Goal: Task Accomplishment & Management: Complete application form

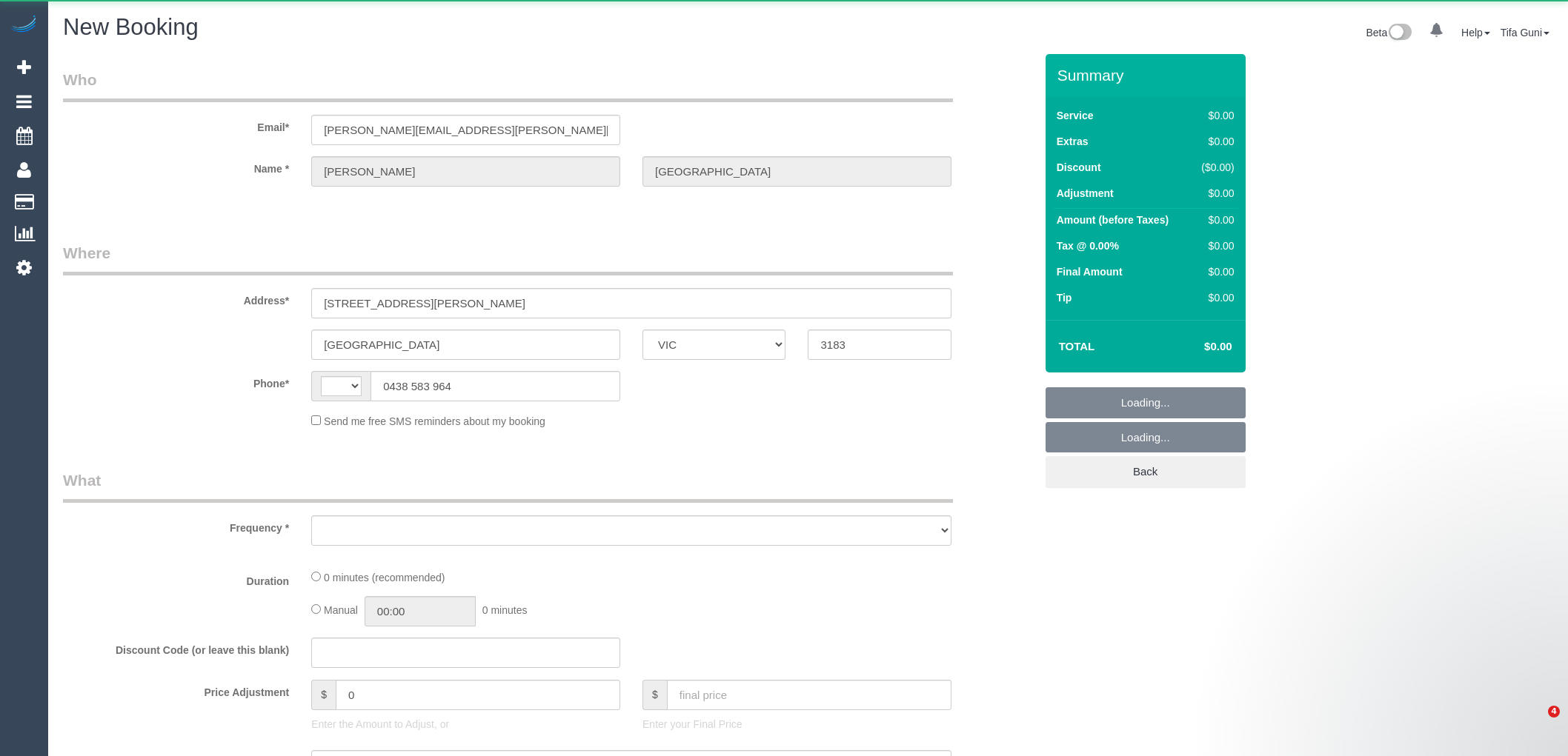
select select "VIC"
select select "string:AU"
select select "object:731"
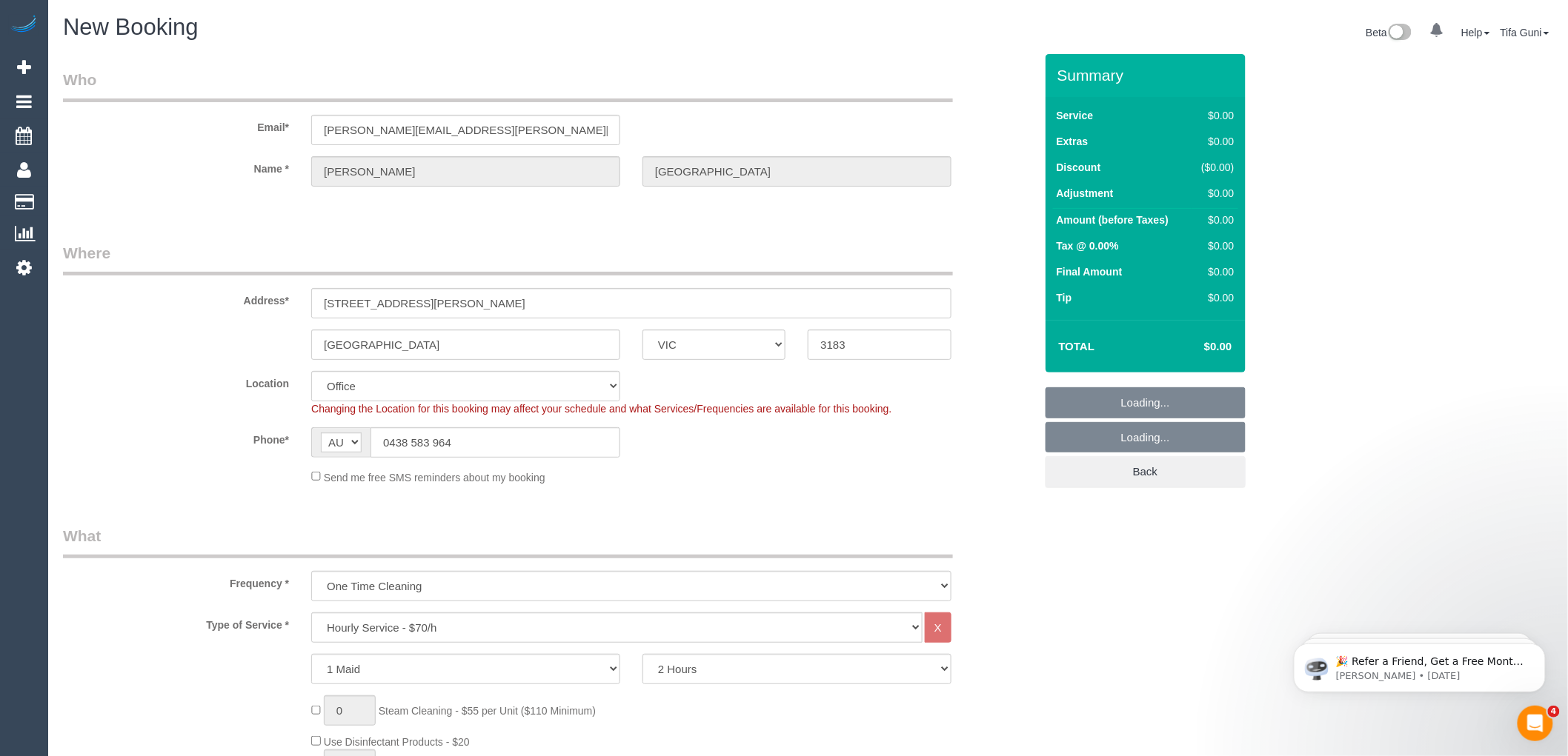
select select "string:stripe-pm_1PMNvE2GScqysDRV0wgHmJH2"
select select "object:1295"
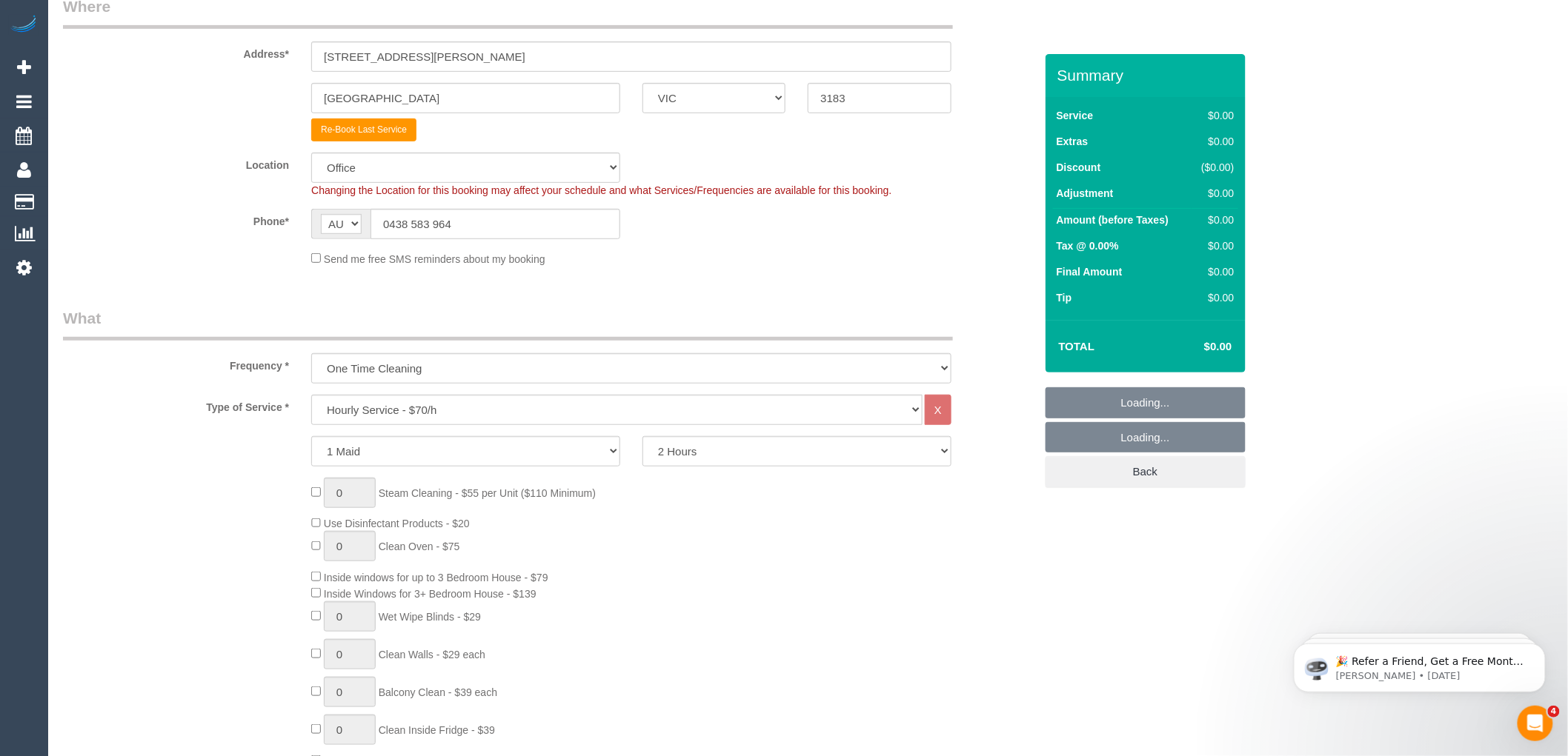
select select "55"
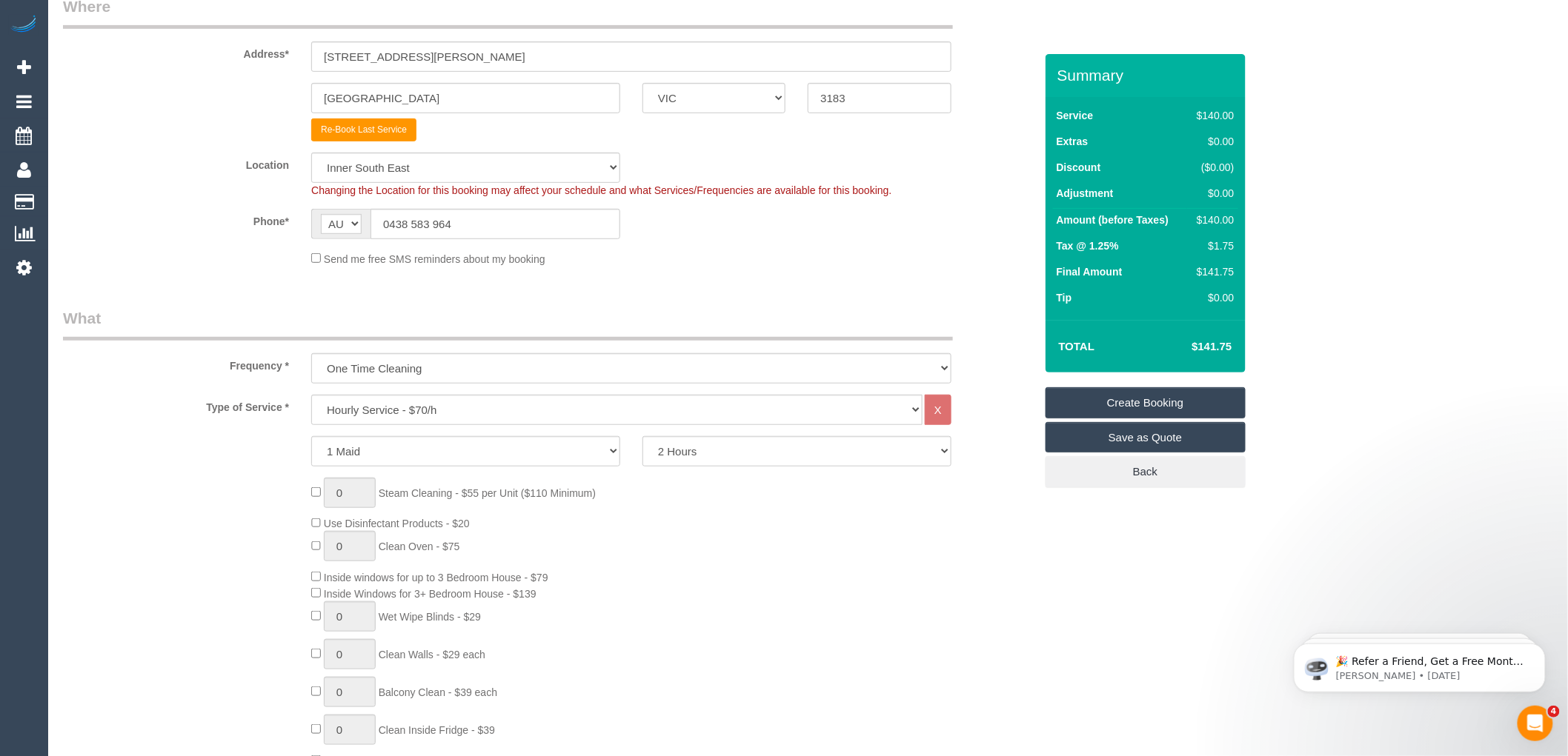
select select "object:2616"
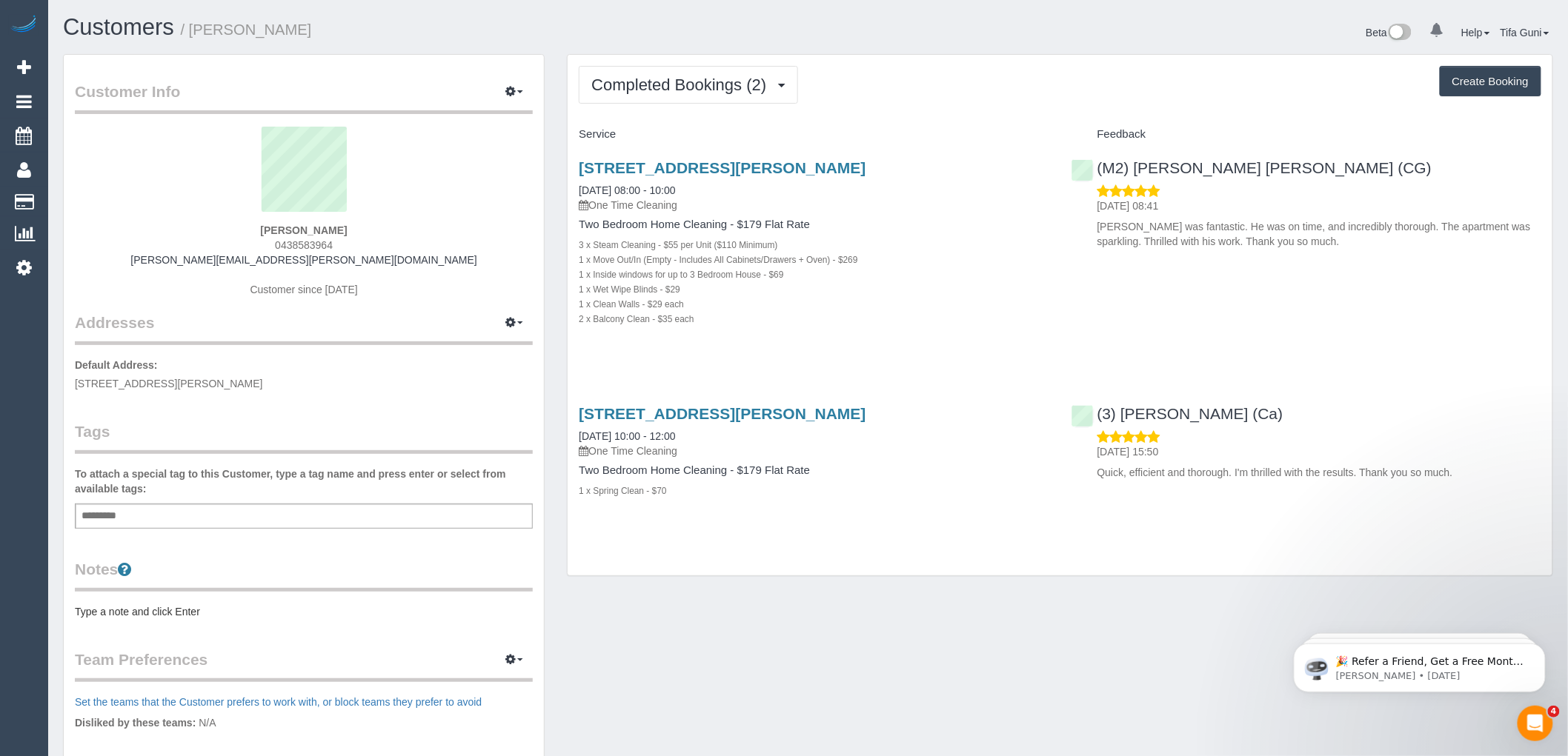
click at [1478, 83] on button "Create Booking" at bounding box center [1490, 80] width 101 height 31
select select "VIC"
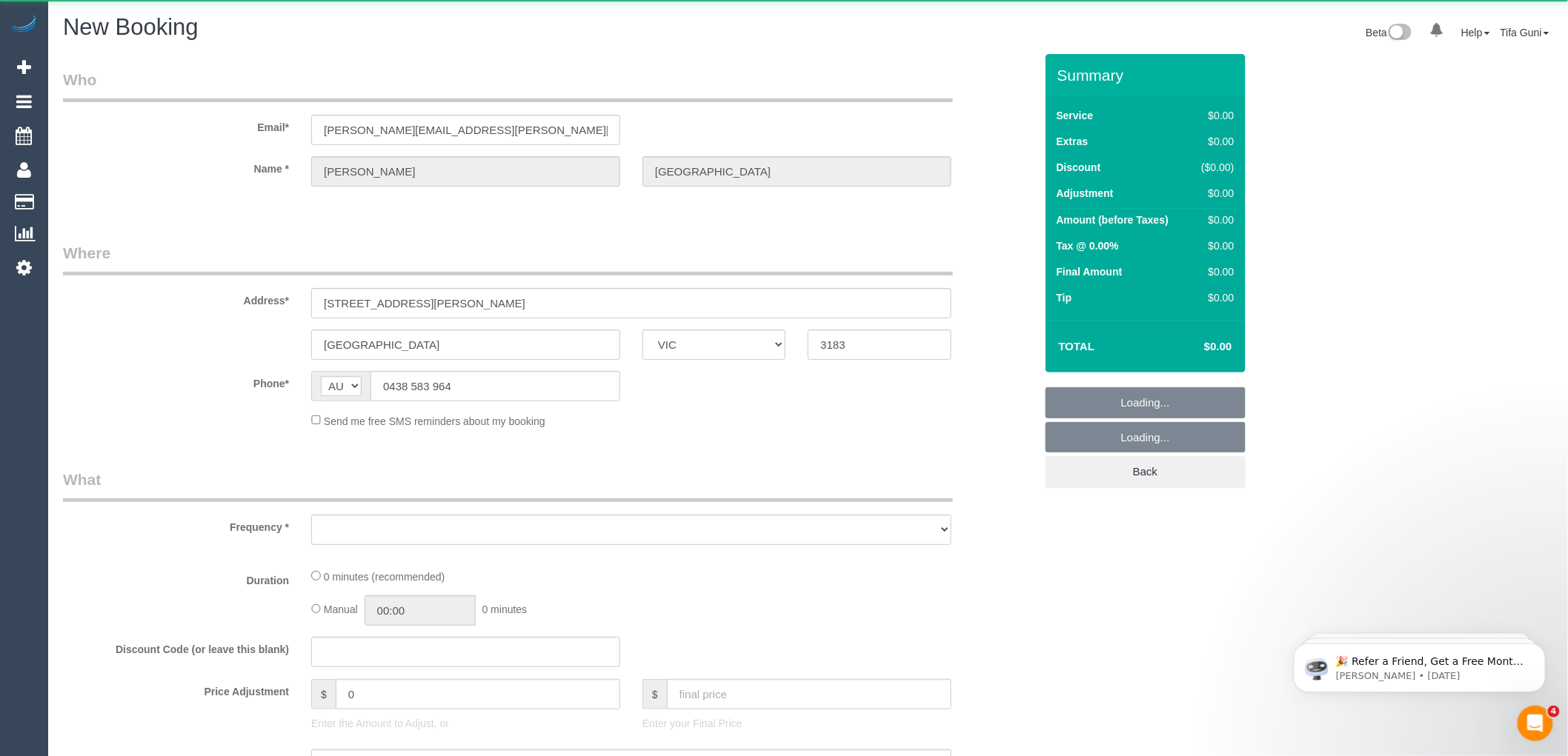
select select "object:3613"
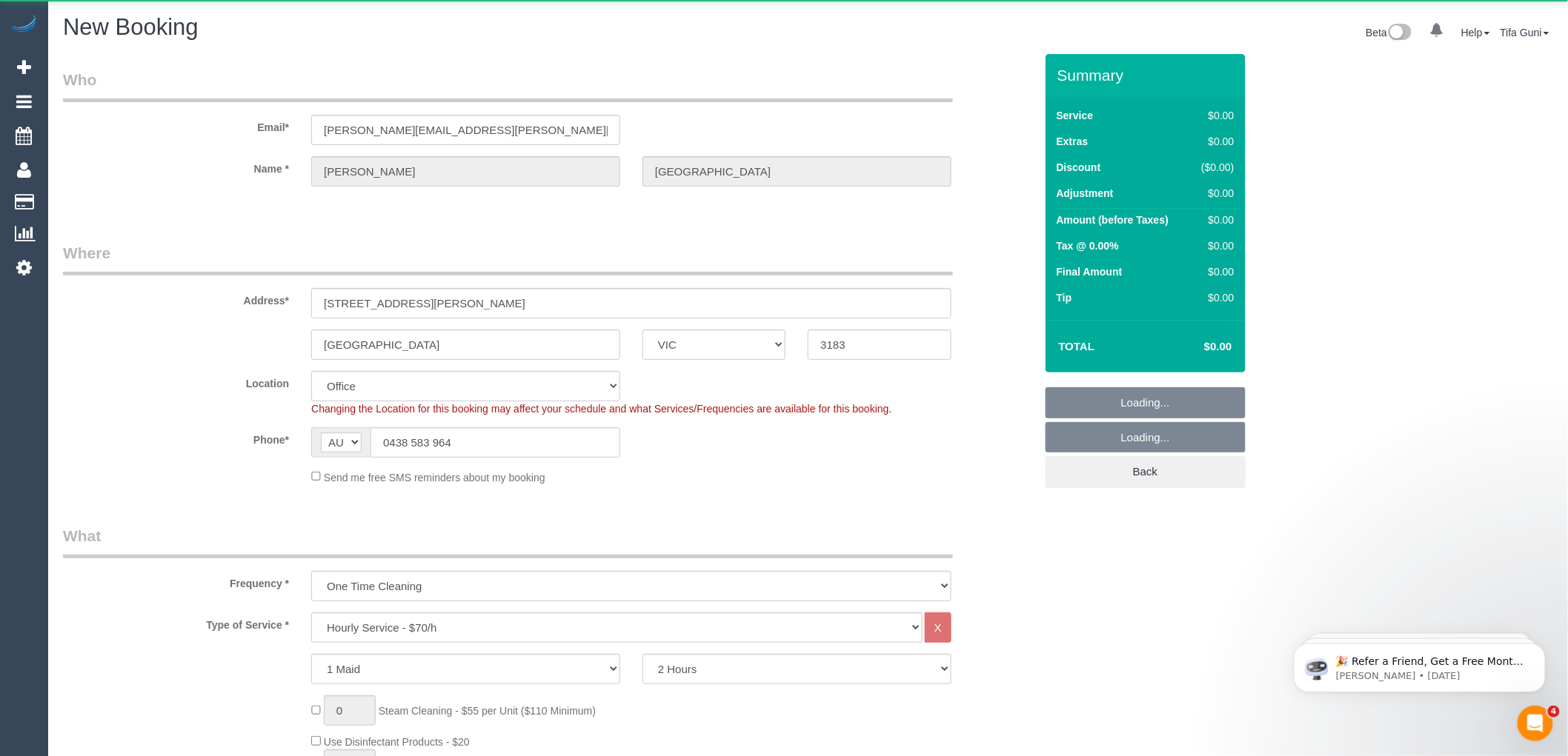
select select "string:stripe-pm_1PMNvE2GScqysDRV0wgHmJH2"
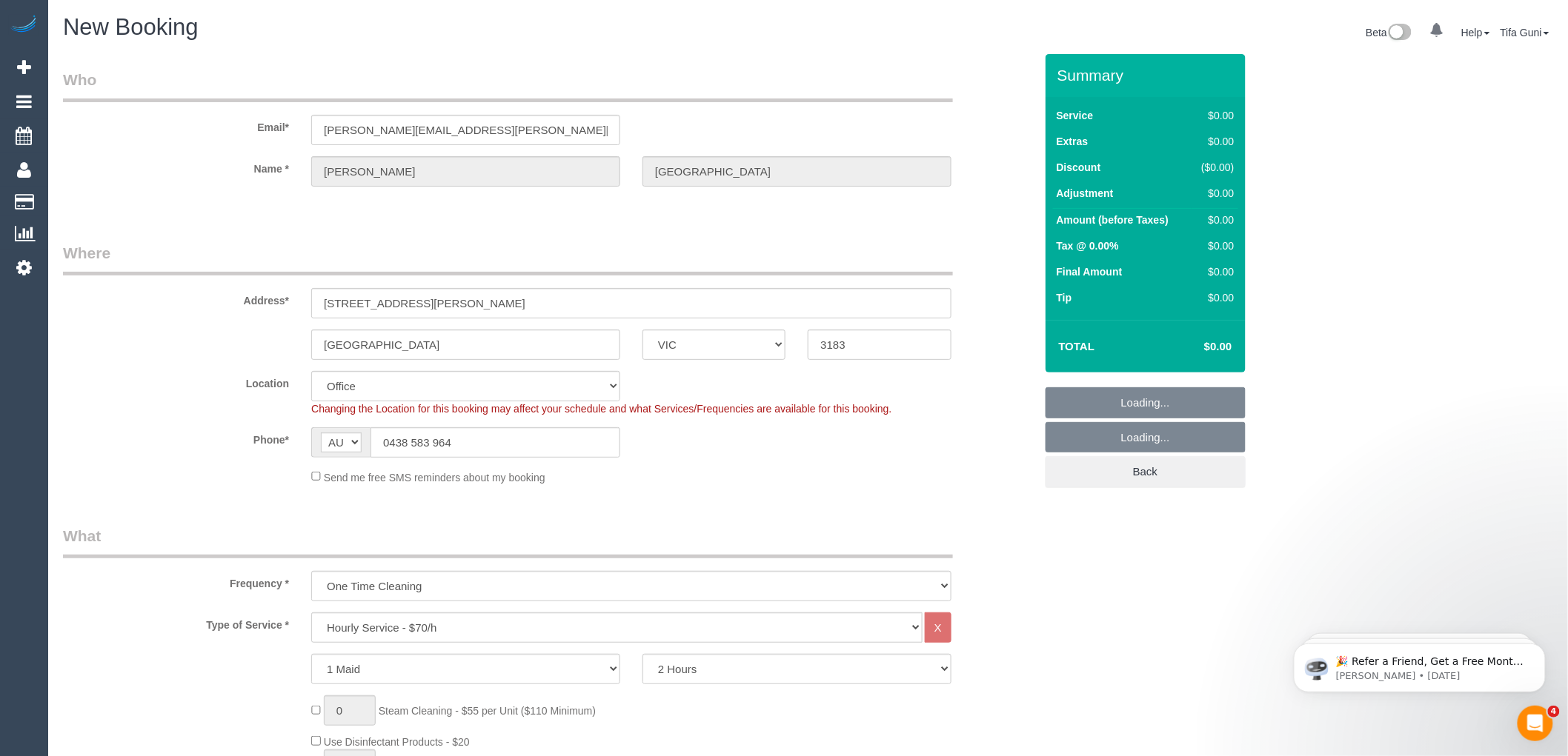
select select "object:5241"
select select "55"
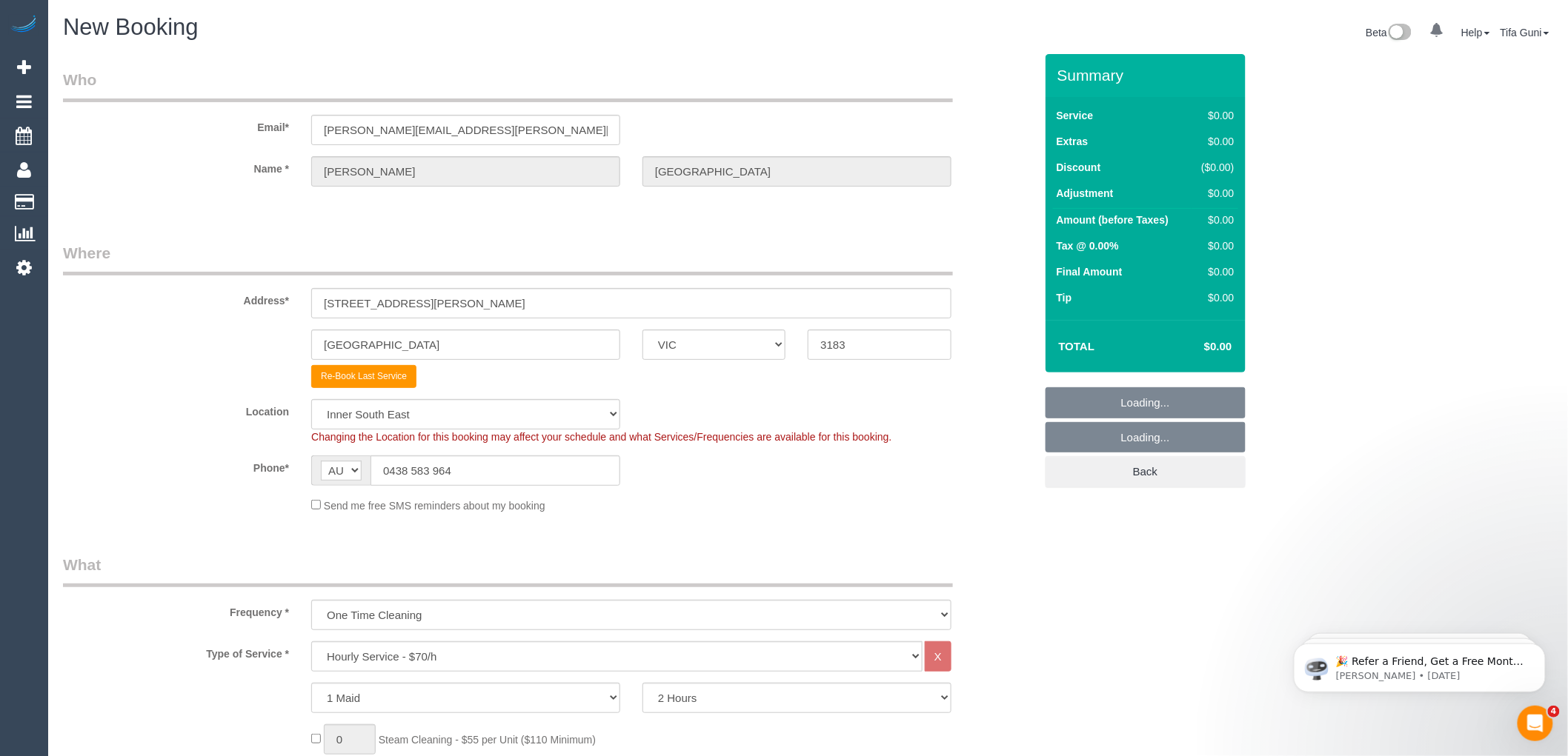
select select "object:5251"
click at [331, 298] on input "3/231 Alma Road" at bounding box center [631, 303] width 640 height 31
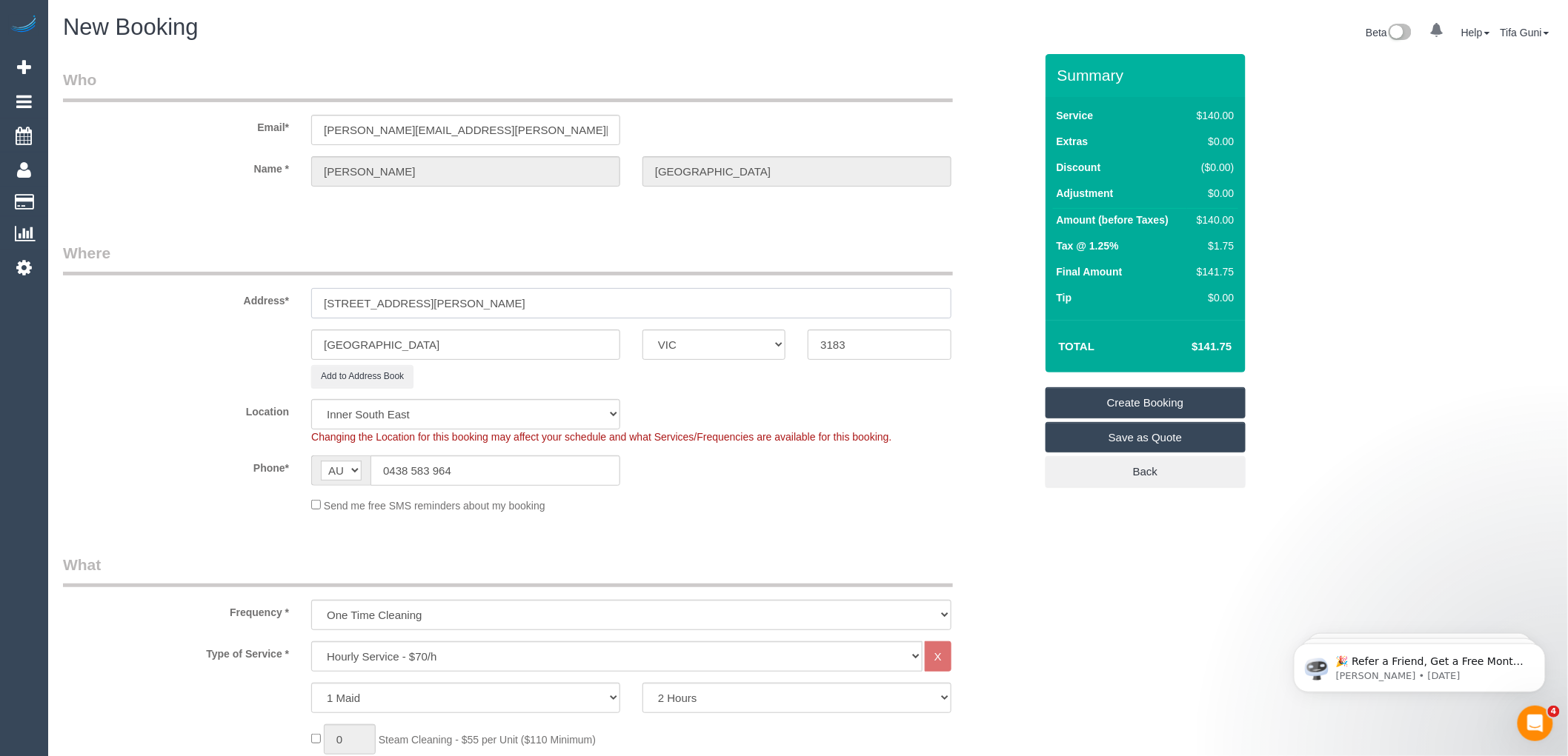
click at [351, 301] on input "4/231 Alma Road" at bounding box center [631, 303] width 640 height 31
drag, startPoint x: 446, startPoint y: 305, endPoint x: 336, endPoint y: 299, distance: 110.2
click at [336, 299] on input "4/231 Alma Road" at bounding box center [631, 303] width 640 height 31
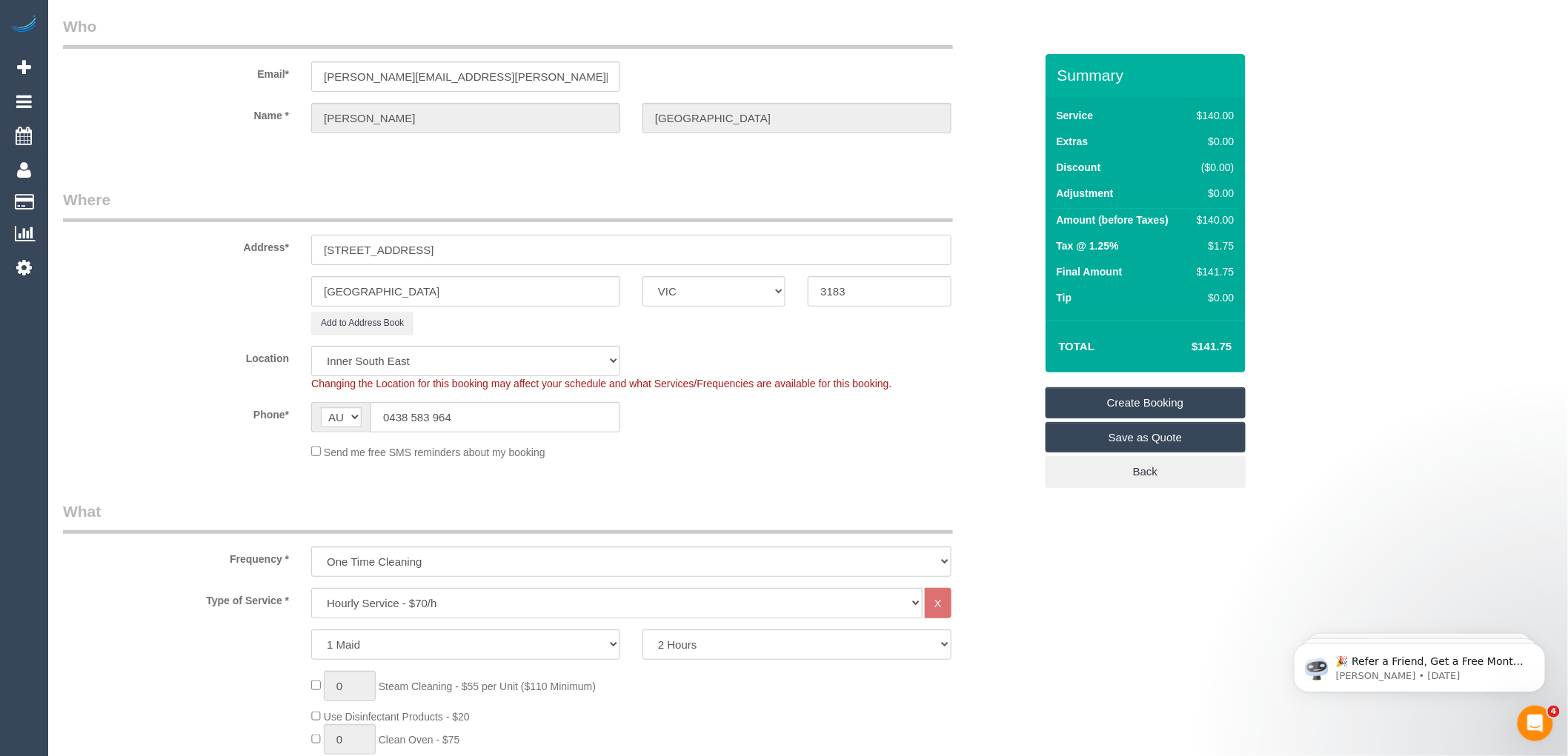
scroll to position [82, 0]
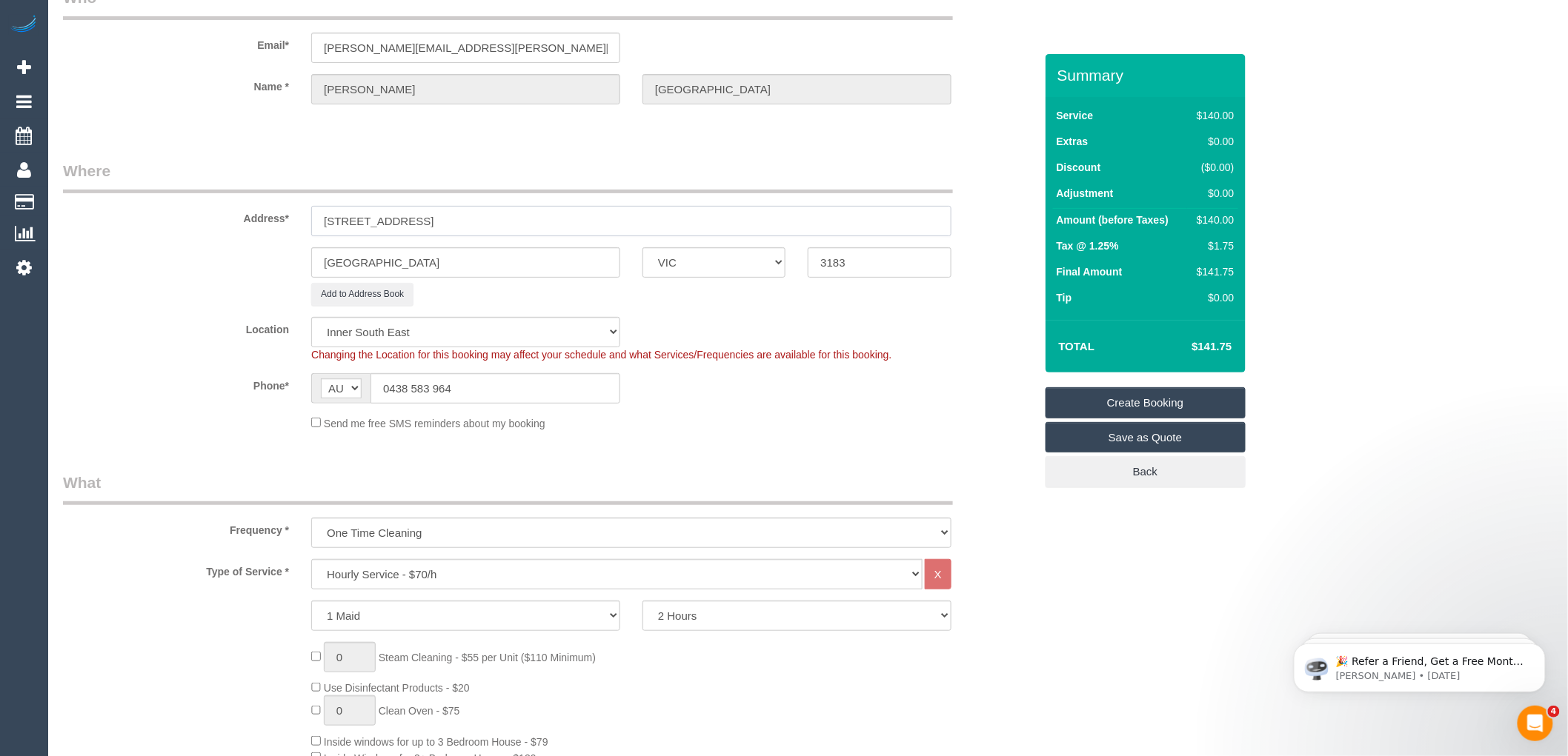
type input "[STREET_ADDRESS]"
click at [420, 264] on input "[GEOGRAPHIC_DATA]" at bounding box center [465, 262] width 309 height 31
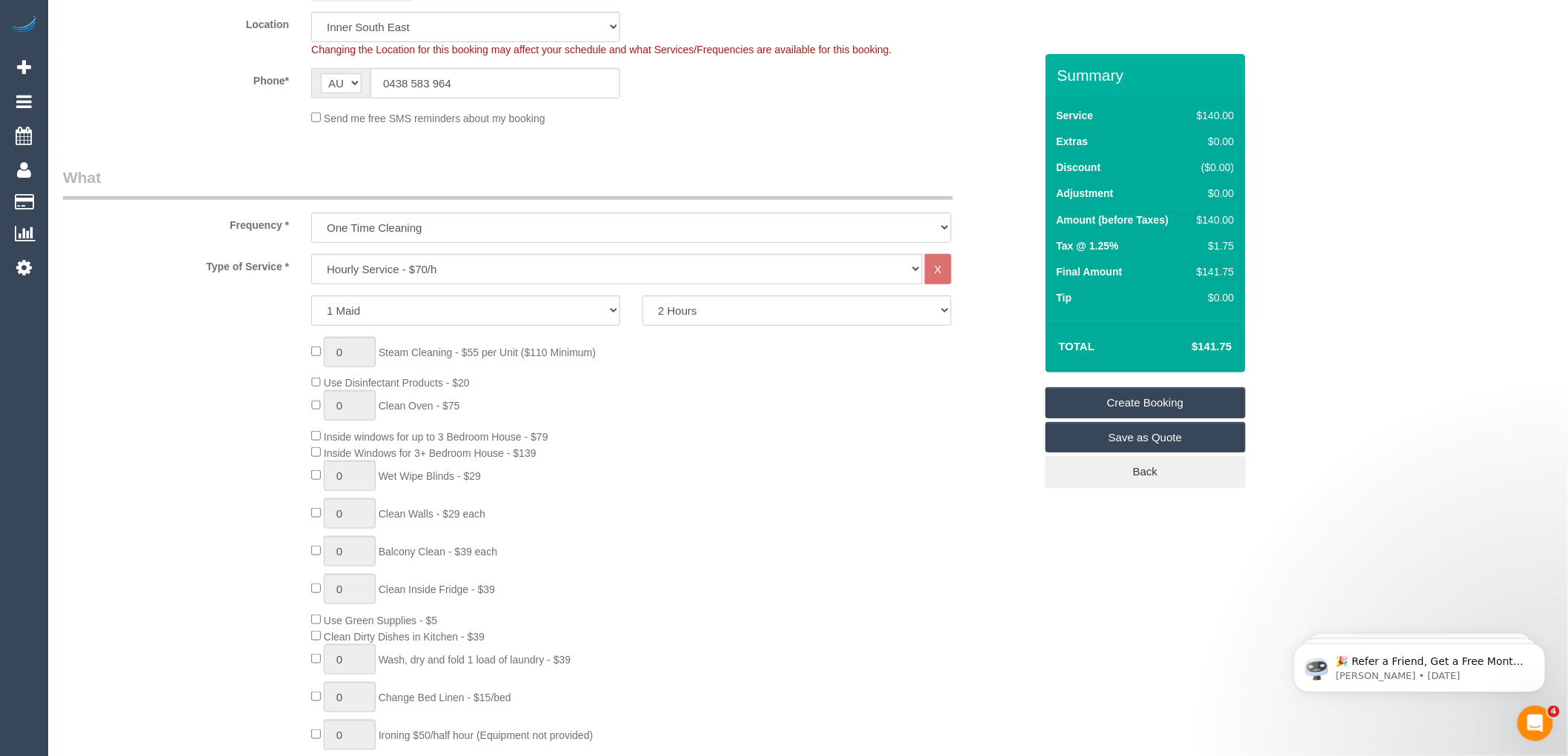
scroll to position [494, 0]
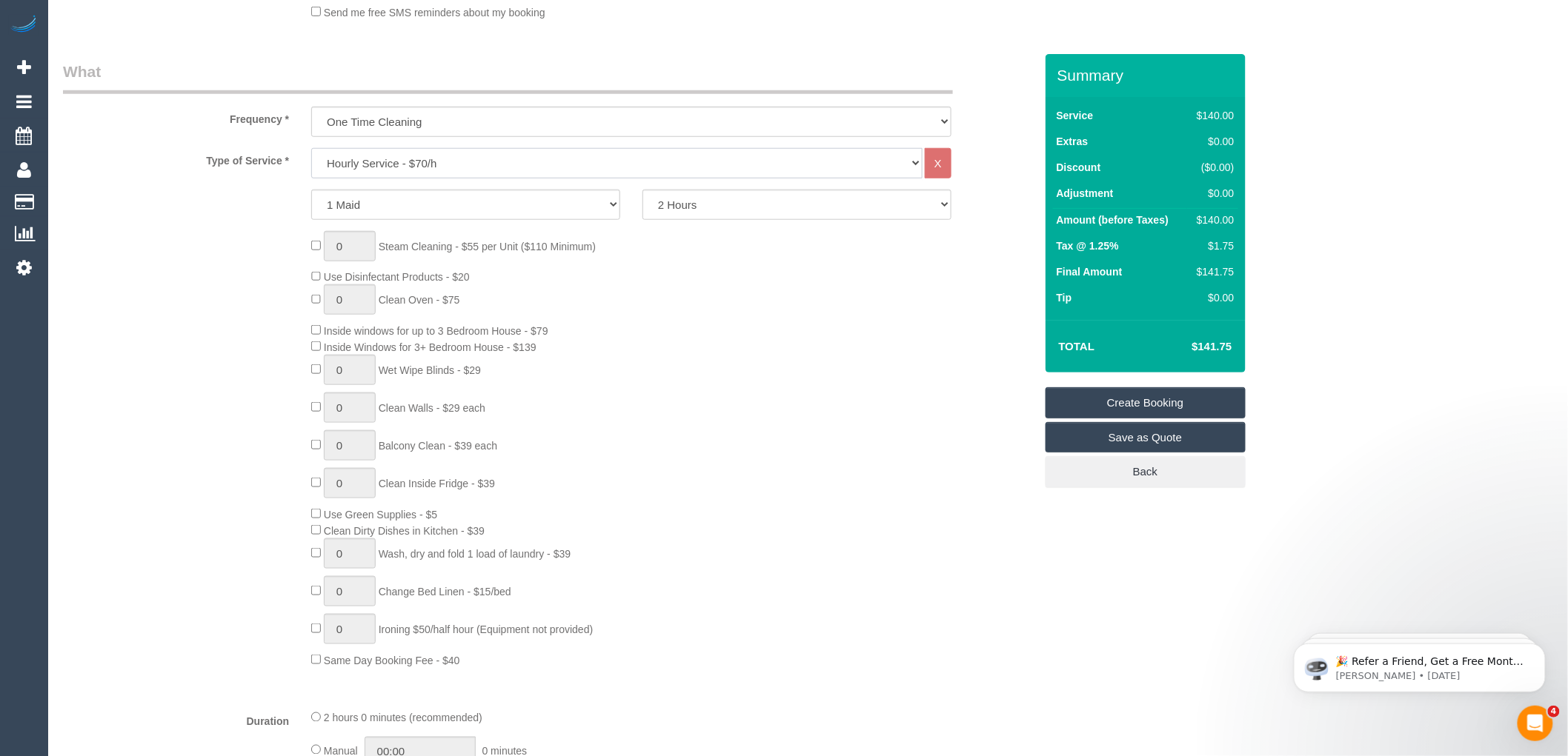
click at [416, 171] on select "Hourly Service - $70/h Hourly Service - $65/h Hourly Service - $60/h Hourly Ser…" at bounding box center [616, 163] width 611 height 31
select select "211"
click at [311, 148] on select "Hourly Service - $70/h Hourly Service - $65/h Hourly Service - $60/h Hourly Ser…" at bounding box center [616, 163] width 611 height 31
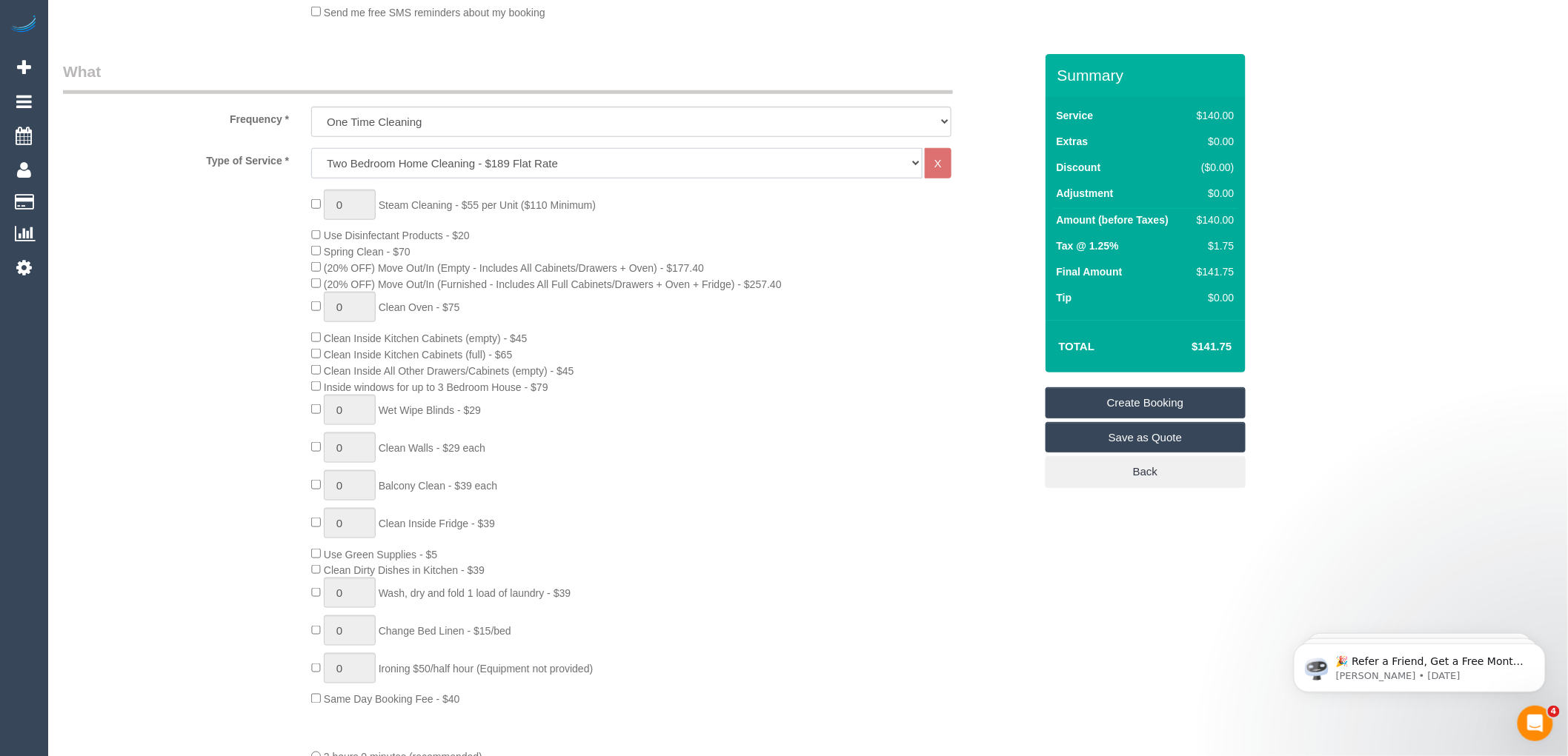
scroll to position [411, 0]
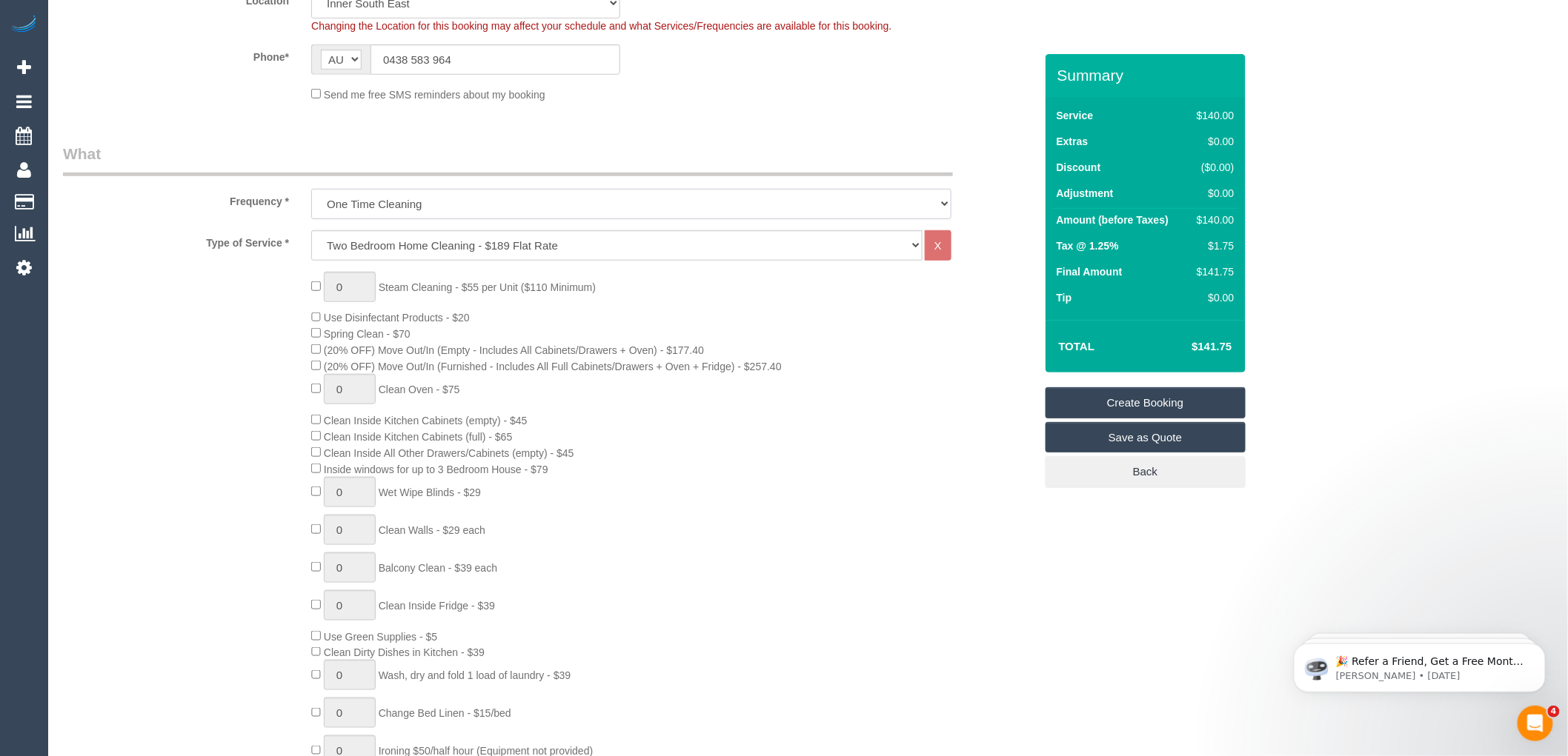
click at [426, 198] on select "One Time Cleaning Weekly - 10% Off - 10.00% (0% for the First Booking) Fortnigh…" at bounding box center [631, 204] width 640 height 31
select select "object:5252"
click at [311, 189] on select "One Time Cleaning Weekly - 10% Off - 10.00% (0% for the First Booking) Fortnigh…" at bounding box center [631, 204] width 640 height 31
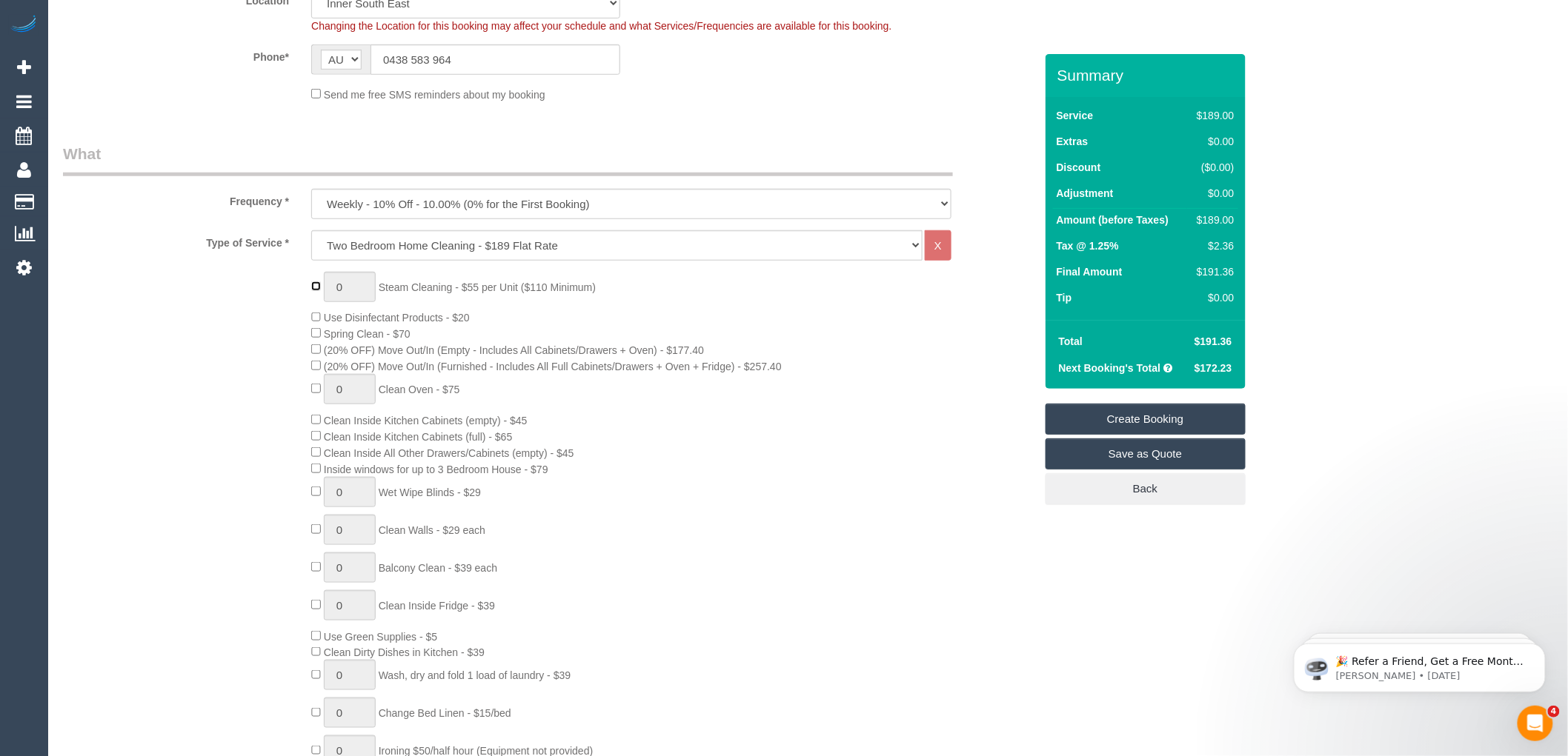
type input "1"
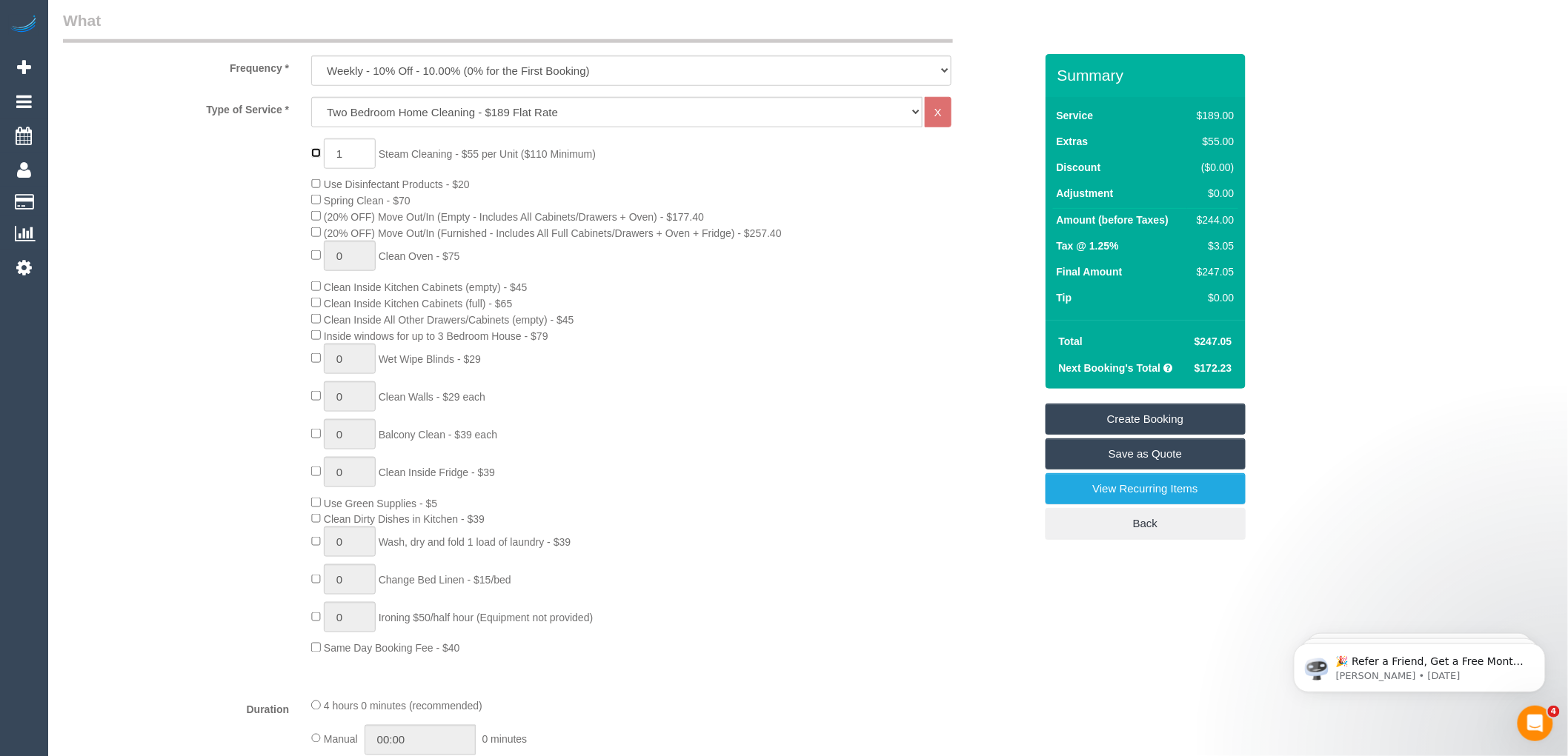
scroll to position [575, 0]
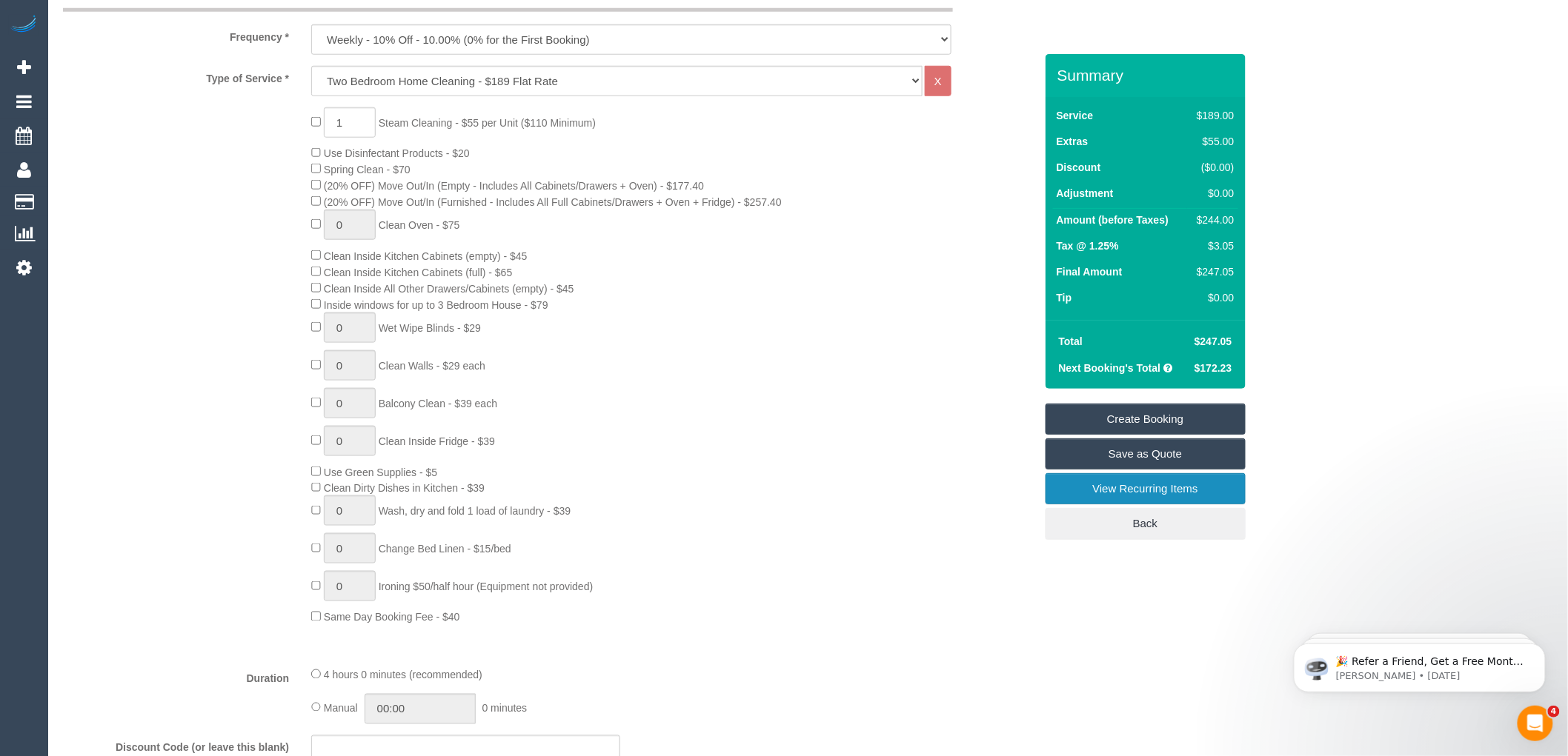
click at [1137, 491] on link "View Recurring Items" at bounding box center [1145, 489] width 200 height 31
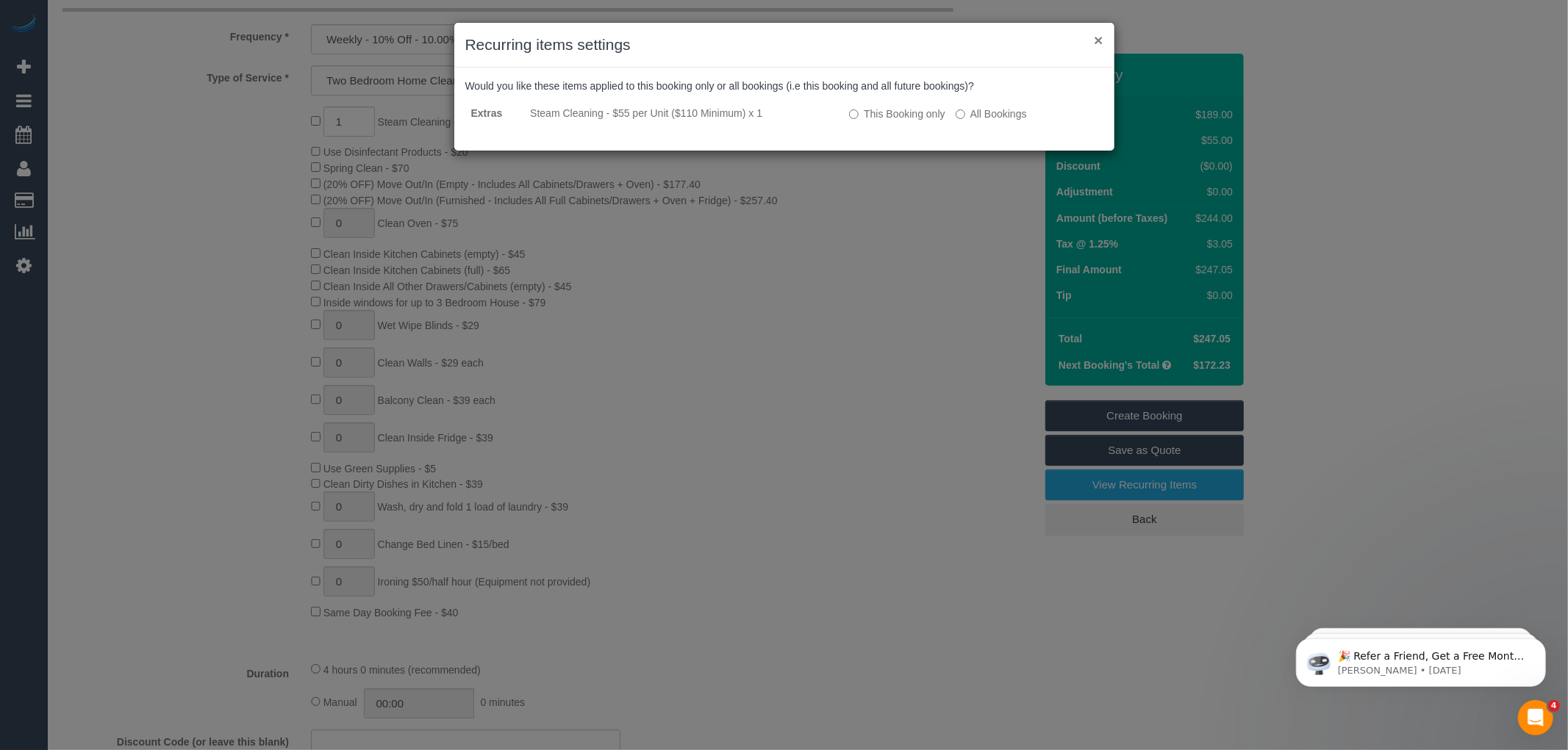
click at [1096, 39] on button "×" at bounding box center [1098, 40] width 9 height 16
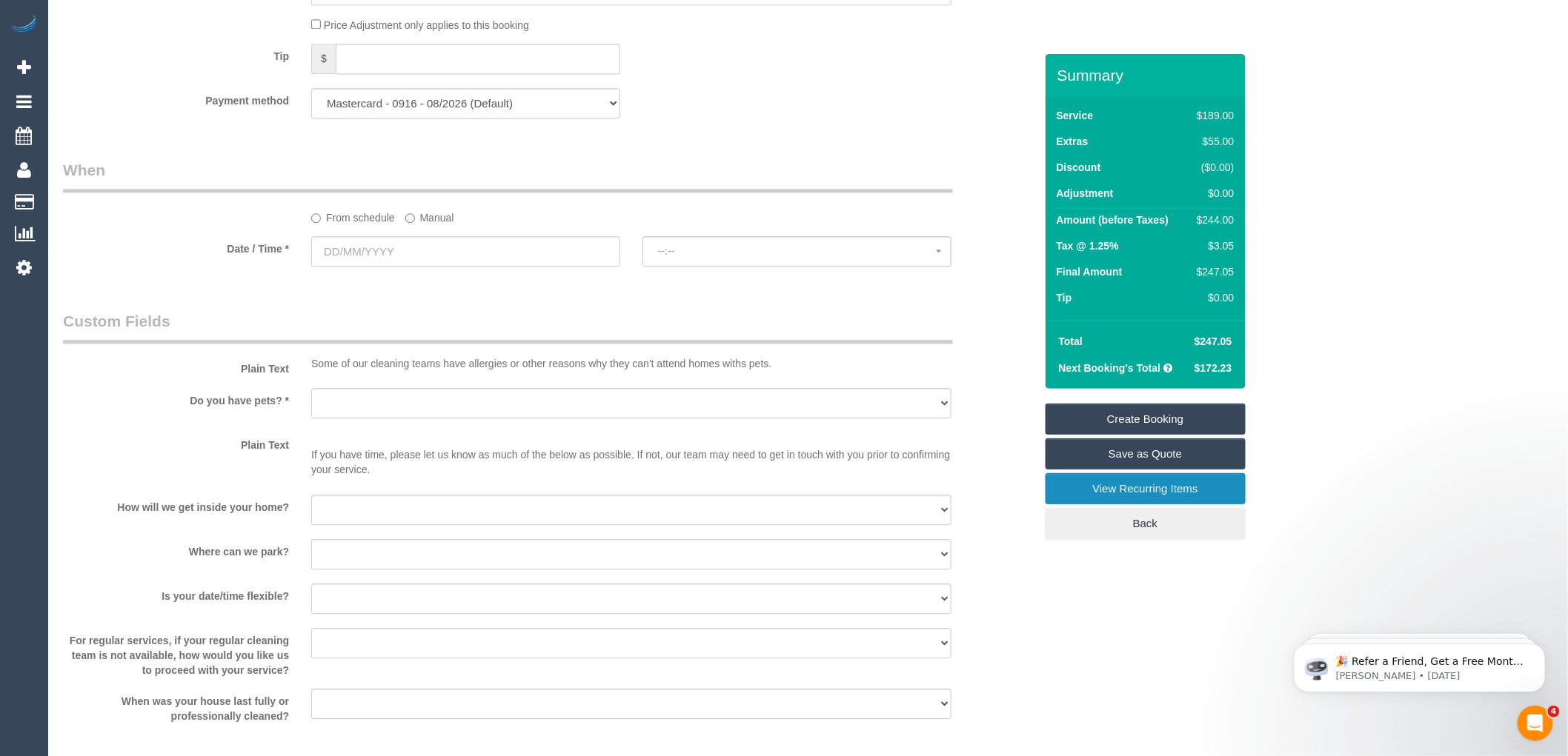
scroll to position [1482, 0]
click at [477, 264] on input "text" at bounding box center [465, 249] width 309 height 31
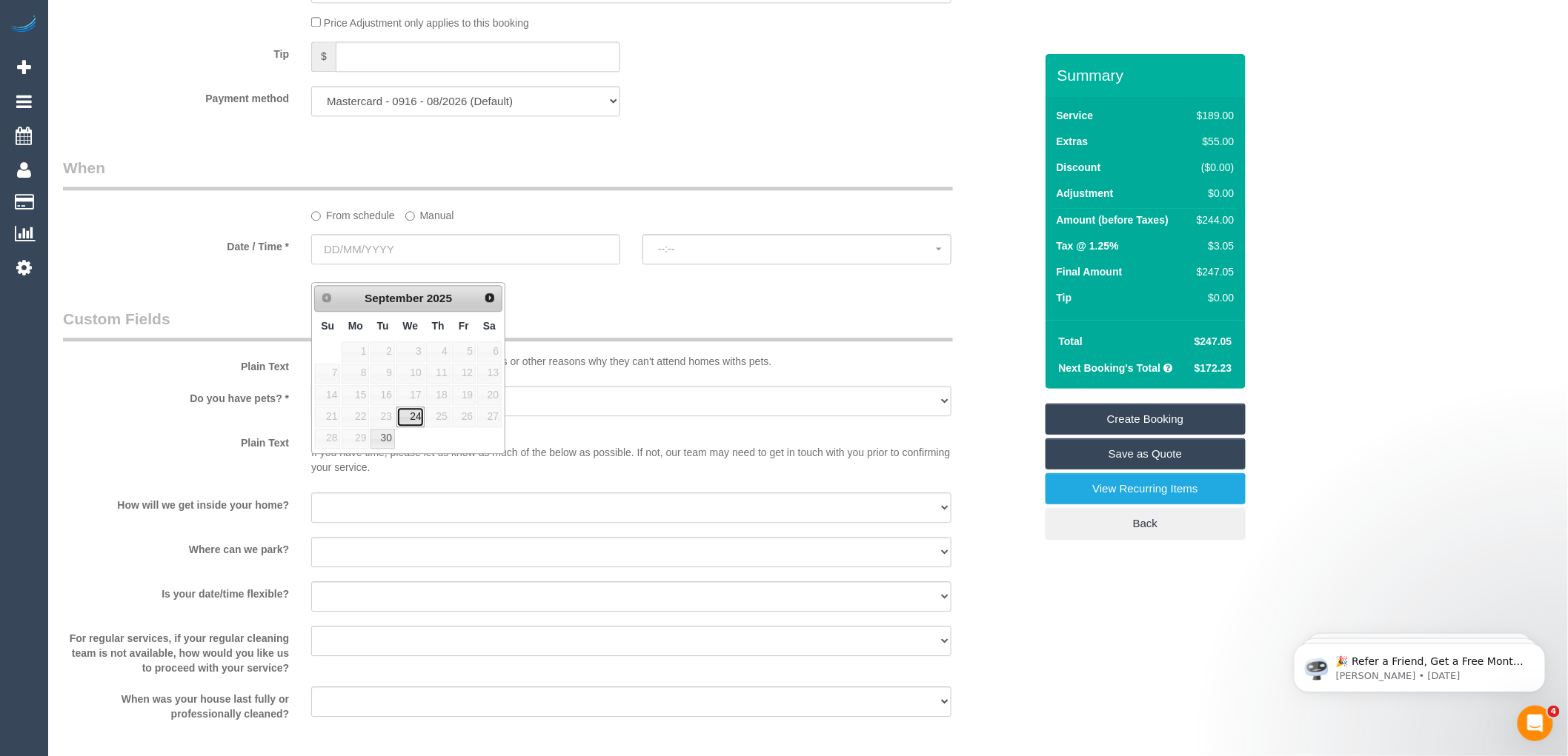
click at [403, 412] on link "24" at bounding box center [410, 416] width 28 height 20
type input "24/09/2025"
select select "spot1"
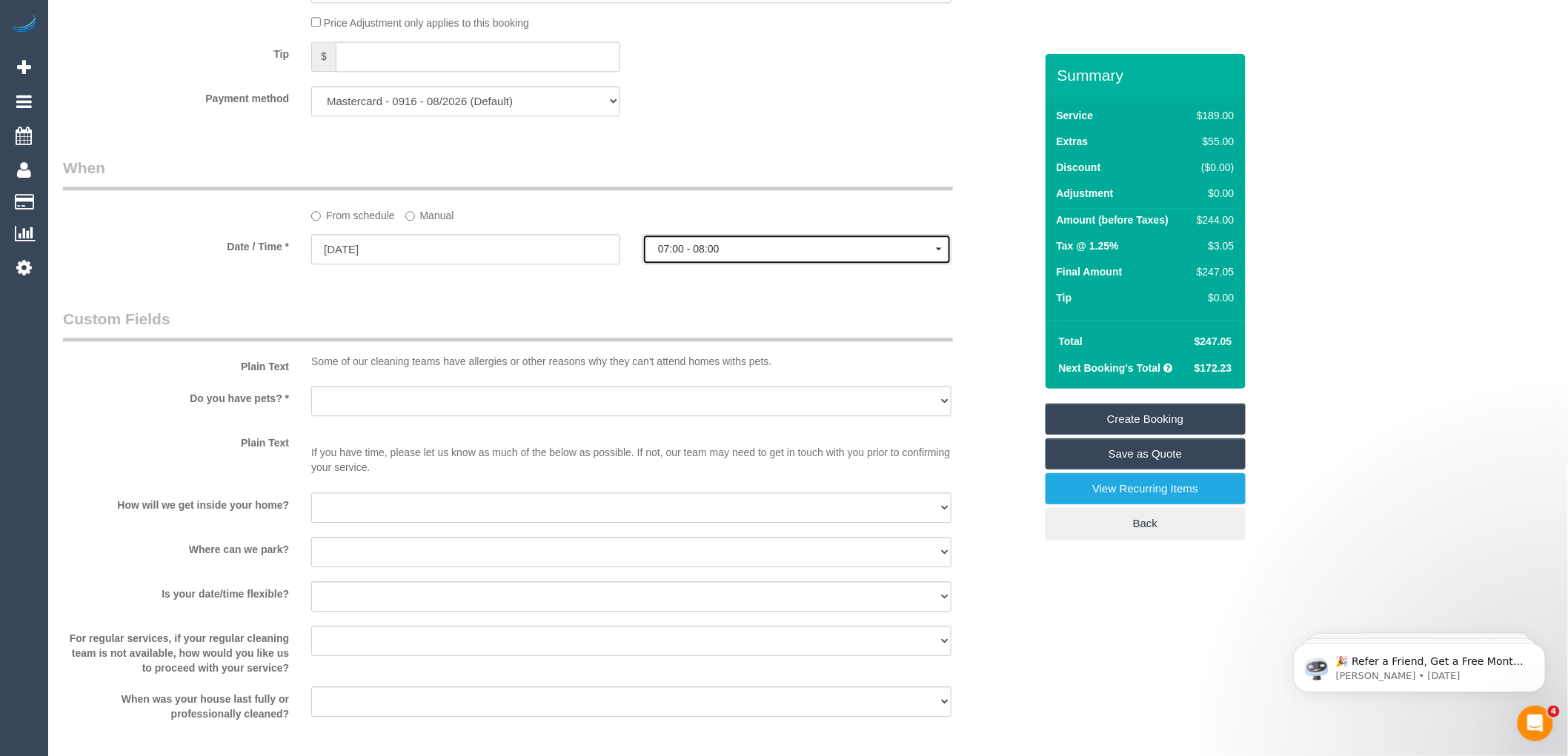
click at [687, 255] on span "07:00 - 08:00" at bounding box center [797, 249] width 278 height 12
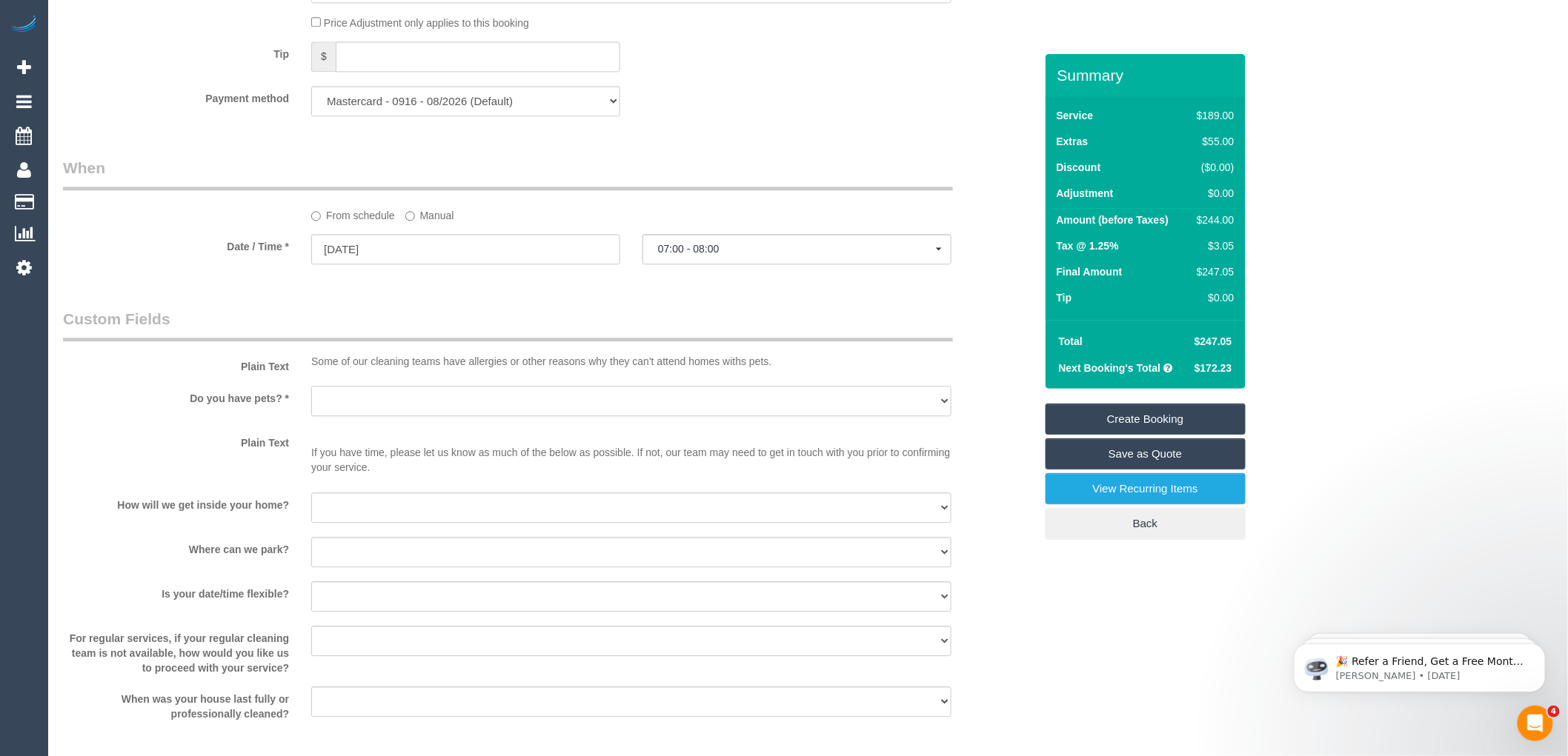
click at [408, 416] on select "Yes - Cats Yes - Dogs No pets Yes - Dogs and Cats Yes - Other" at bounding box center [631, 401] width 640 height 31
click at [242, 419] on div "Do you have pets? * Yes - Cats Yes - Dogs No pets Yes - Dogs and Cats Yes - Oth…" at bounding box center [549, 403] width 994 height 34
click at [363, 416] on select "Yes - Cats Yes - Dogs No pets Yes - Dogs and Cats Yes - Other" at bounding box center [631, 401] width 640 height 31
select select "number:29"
click at [311, 403] on select "Yes - Cats Yes - Dogs No pets Yes - Dogs and Cats Yes - Other" at bounding box center [631, 401] width 640 height 31
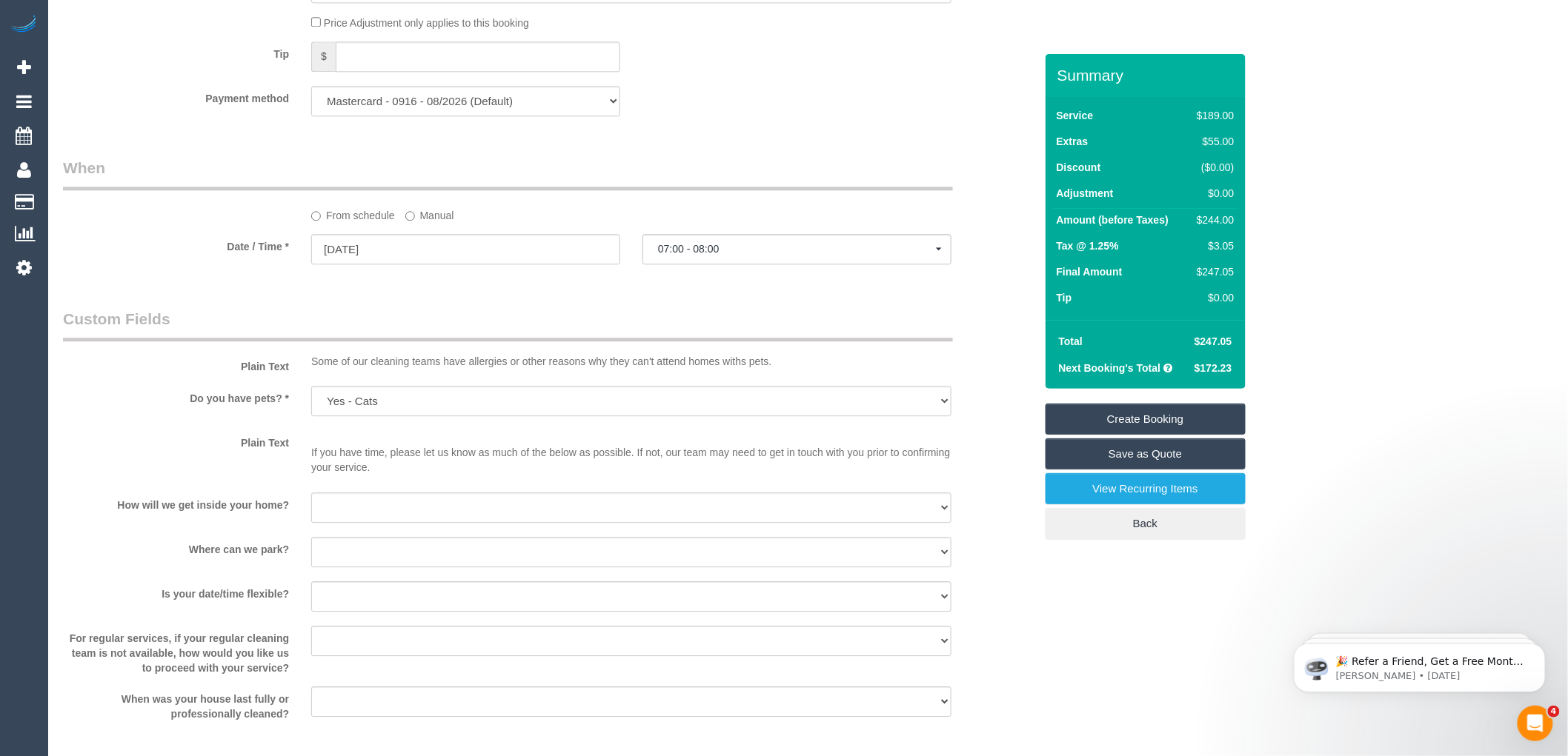
click at [372, 439] on sui-booking-custom-fields "Plain Text Some of our cleaning teams have allergies or other reasons why they …" at bounding box center [549, 515] width 972 height 413
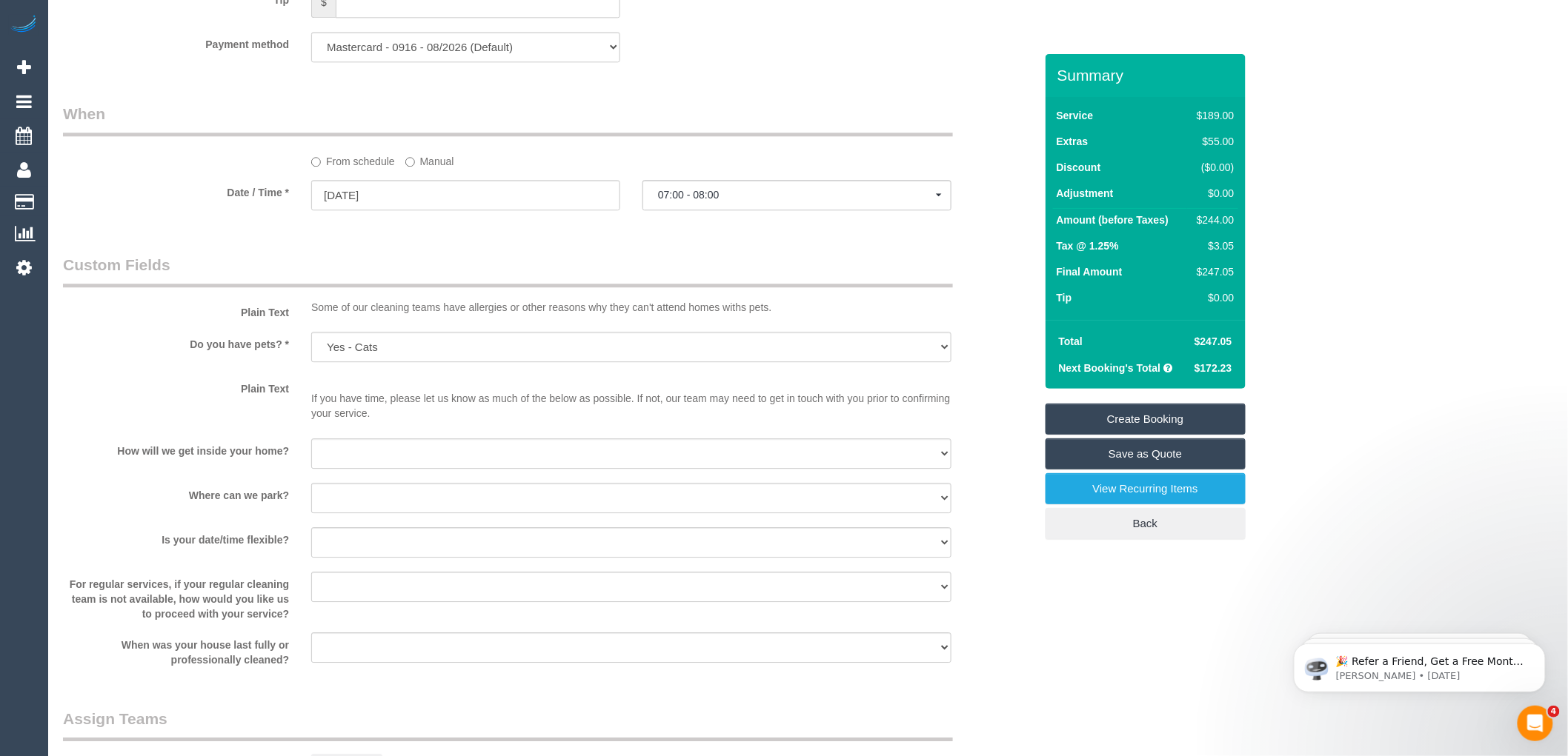
scroll to position [1564, 0]
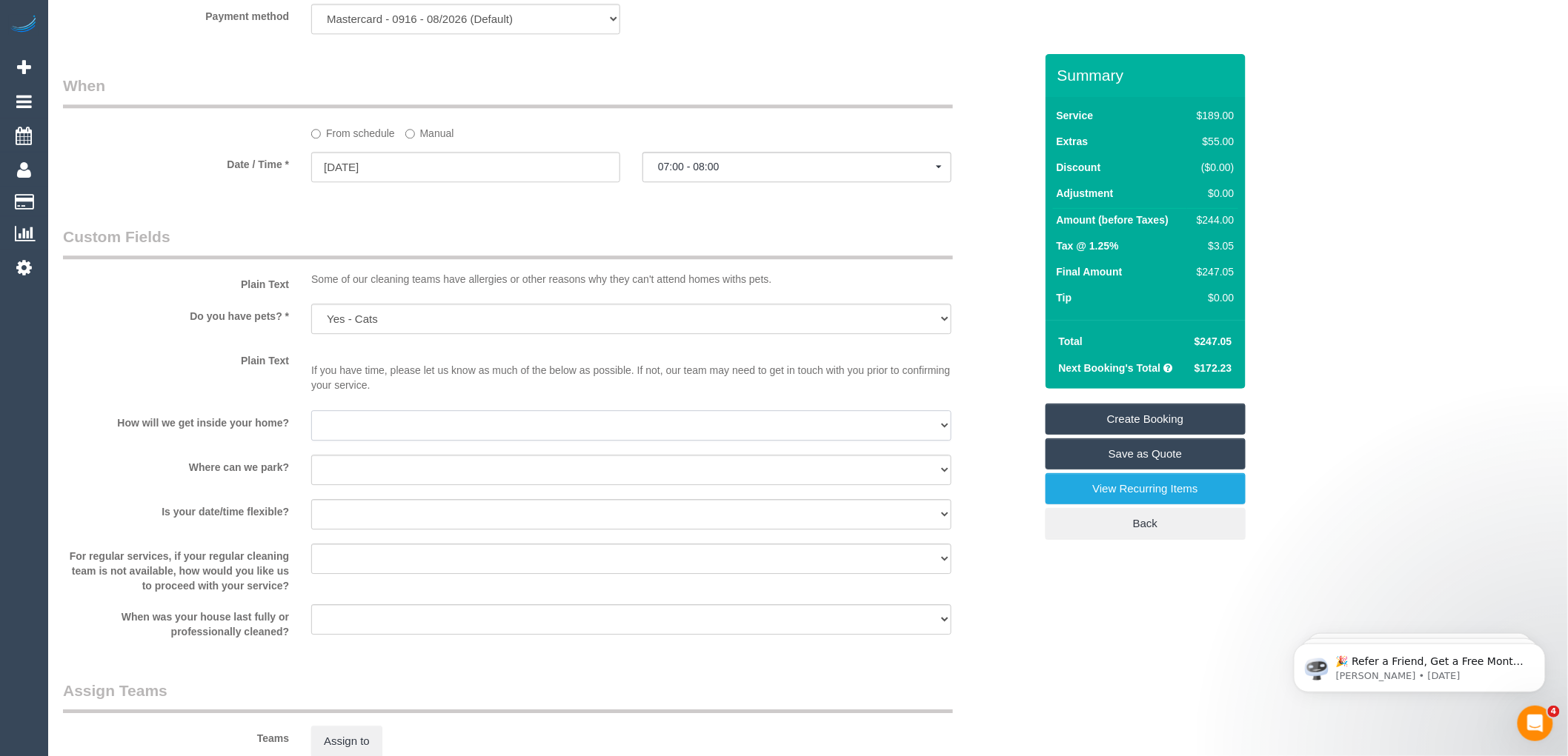
click at [357, 441] on select "I will be home Key will be left (please provide details below) Lock box/Access …" at bounding box center [631, 425] width 640 height 31
select select "number:14"
click at [311, 427] on select "I will be home Key will be left (please provide details below) Lock box/Access …" at bounding box center [631, 425] width 640 height 31
click at [369, 483] on select "I will provide parking on-site Free street parking Paid street parking (cost wi…" at bounding box center [631, 470] width 640 height 31
select select "number:19"
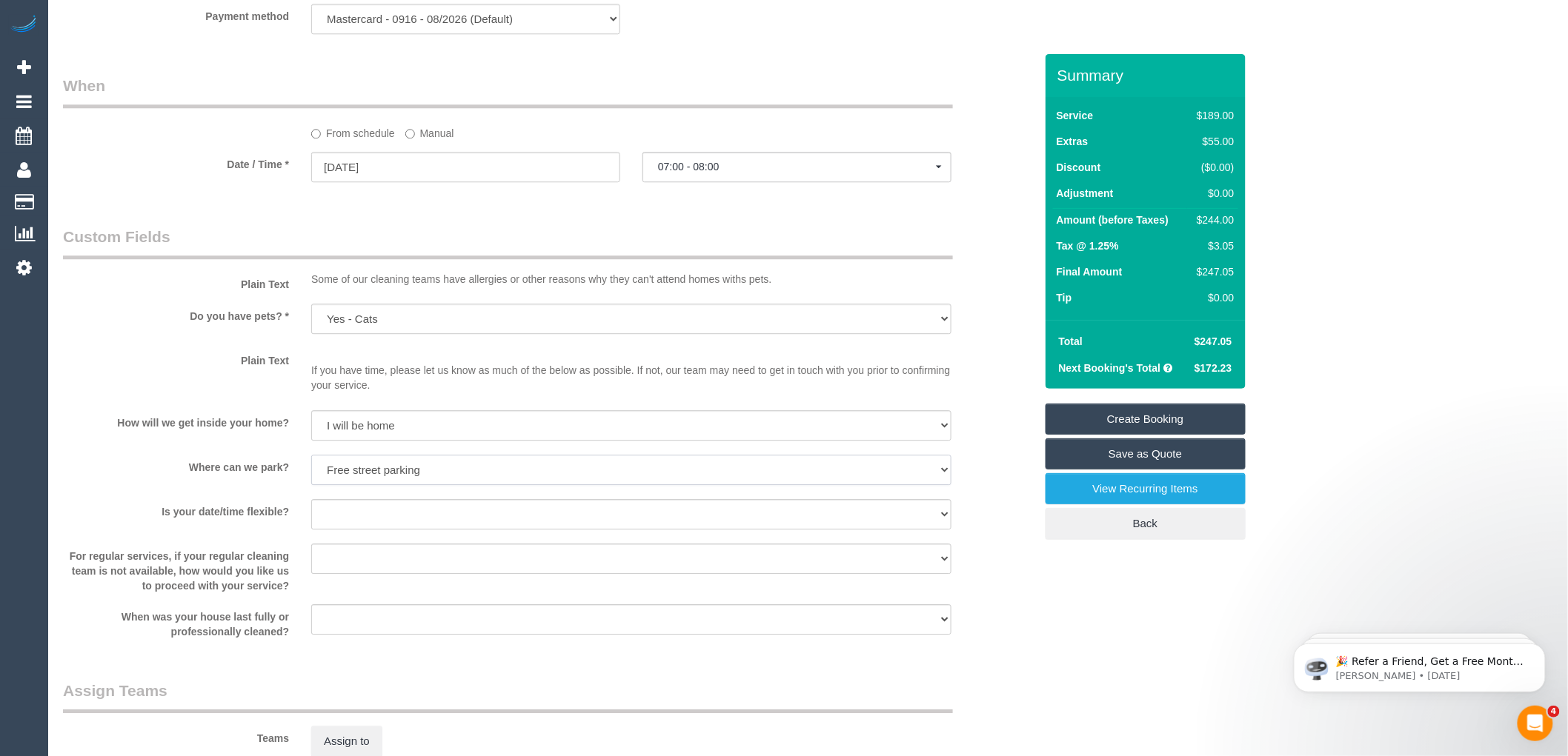
click at [311, 472] on select "I will provide parking on-site Free street parking Paid street parking (cost wi…" at bounding box center [631, 470] width 640 height 31
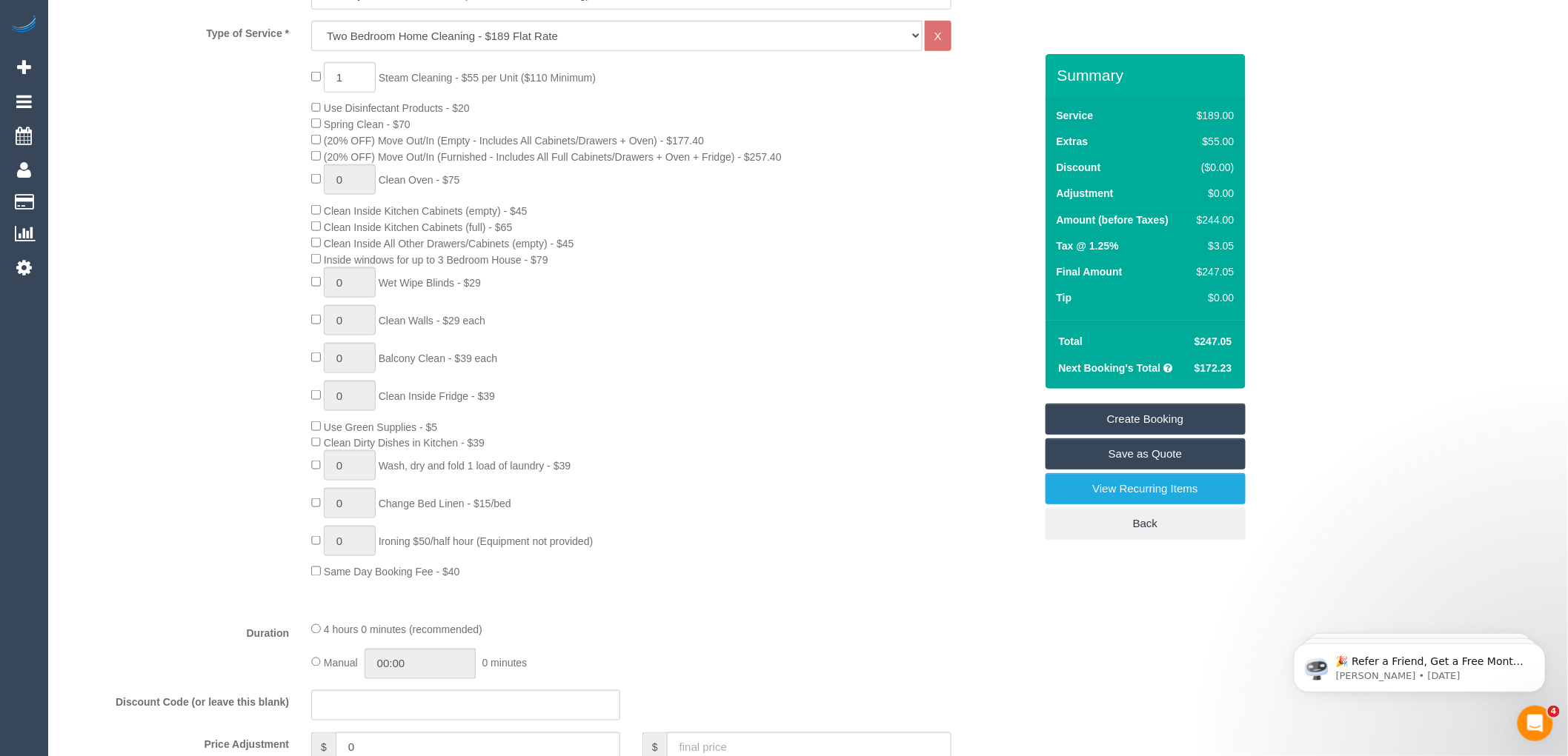
scroll to position [658, 0]
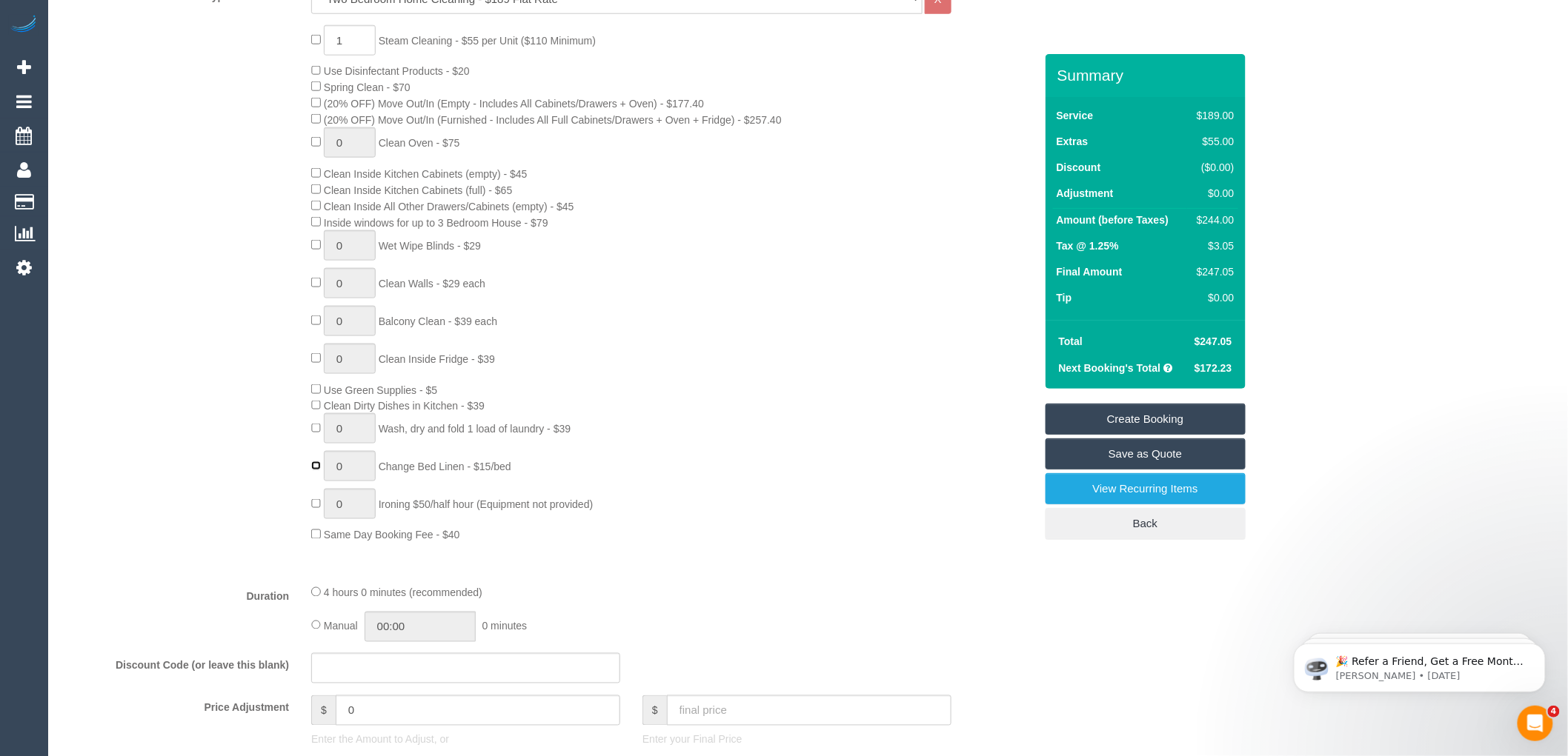
type input "1"
select select "spot9"
type input "1"
select select "spot17"
click at [354, 444] on input "1" at bounding box center [350, 428] width 52 height 31
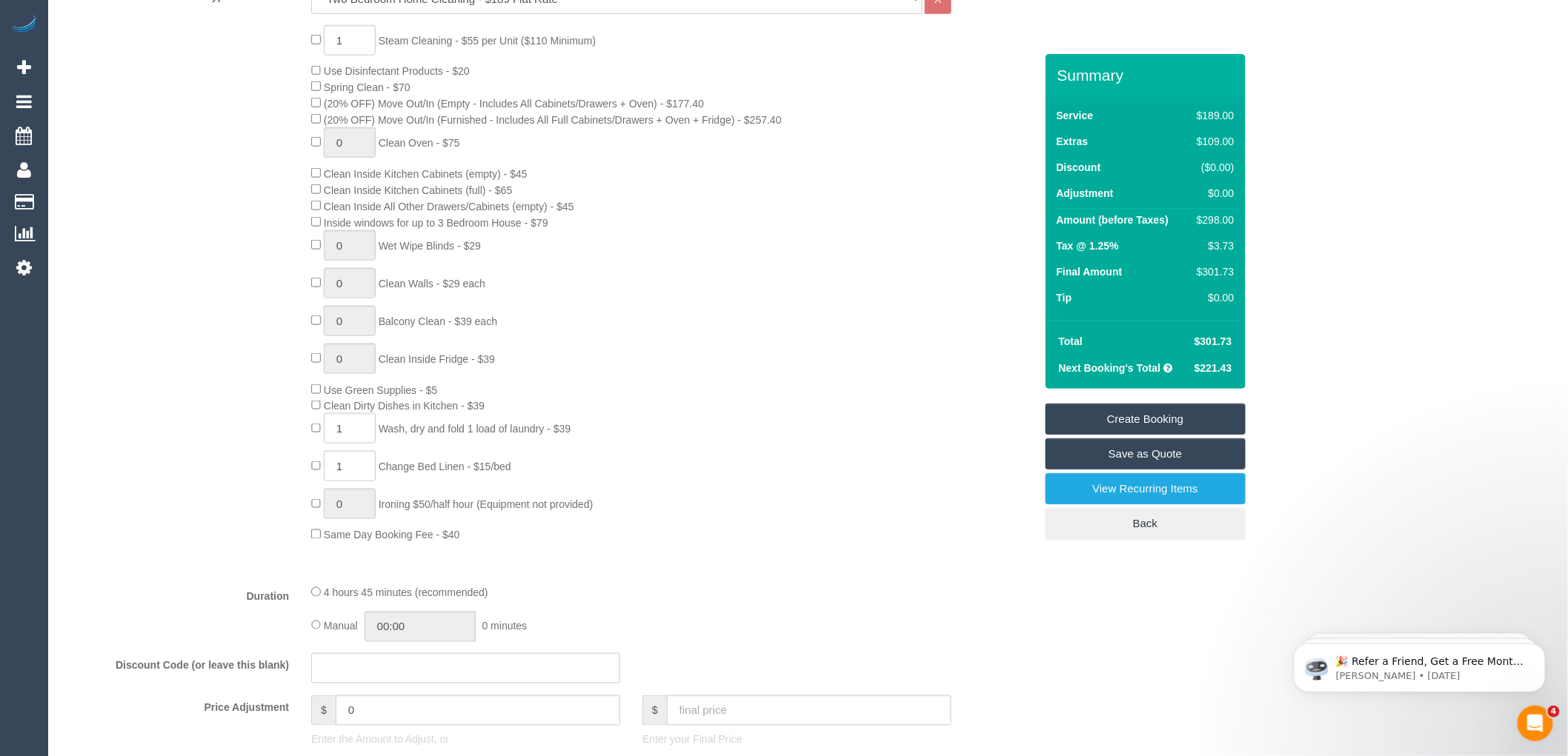
click at [635, 378] on div "1 Steam Cleaning - $55 per Unit ($110 Minimum) Use Disinfectant Products - $20 …" at bounding box center [673, 284] width 745 height 519
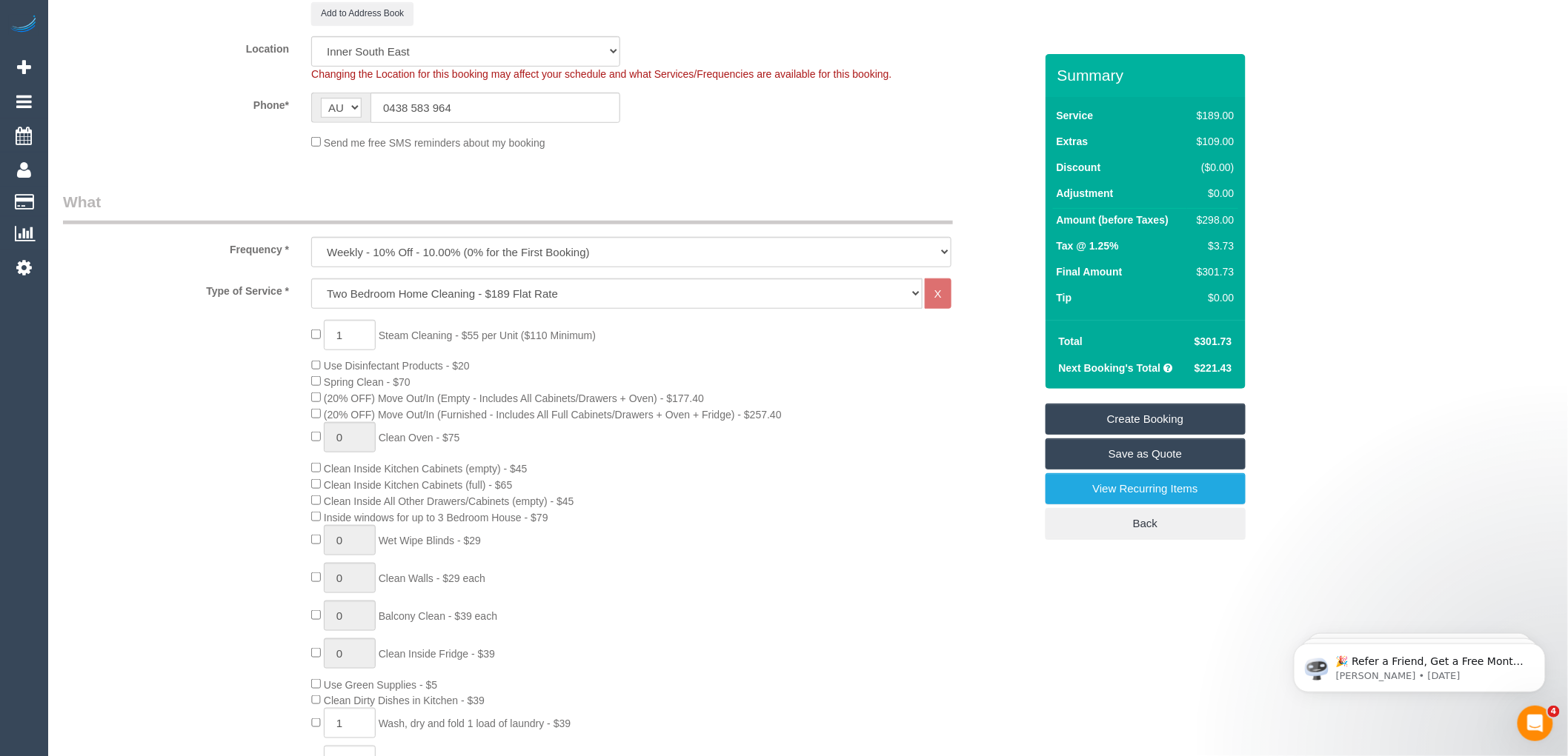
scroll to position [361, 0]
type input "0"
click at [603, 479] on div "0 Steam Cleaning - $55 per Unit ($110 Minimum) Use Disinfectant Products - $20 …" at bounding box center [673, 581] width 745 height 519
select select "spot25"
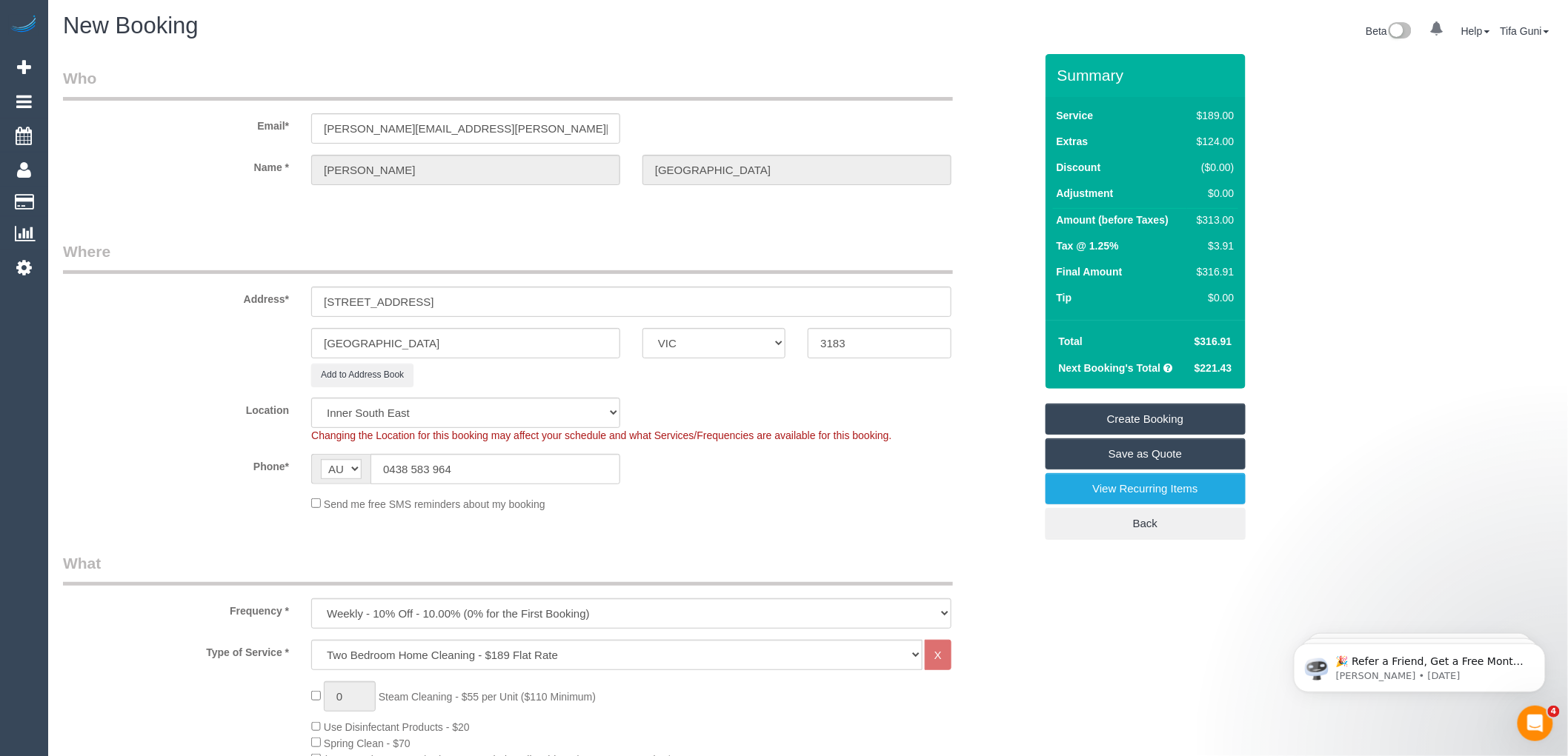
scroll to position [0, 0]
drag, startPoint x: 514, startPoint y: 136, endPoint x: 171, endPoint y: 141, distance: 343.0
click at [171, 141] on div "Email* theresa.cunnington@gmail.com" at bounding box center [549, 106] width 994 height 76
click at [1147, 418] on link "Create Booking" at bounding box center [1145, 418] width 200 height 31
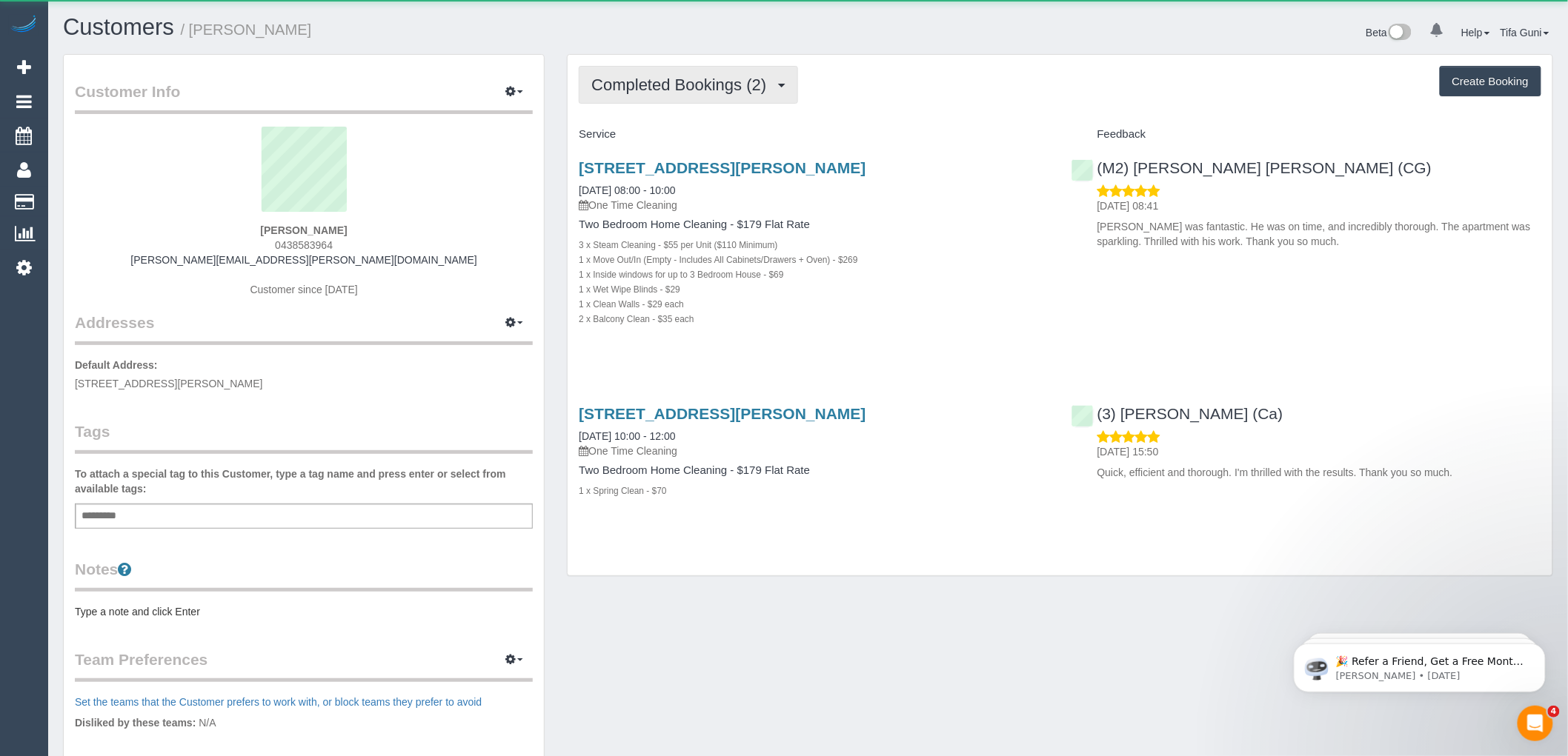
click at [665, 89] on span "Completed Bookings (2)" at bounding box center [682, 84] width 182 height 19
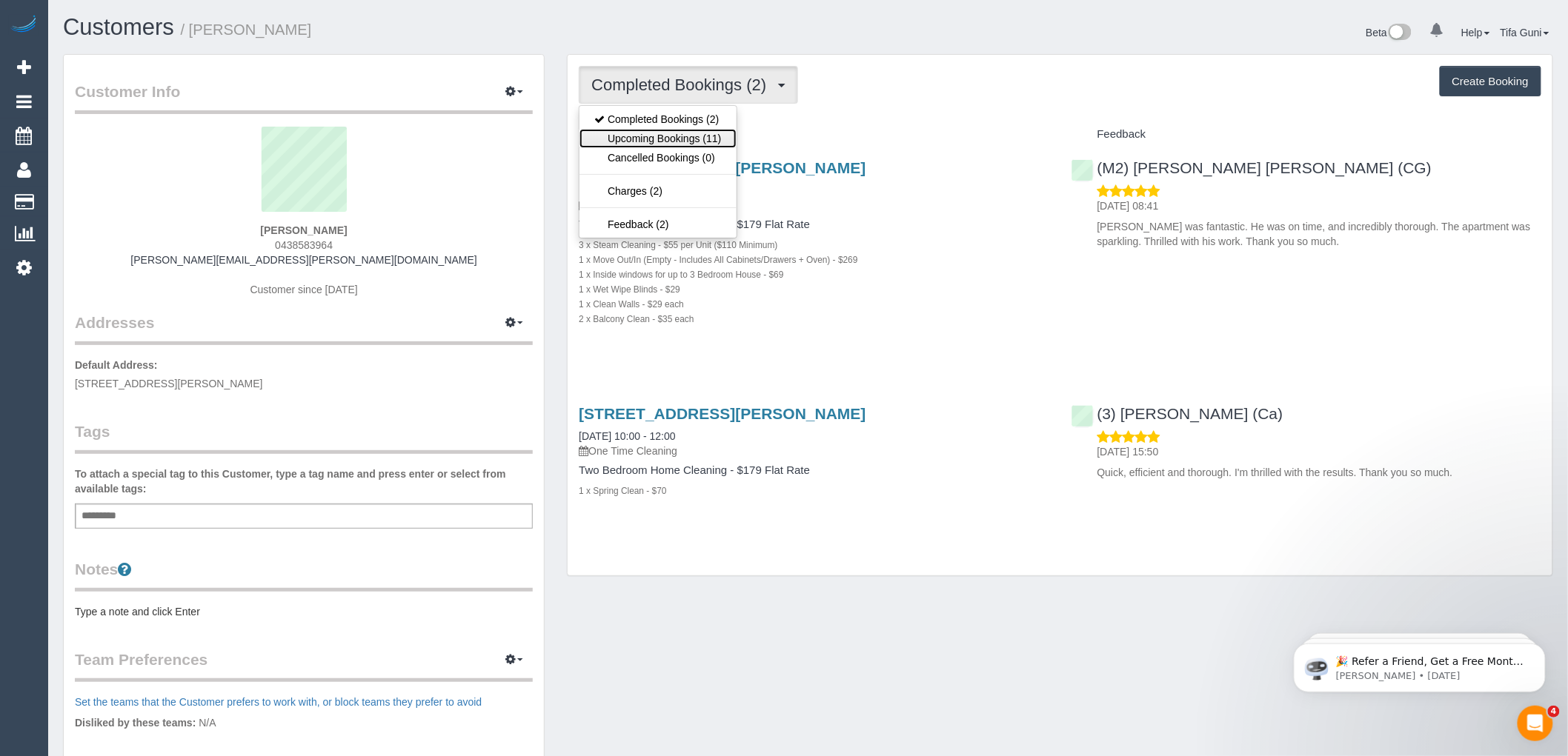
click at [672, 133] on link "Upcoming Bookings (11)" at bounding box center [657, 138] width 156 height 19
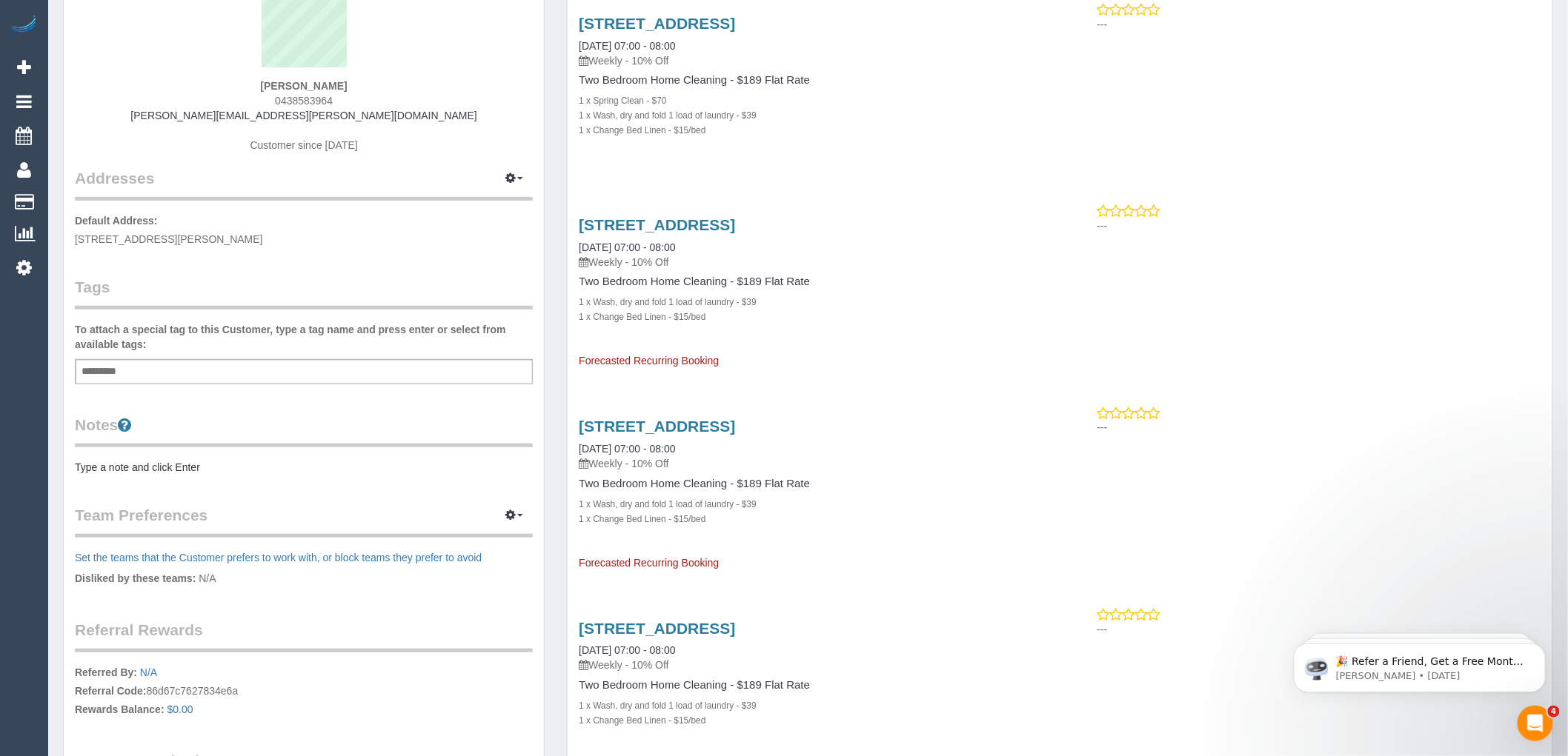
scroll to position [165, 0]
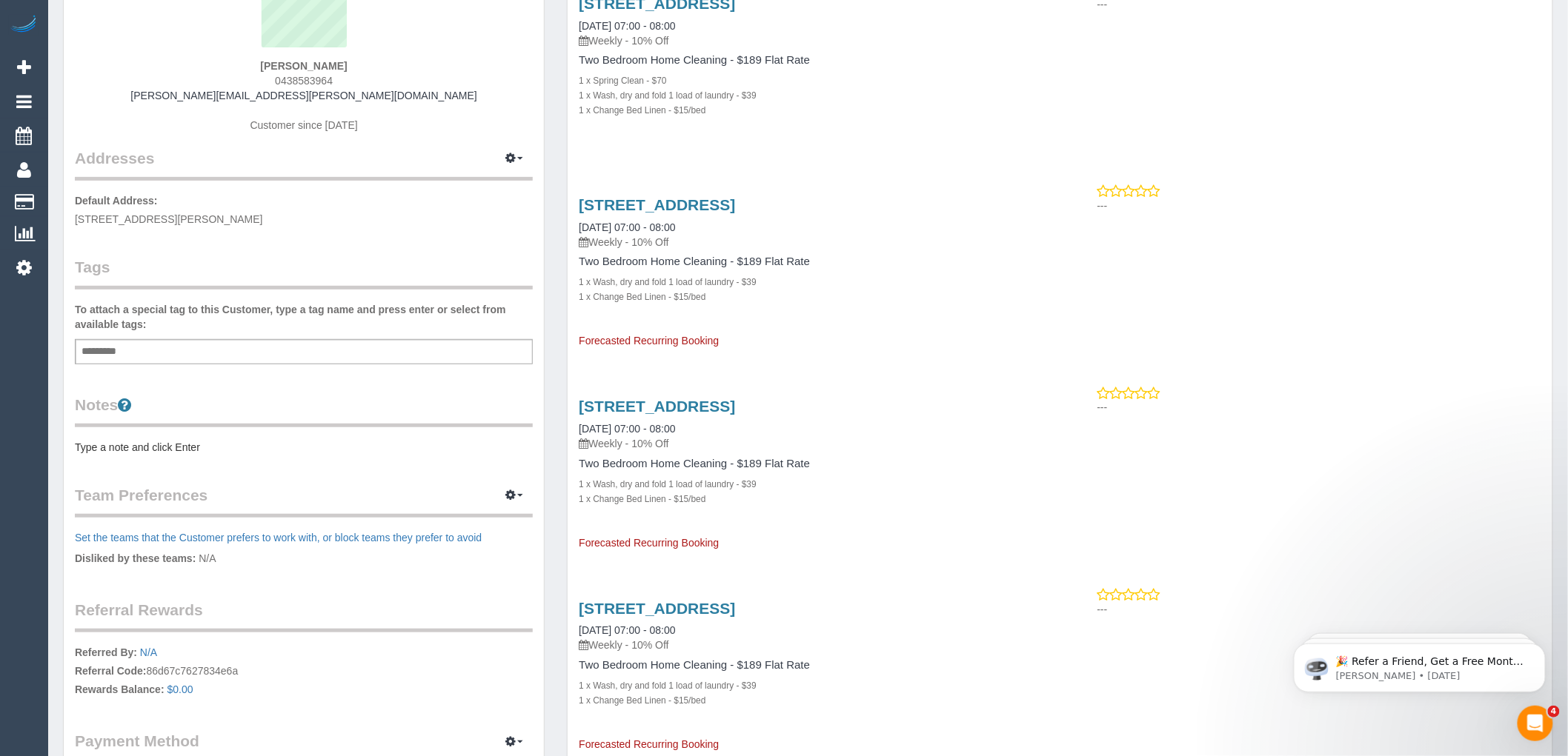
click at [102, 494] on legend "Team Preferences Manage Preferences" at bounding box center [303, 502] width 458 height 34
click at [112, 502] on legend "Team Preferences Manage Preferences" at bounding box center [303, 502] width 458 height 34
click at [144, 457] on div "Customer Info Edit Contact Info Send Message Email Preferences Special Sales Ta…" at bounding box center [303, 372] width 480 height 962
click at [128, 440] on pre "Type a note and click Enter" at bounding box center [303, 447] width 458 height 15
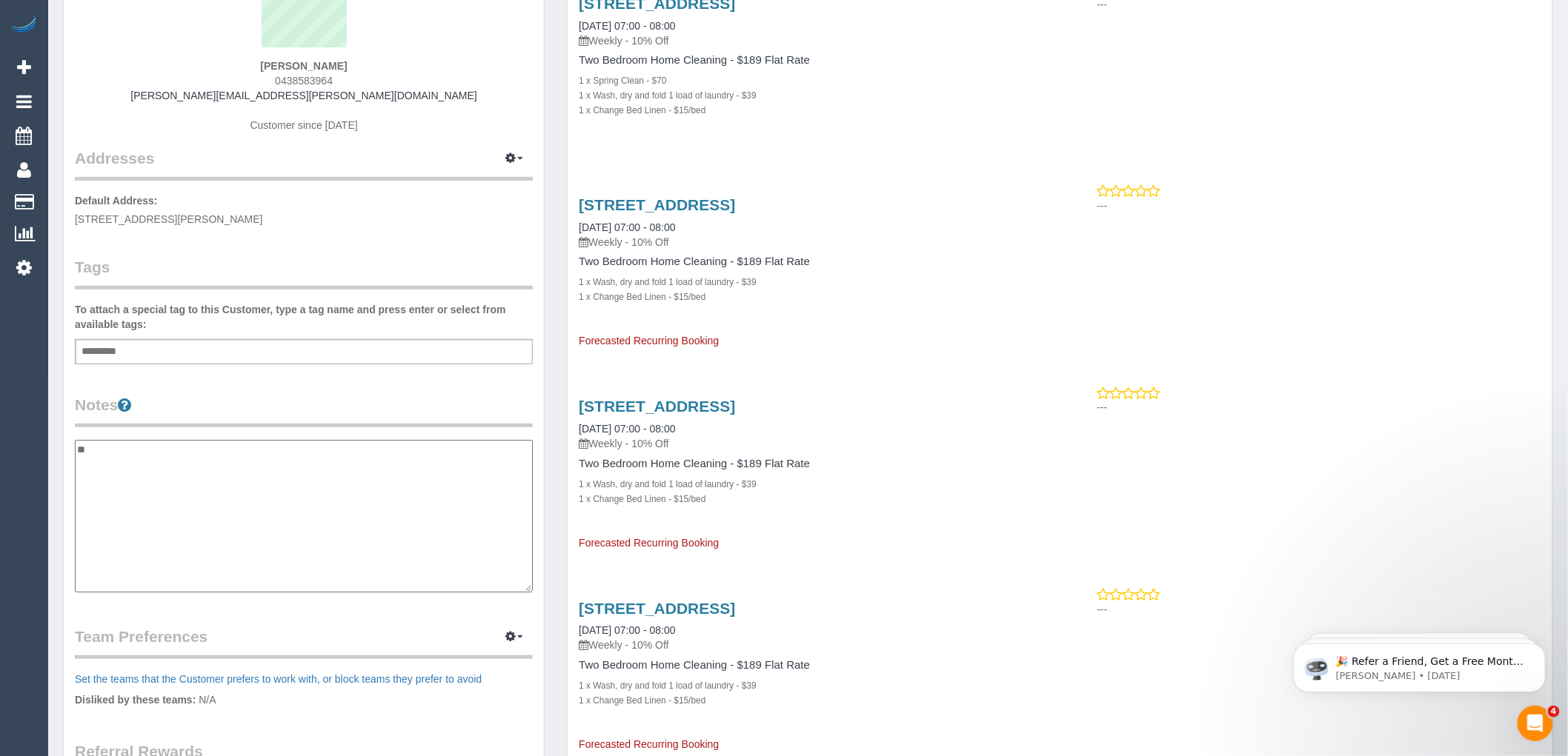
type textarea "*"
type textarea "**********"
click at [163, 450] on textarea "**********" at bounding box center [303, 517] width 458 height 153
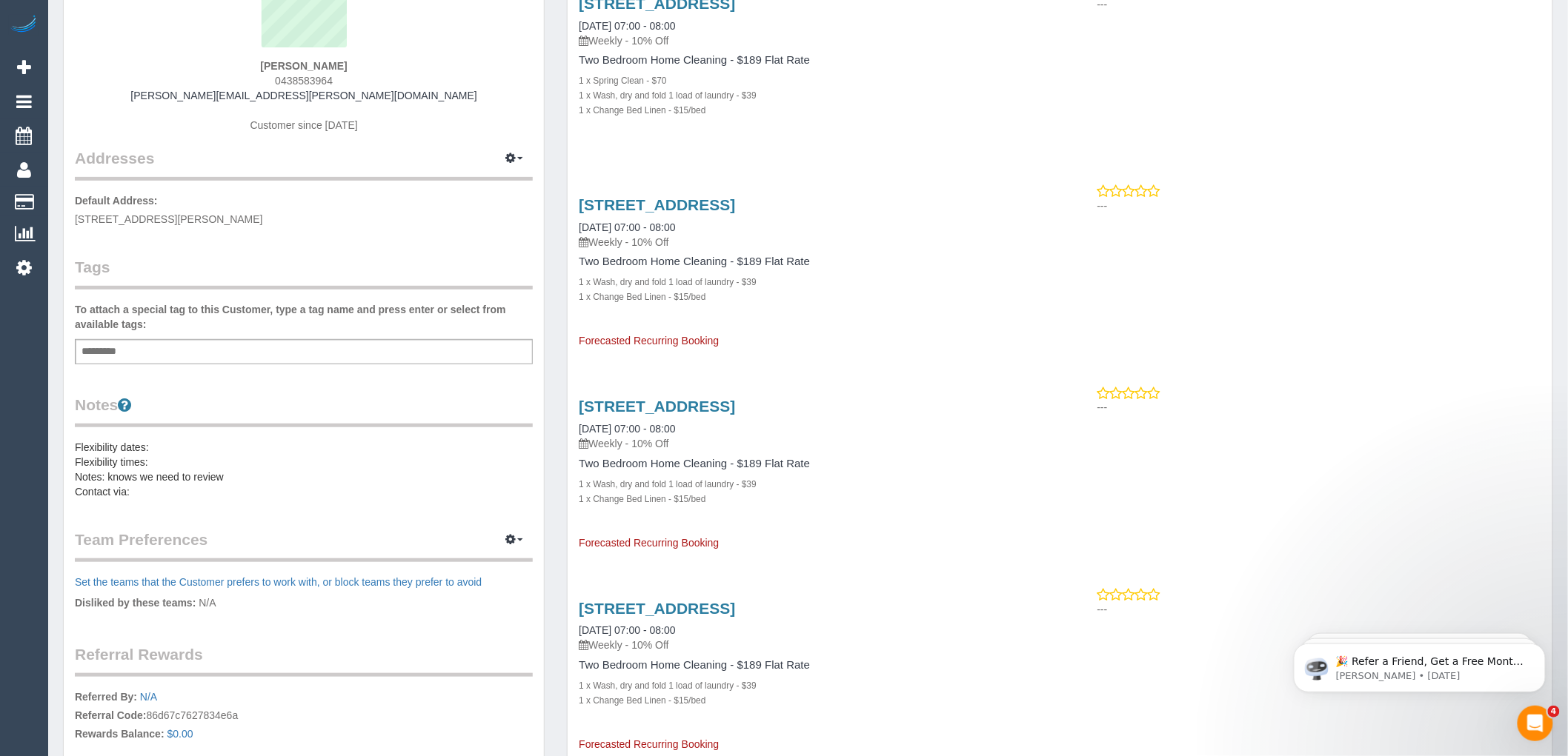
click at [147, 443] on pre "Flexibility dates: Flexibility times: Notes: knows we need to review Contact vi…" at bounding box center [303, 470] width 458 height 60
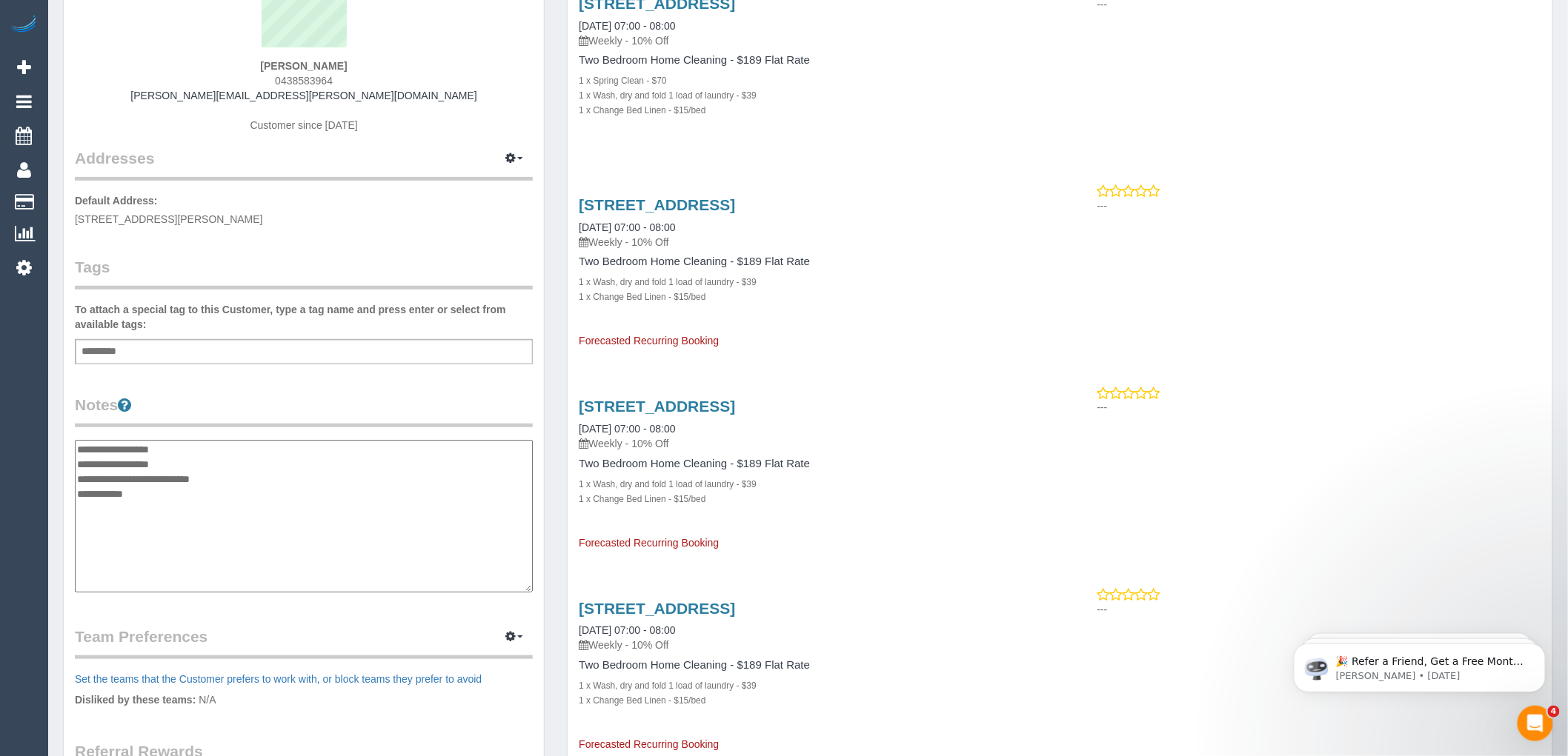
click at [147, 443] on textarea "**********" at bounding box center [303, 517] width 458 height 153
click at [165, 472] on textarea "**********" at bounding box center [303, 517] width 458 height 153
click at [151, 522] on textarea "**********" at bounding box center [303, 517] width 458 height 153
click at [237, 503] on textarea "**********" at bounding box center [303, 517] width 458 height 153
click at [172, 444] on textarea "**********" at bounding box center [303, 517] width 458 height 153
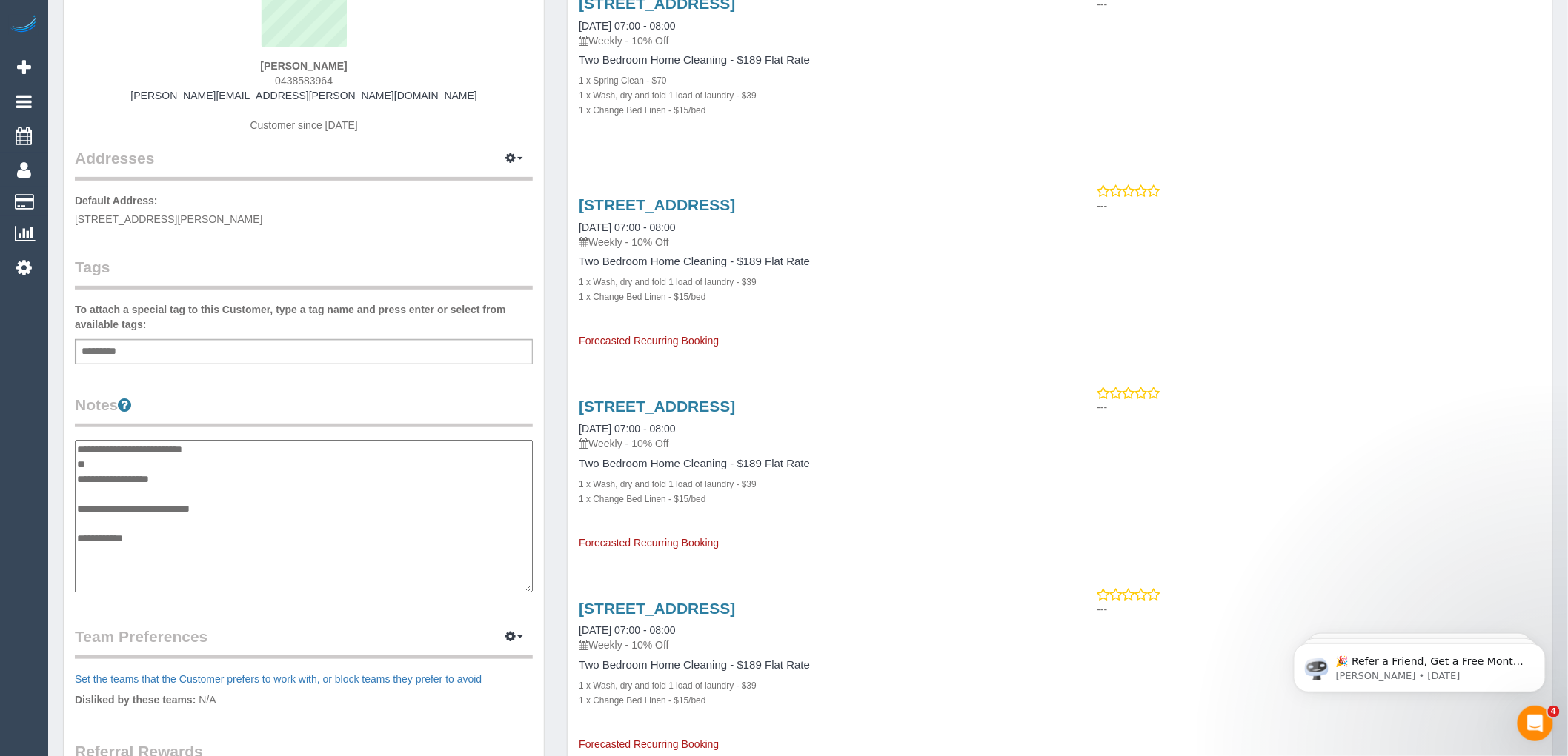
click at [168, 486] on textarea "**********" at bounding box center [303, 517] width 458 height 153
click at [168, 477] on textarea "**********" at bounding box center [303, 517] width 458 height 153
click at [153, 533] on textarea "**********" at bounding box center [303, 517] width 458 height 153
drag, startPoint x: 197, startPoint y: 506, endPoint x: 109, endPoint y: 505, distance: 88.0
click at [109, 505] on textarea "**********" at bounding box center [303, 517] width 458 height 153
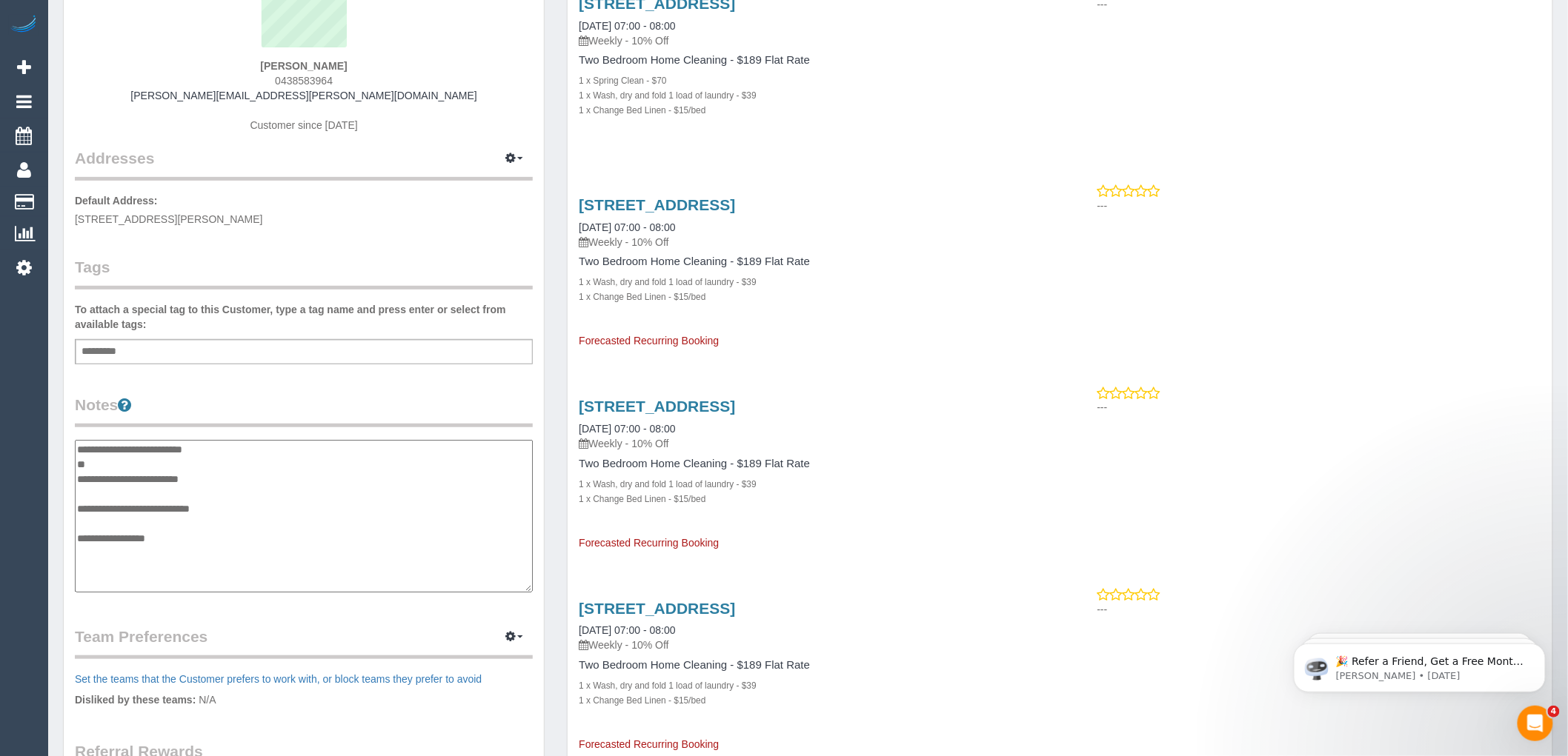
click at [286, 519] on textarea "**********" at bounding box center [303, 517] width 458 height 153
type textarea "**********"
click at [368, 401] on legend "Notes" at bounding box center [303, 411] width 458 height 34
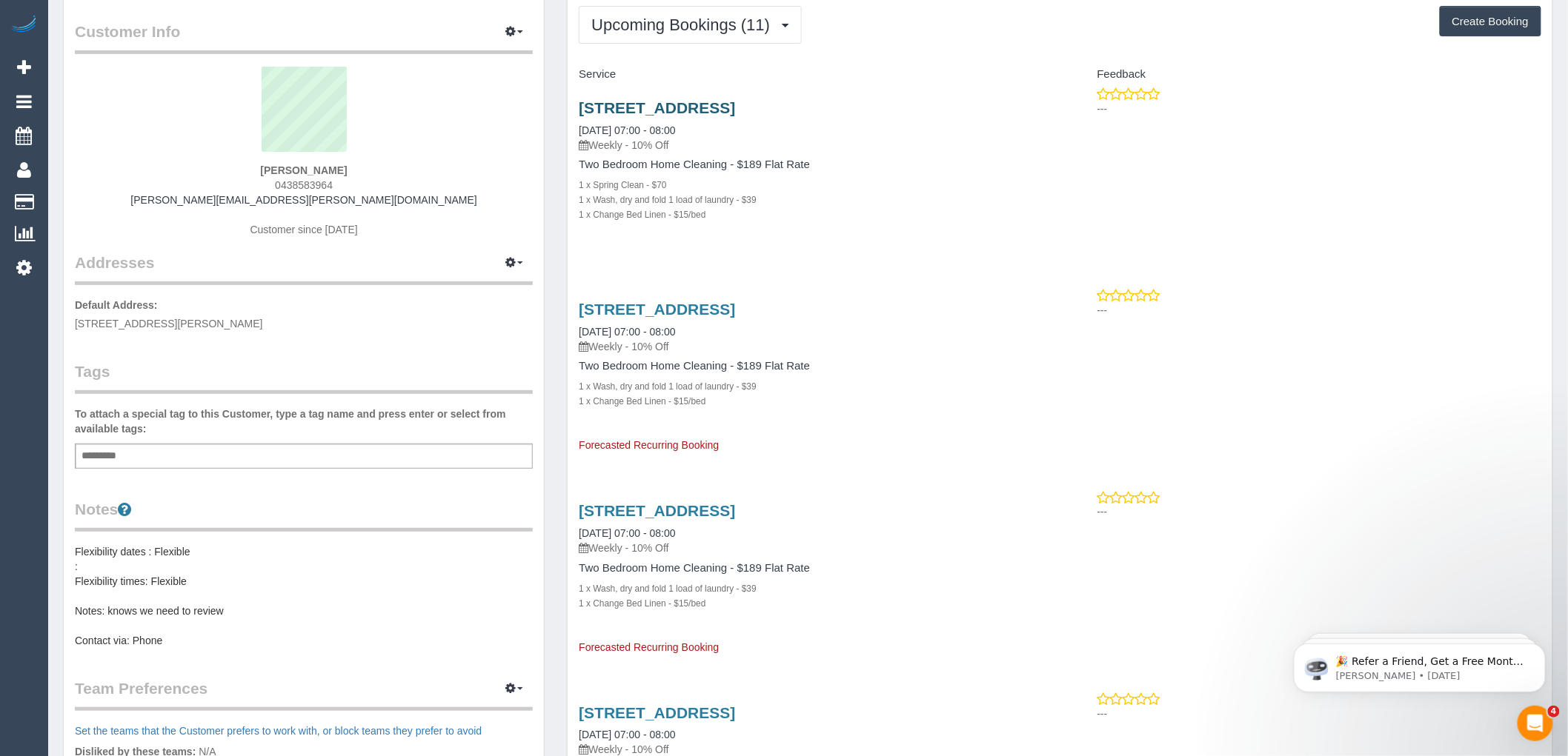
scroll to position [0, 0]
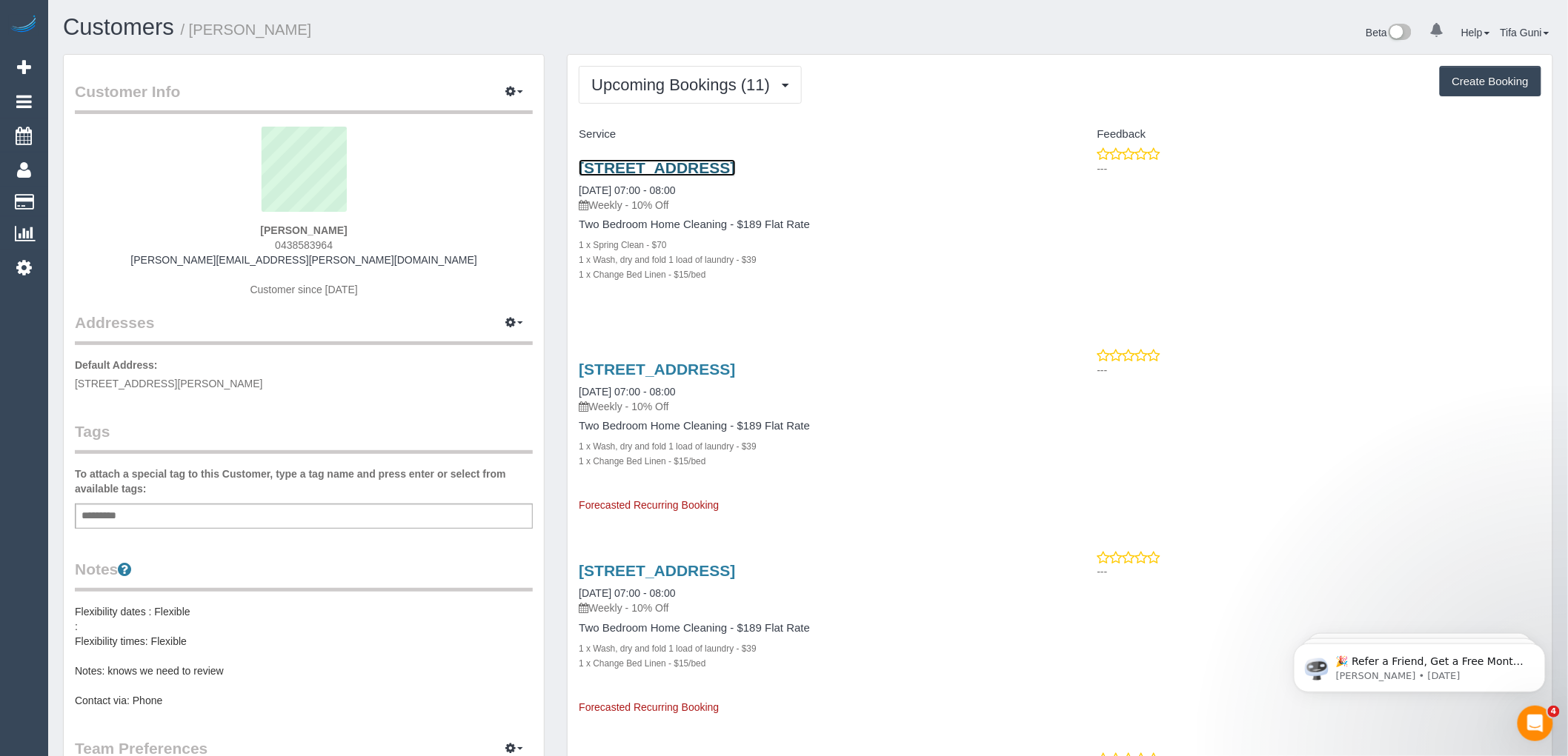
click at [702, 165] on link "4/11 Lenasdowne Road, St Kilda East, VIC 3183" at bounding box center [656, 167] width 156 height 17
click at [772, 82] on span "Upcoming Bookings (11)" at bounding box center [684, 84] width 186 height 19
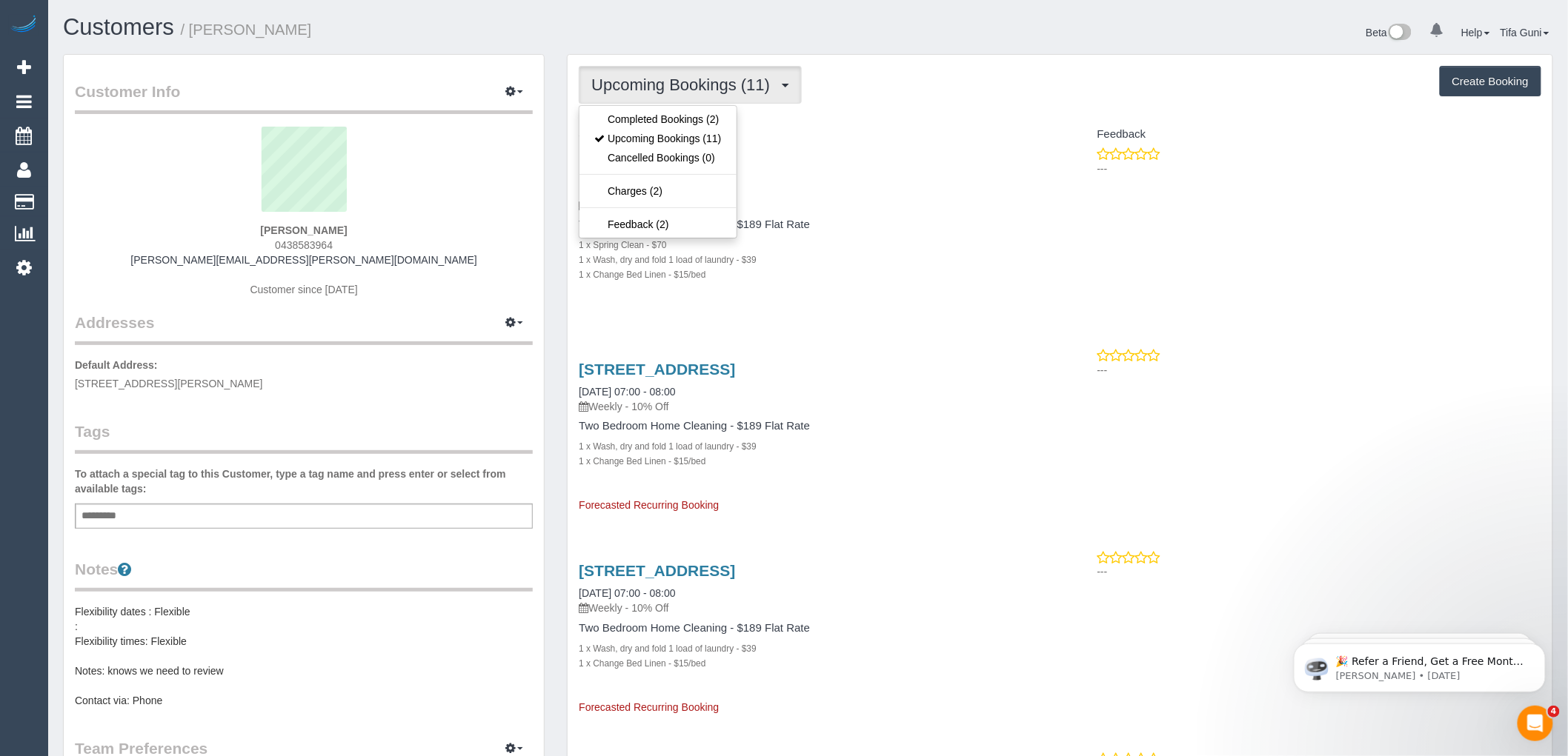
click at [862, 298] on div "4/11 Lenasdowne Road, St Kilda East, VIC 3183 24/09/2025 07:00 - 08:00 Weekly -…" at bounding box center [813, 229] width 492 height 165
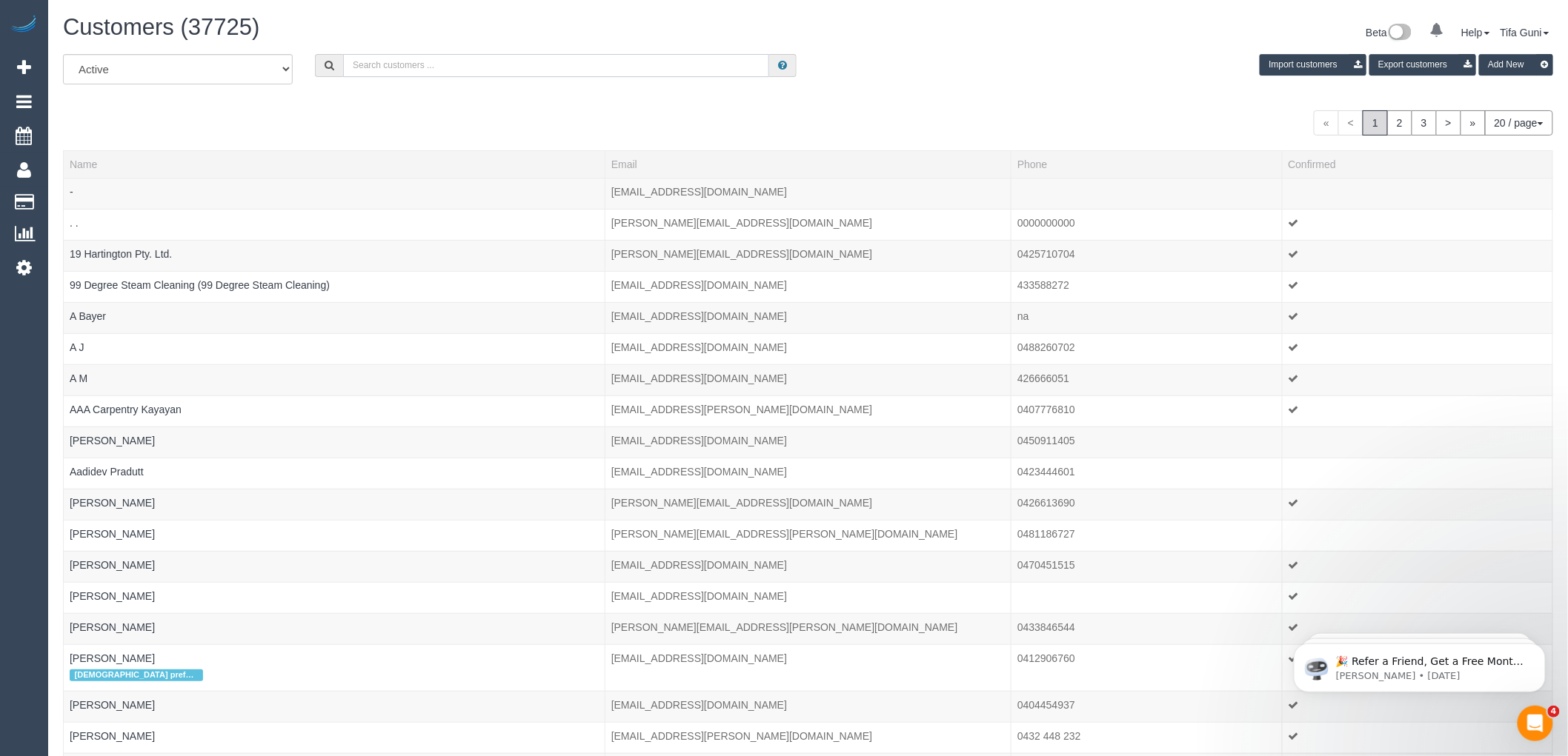
click at [421, 61] on input "text" at bounding box center [555, 65] width 426 height 23
paste input "[PERSON_NAME][EMAIL_ADDRESS][PERSON_NAME][DOMAIN_NAME]"
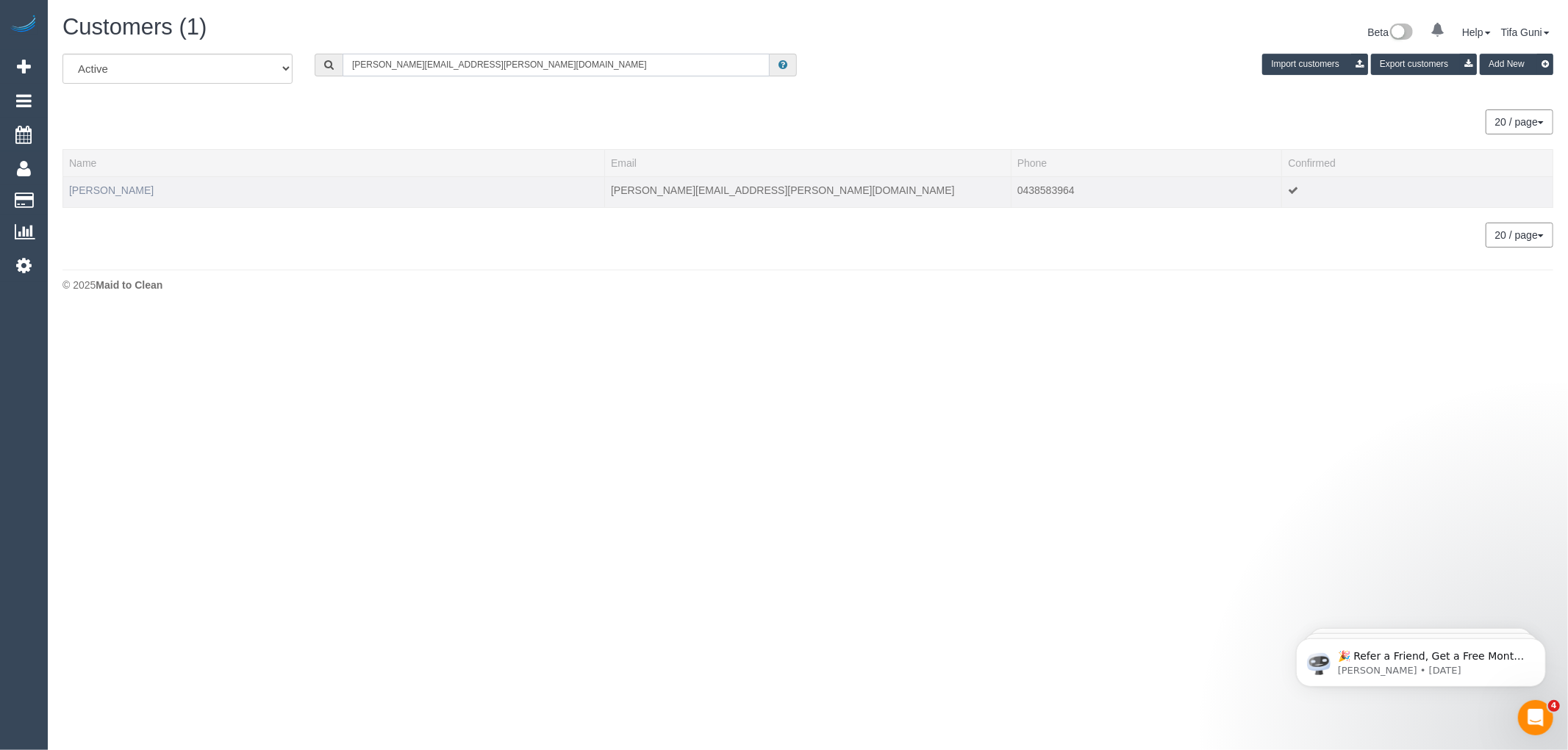
type input "[PERSON_NAME][EMAIL_ADDRESS][PERSON_NAME][DOMAIN_NAME]"
click at [140, 191] on link "Theresa Cunnington" at bounding box center [111, 190] width 85 height 12
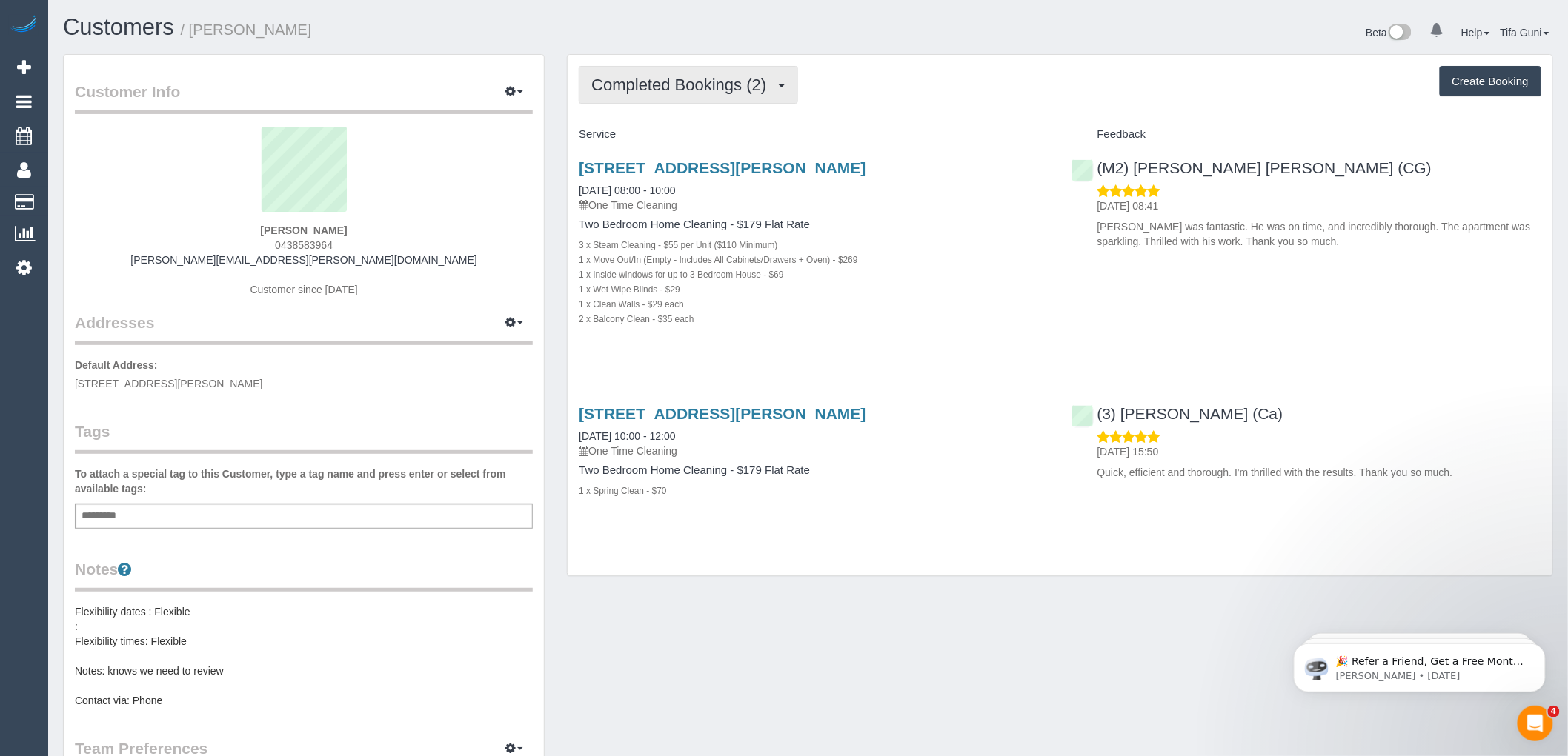
click at [753, 86] on span "Completed Bookings (2)" at bounding box center [682, 84] width 182 height 19
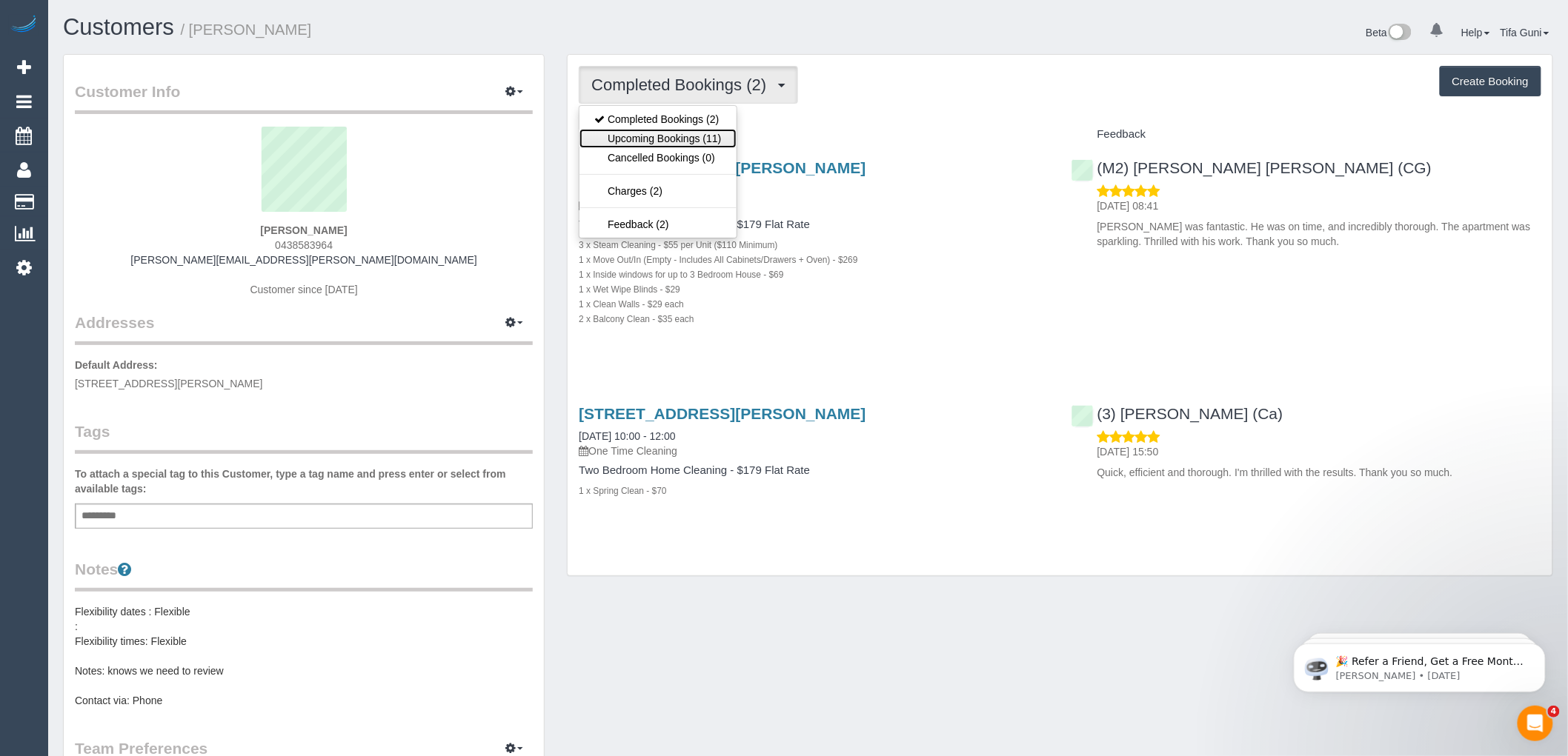
click at [693, 139] on link "Upcoming Bookings (11)" at bounding box center [657, 138] width 156 height 19
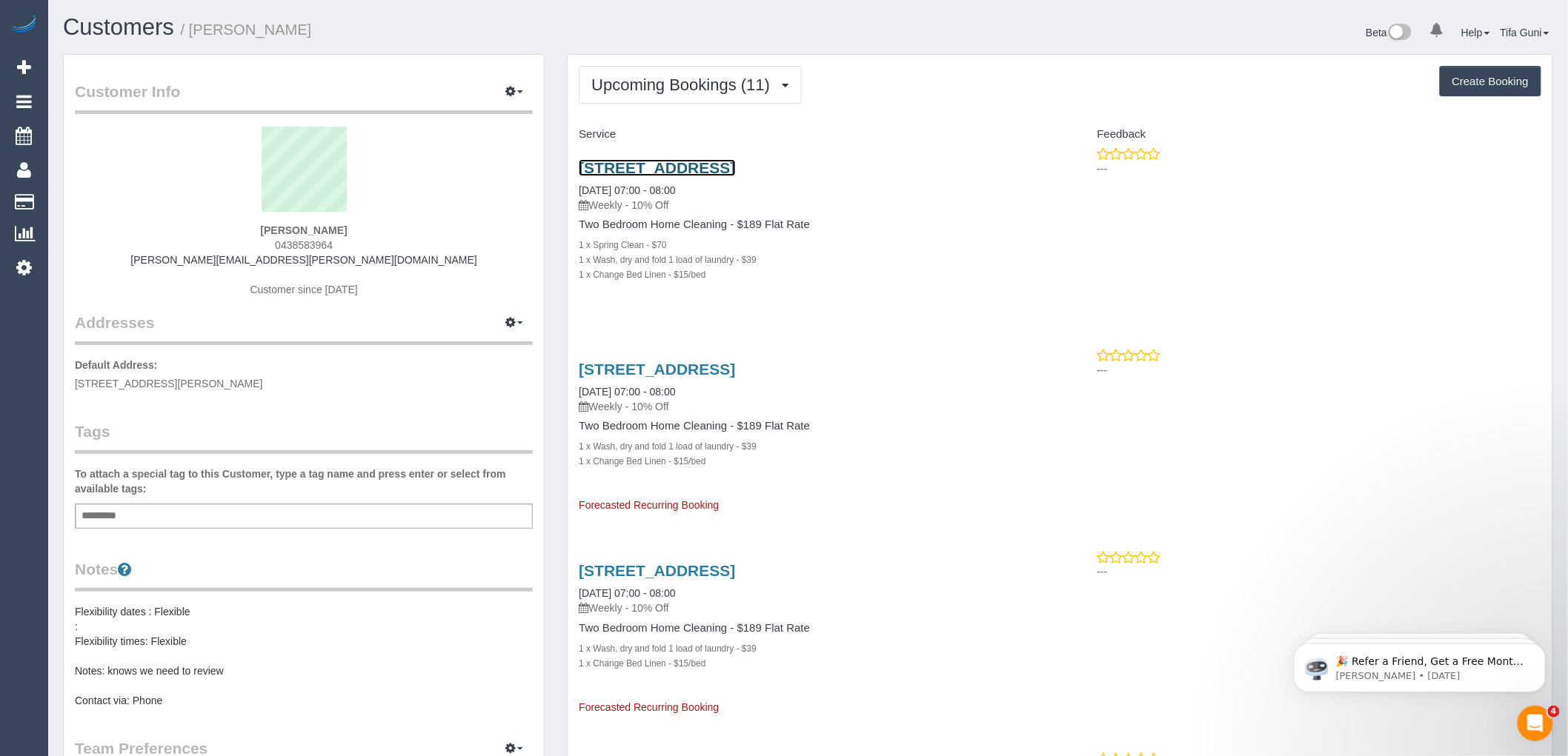
click at [715, 169] on link "4/11 Lenasdowne Road, St Kilda East, VIC 3183" at bounding box center [656, 167] width 156 height 17
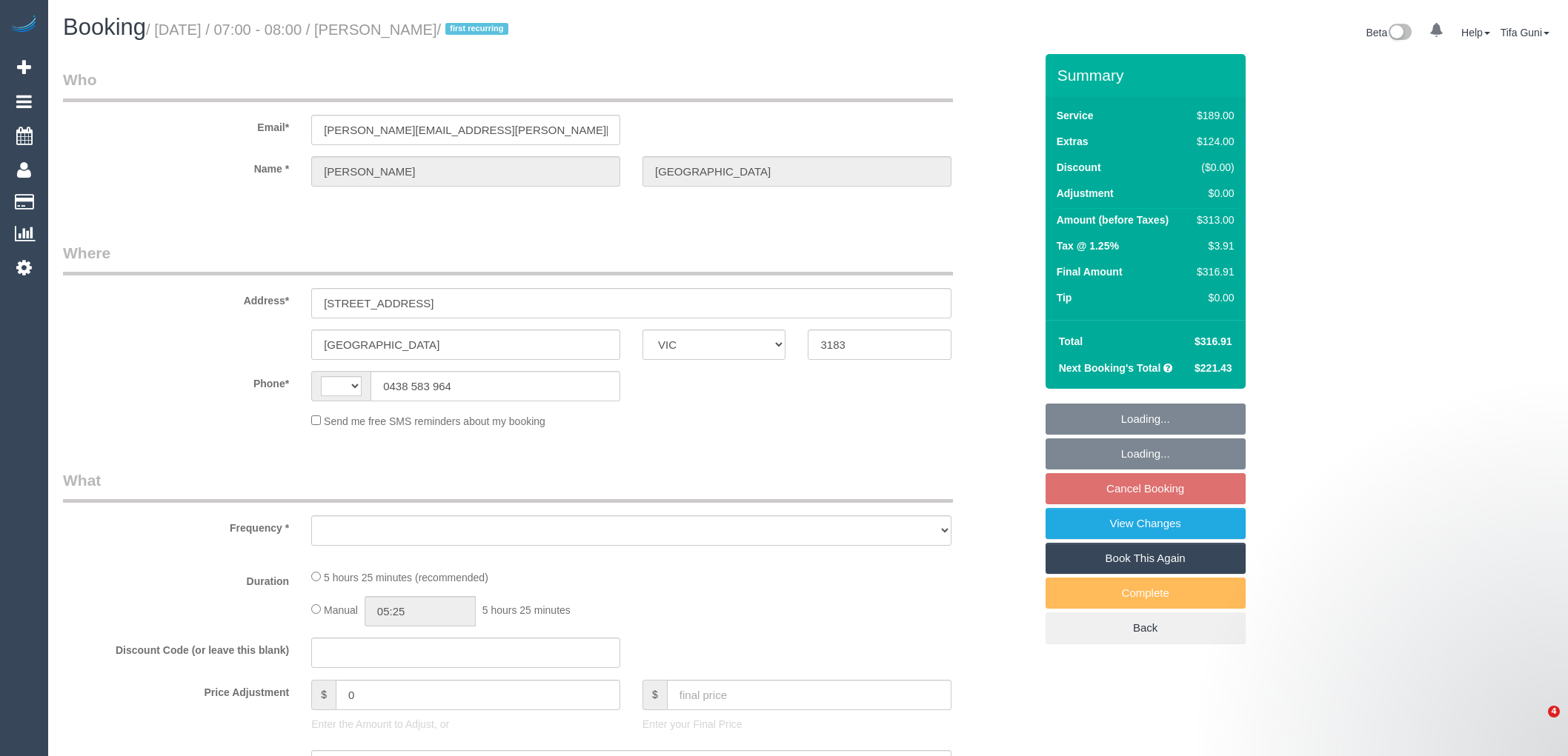
select select "VIC"
select select "object:284"
select select "string:stripe-pm_1PMNvE2GScqysDRV0wgHmJH2"
select select "number:29"
select select "number:14"
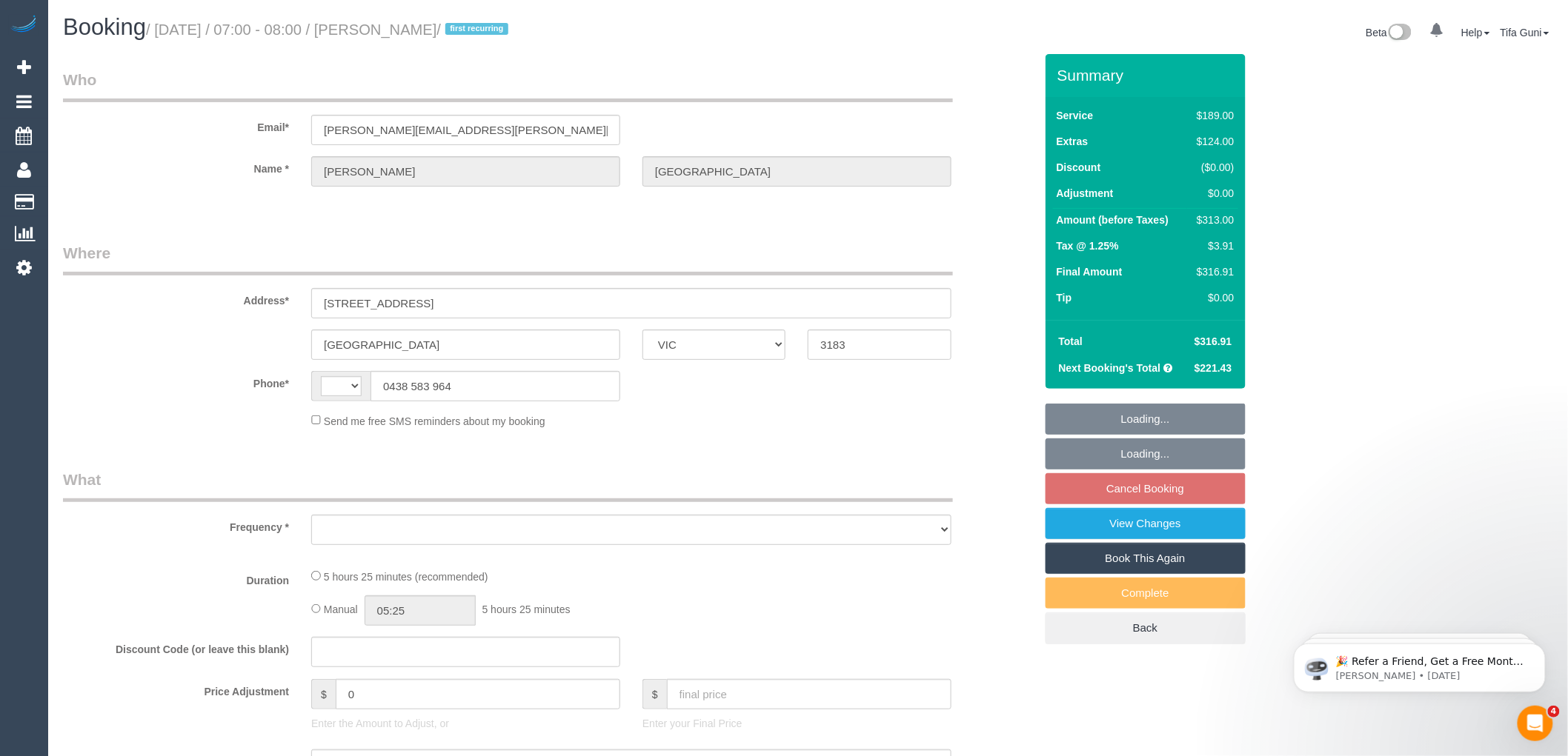
select select "number:19"
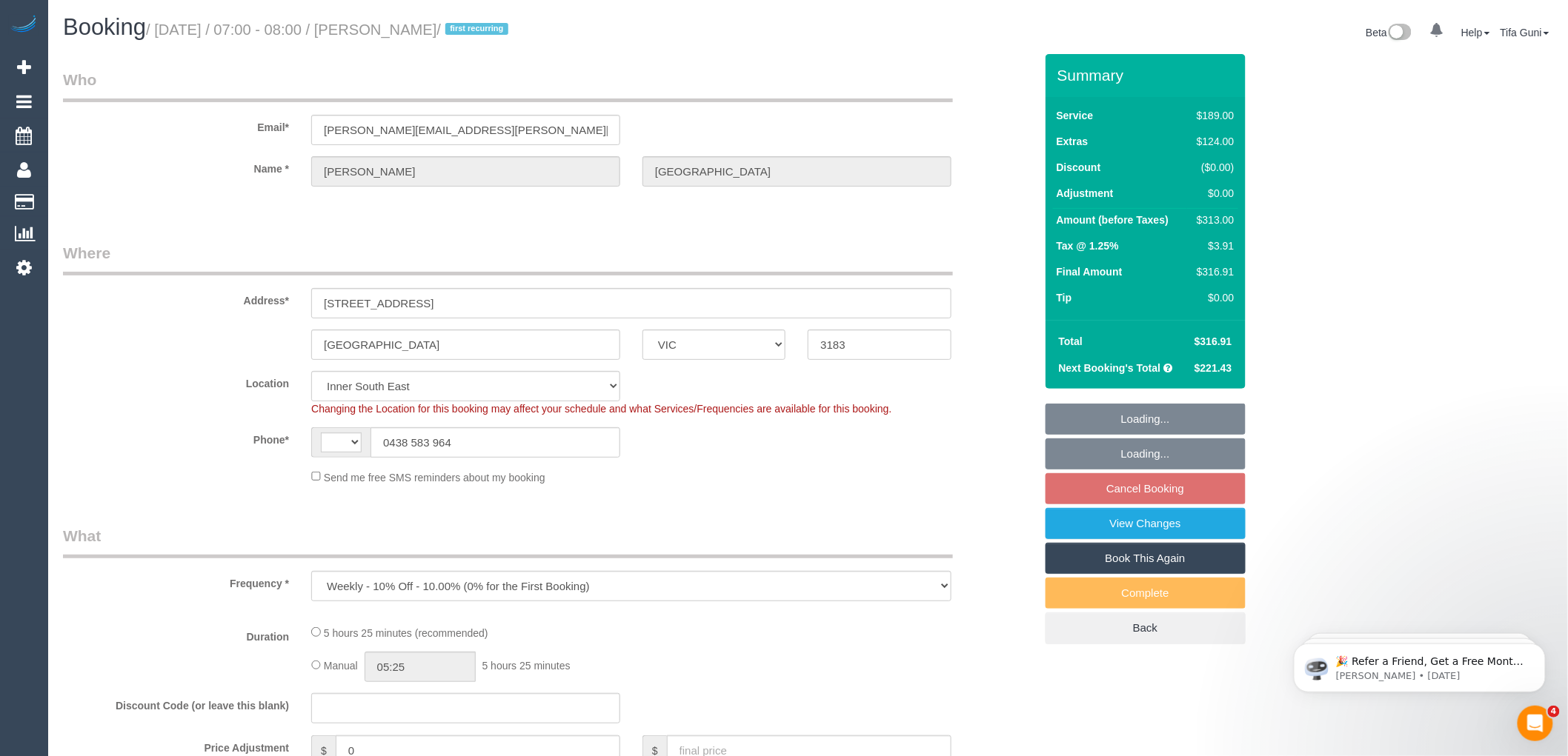
select select "object:435"
select select "string:AU"
select select "spot1"
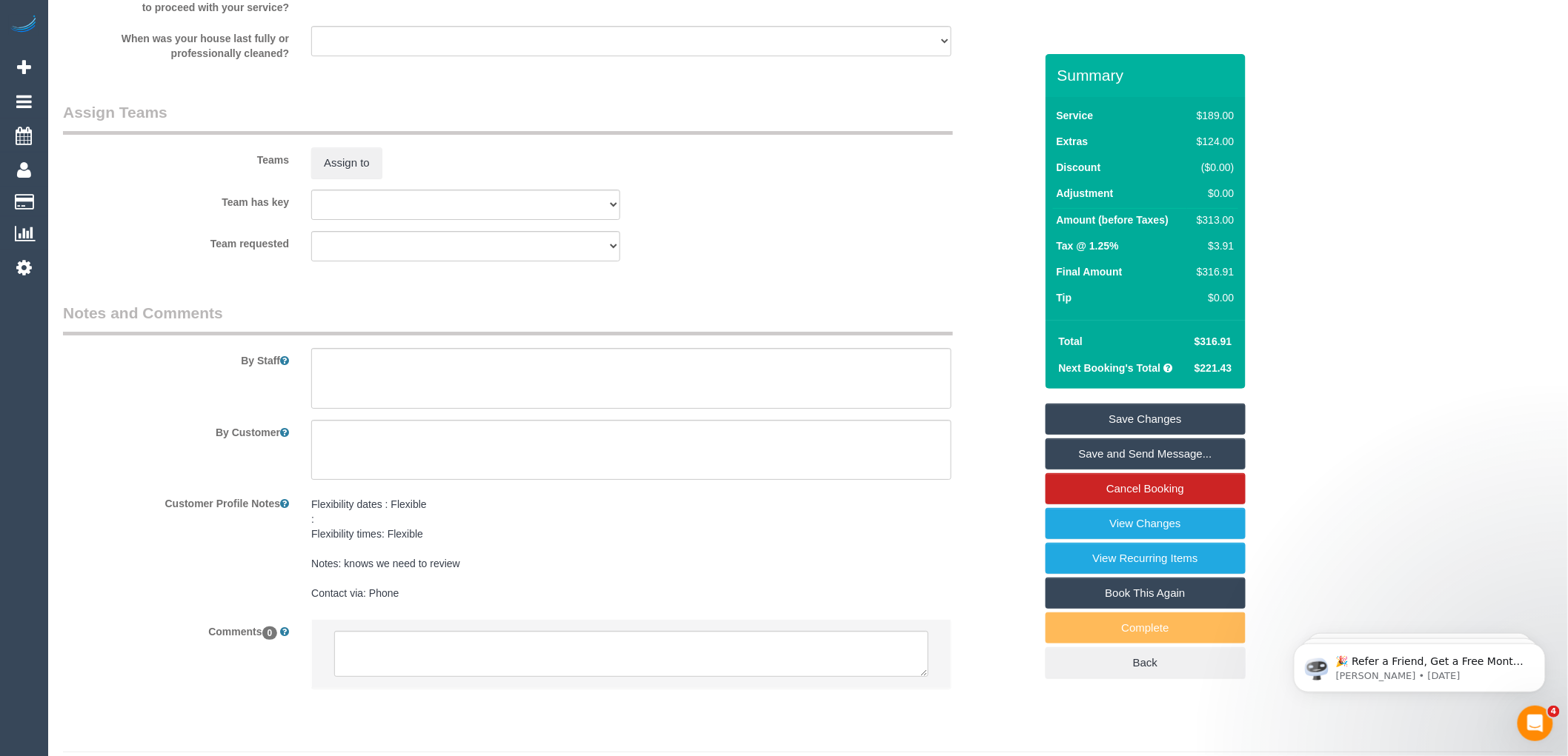
scroll to position [2172, 0]
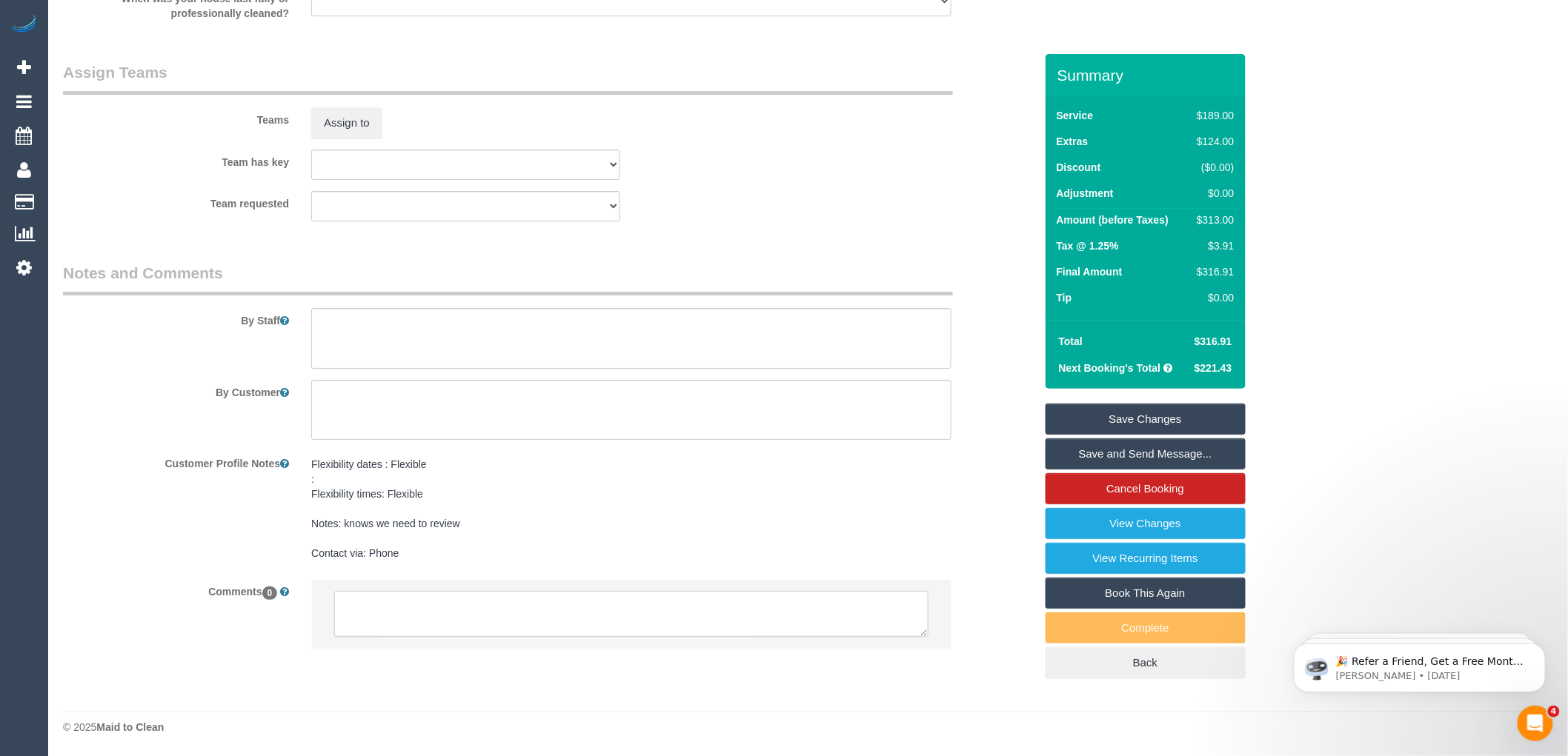
click at [524, 610] on textarea at bounding box center [631, 614] width 594 height 46
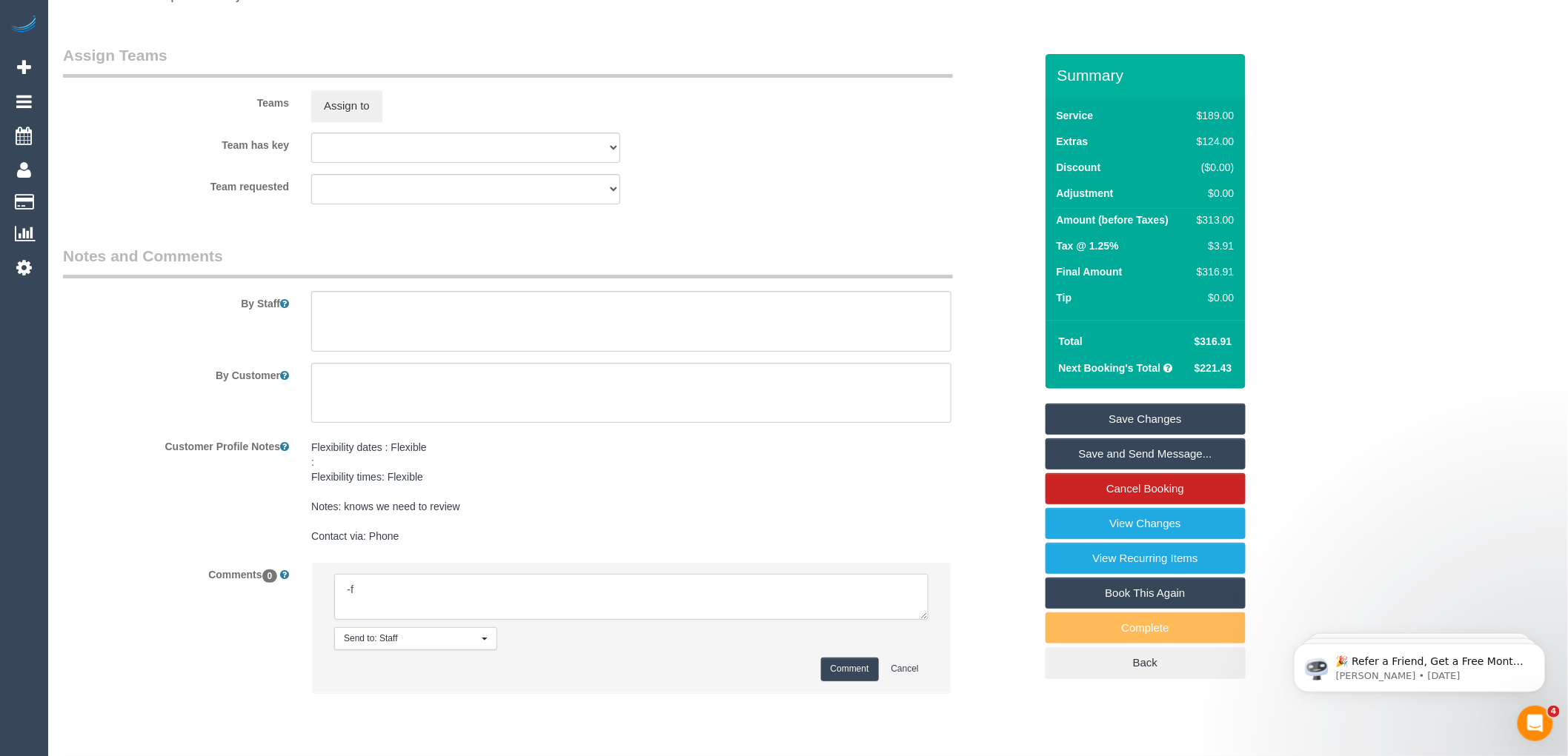
type textarea "-"
paste textarea "Flexibility dates: Flexibility times: Notes: knows we need to review Contact vi…"
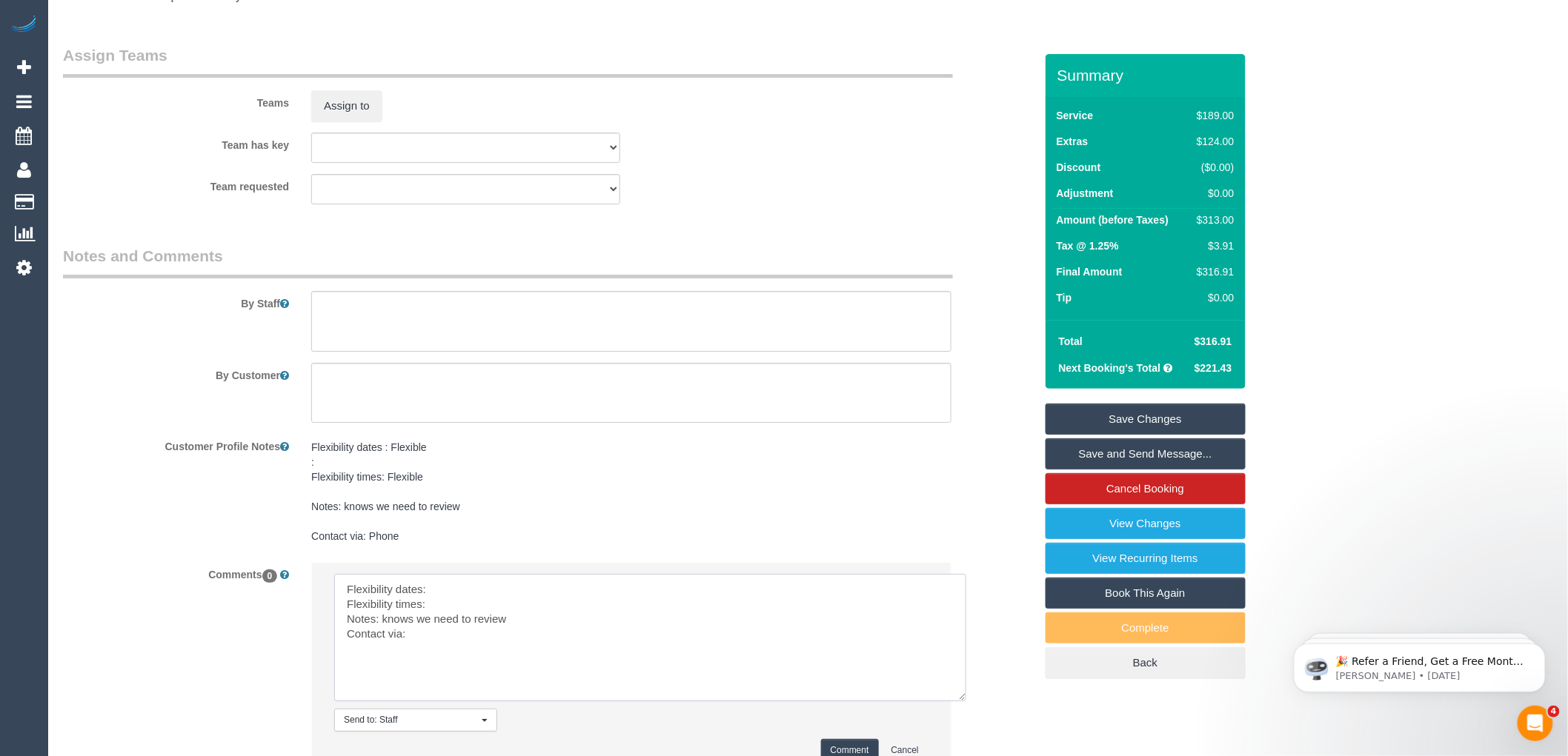
drag, startPoint x: 926, startPoint y: 633, endPoint x: 967, endPoint y: 721, distance: 97.1
click at [966, 701] on textarea at bounding box center [650, 638] width 632 height 127
click at [470, 602] on textarea at bounding box center [652, 642] width 636 height 136
click at [444, 619] on textarea at bounding box center [652, 642] width 636 height 136
click at [426, 655] on textarea at bounding box center [652, 642] width 636 height 136
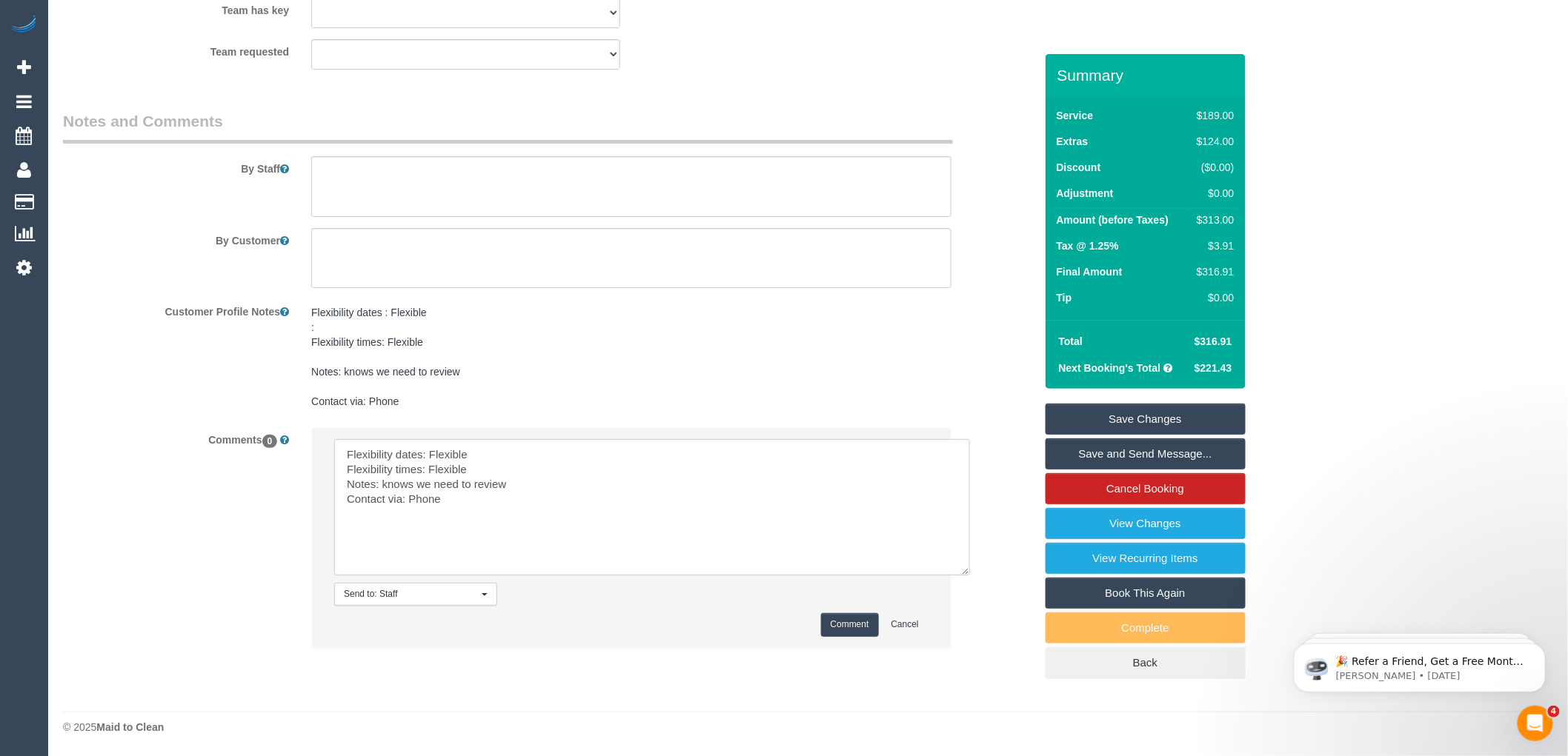
scroll to position [2323, 0]
type textarea "Flexibility dates: Flexible Flexibility times: Flexible Notes: knows we need to…"
click at [843, 626] on button "Comment" at bounding box center [850, 625] width 58 height 23
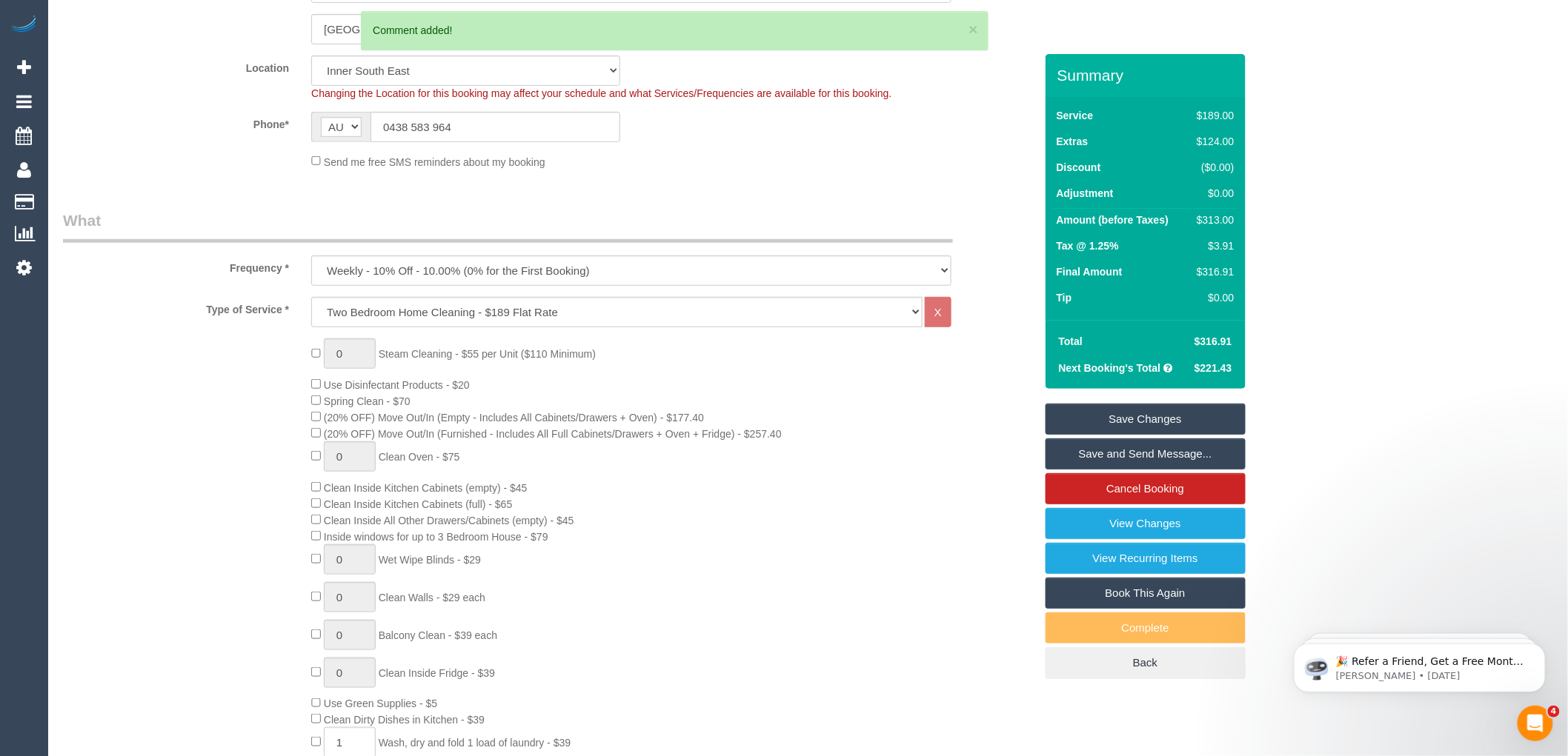
scroll to position [0, 0]
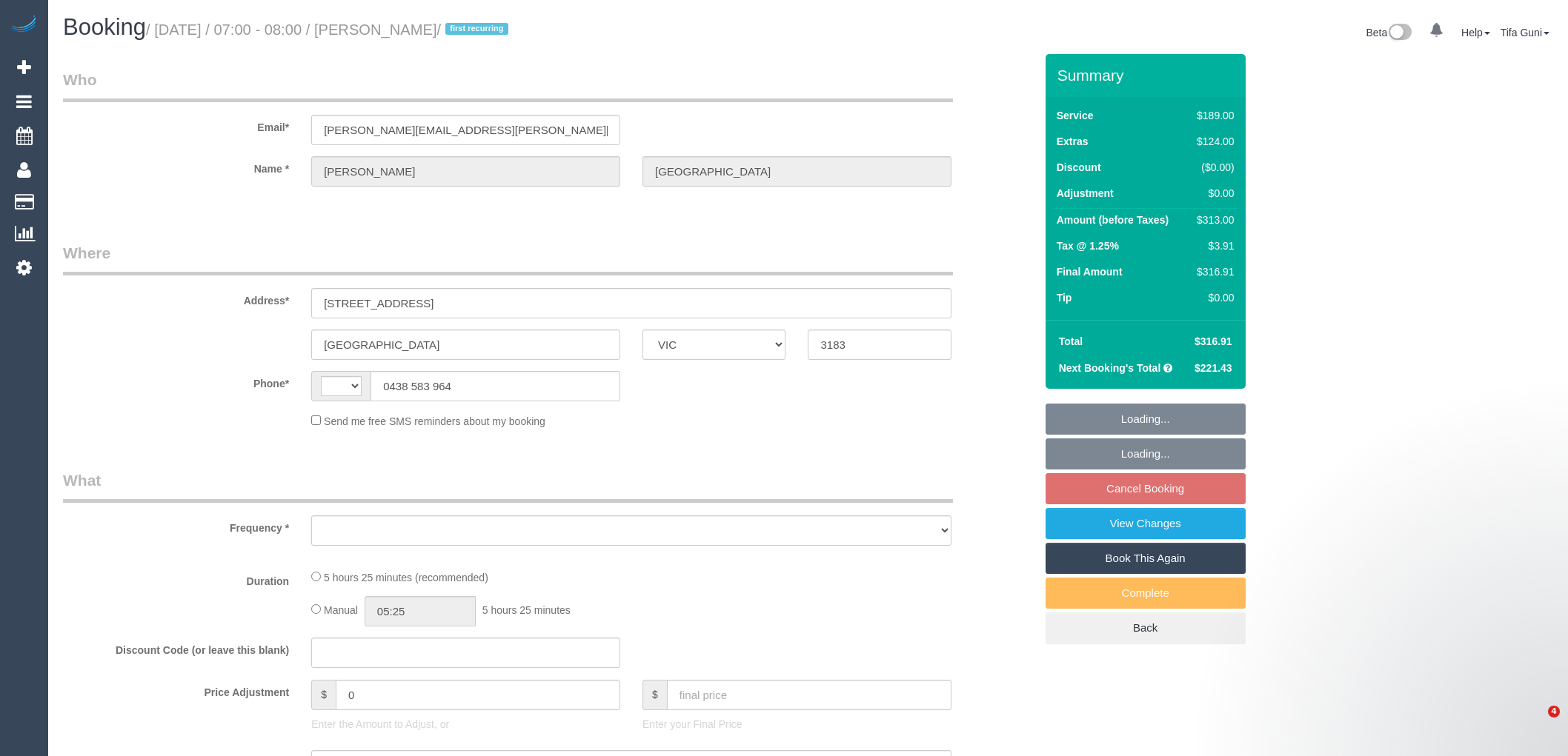
select select "VIC"
select select "string:stripe-pm_1PMNvE2GScqysDRV0wgHmJH2"
select select "string:AU"
select select "object:648"
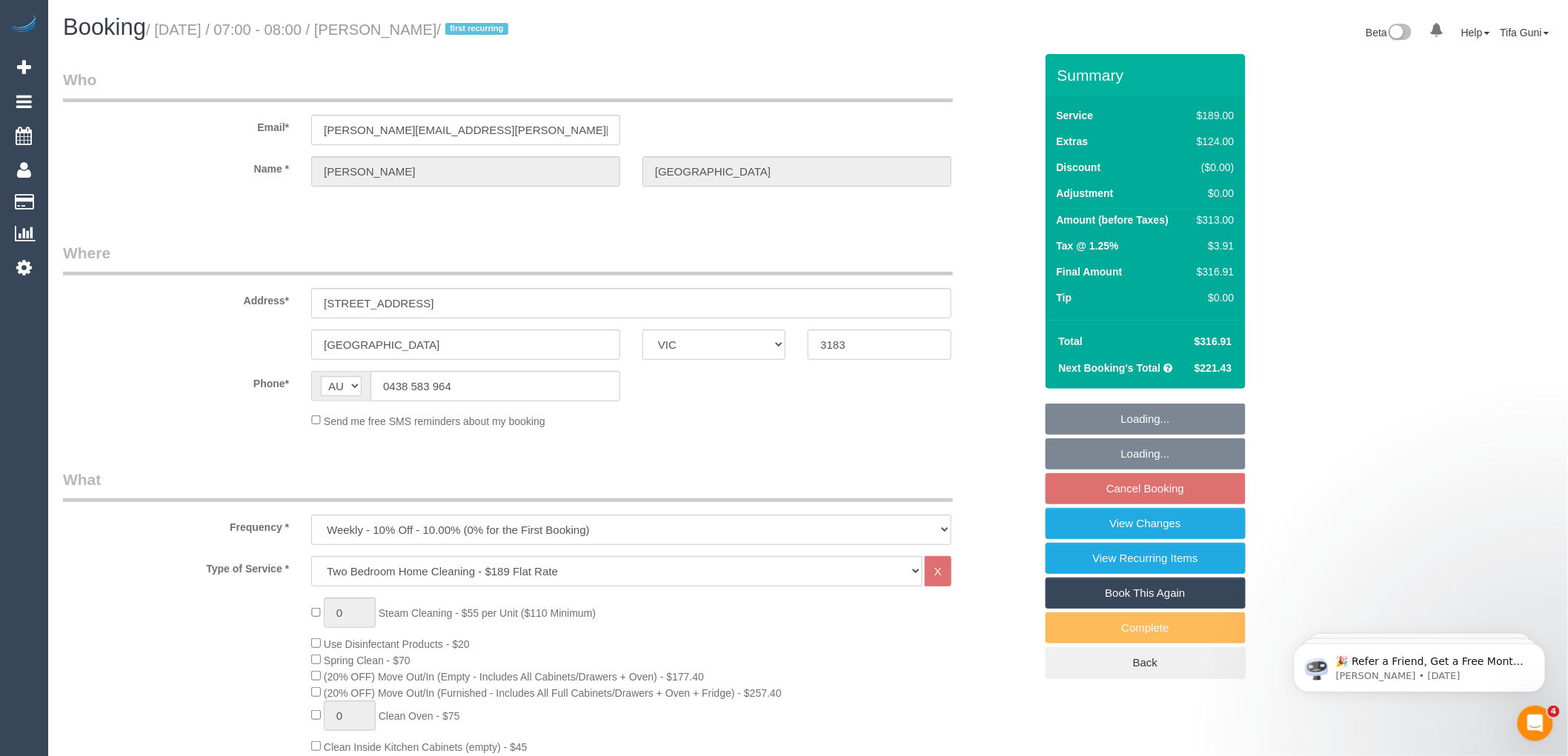
select select "spot1"
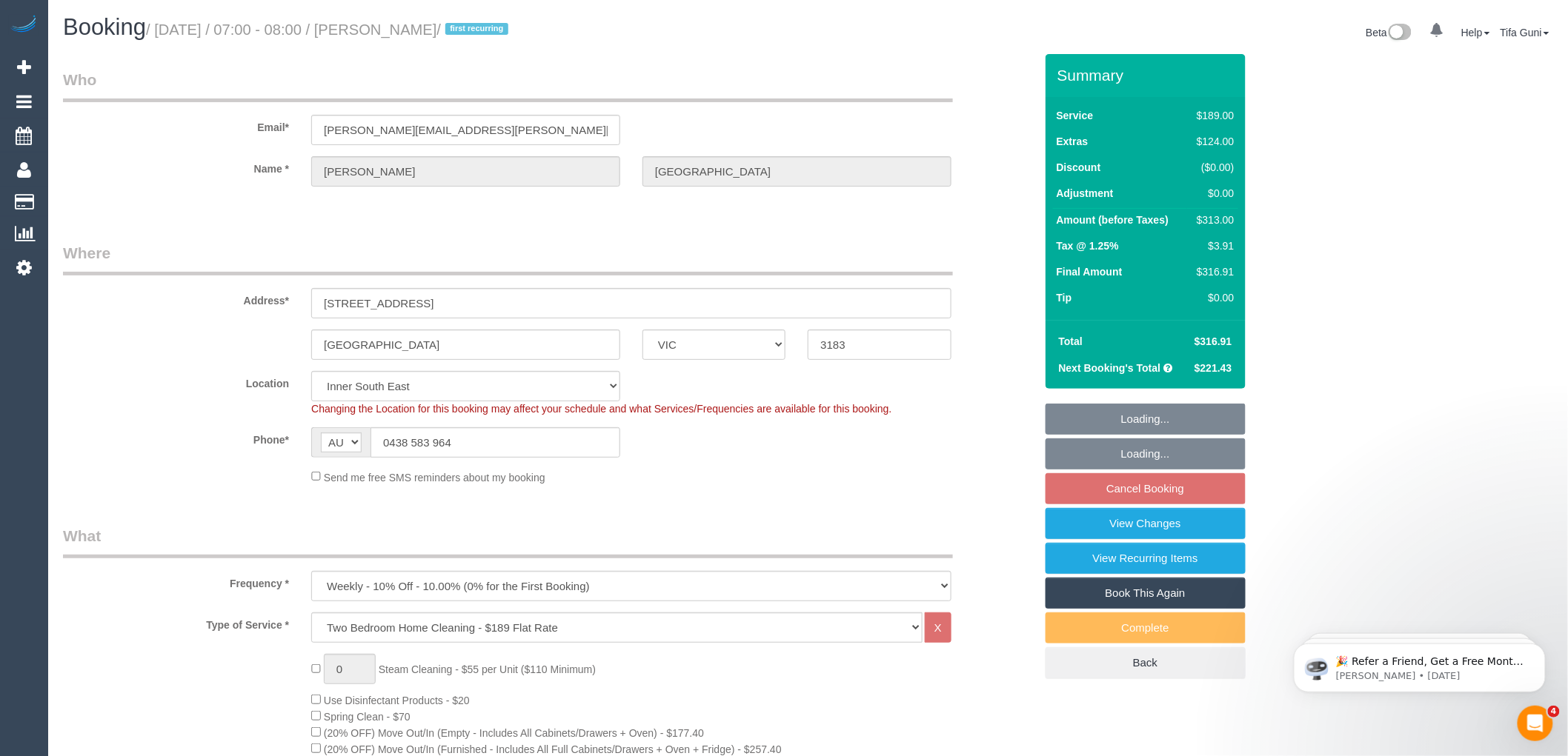
select select "number:29"
select select "number:14"
select select "number:19"
select select "object:1402"
select select "spot6"
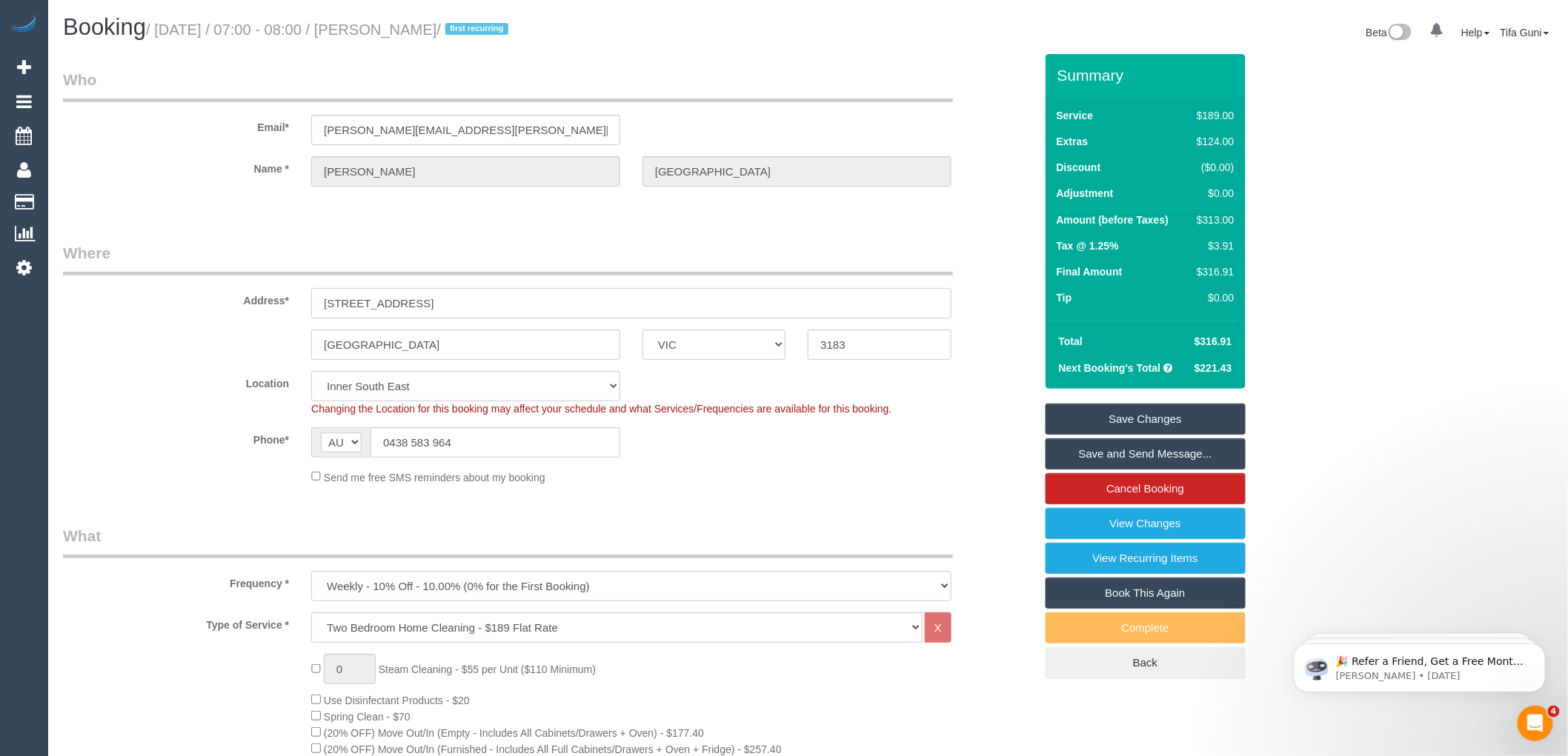
click at [367, 302] on input "[STREET_ADDRESS]" at bounding box center [631, 303] width 640 height 31
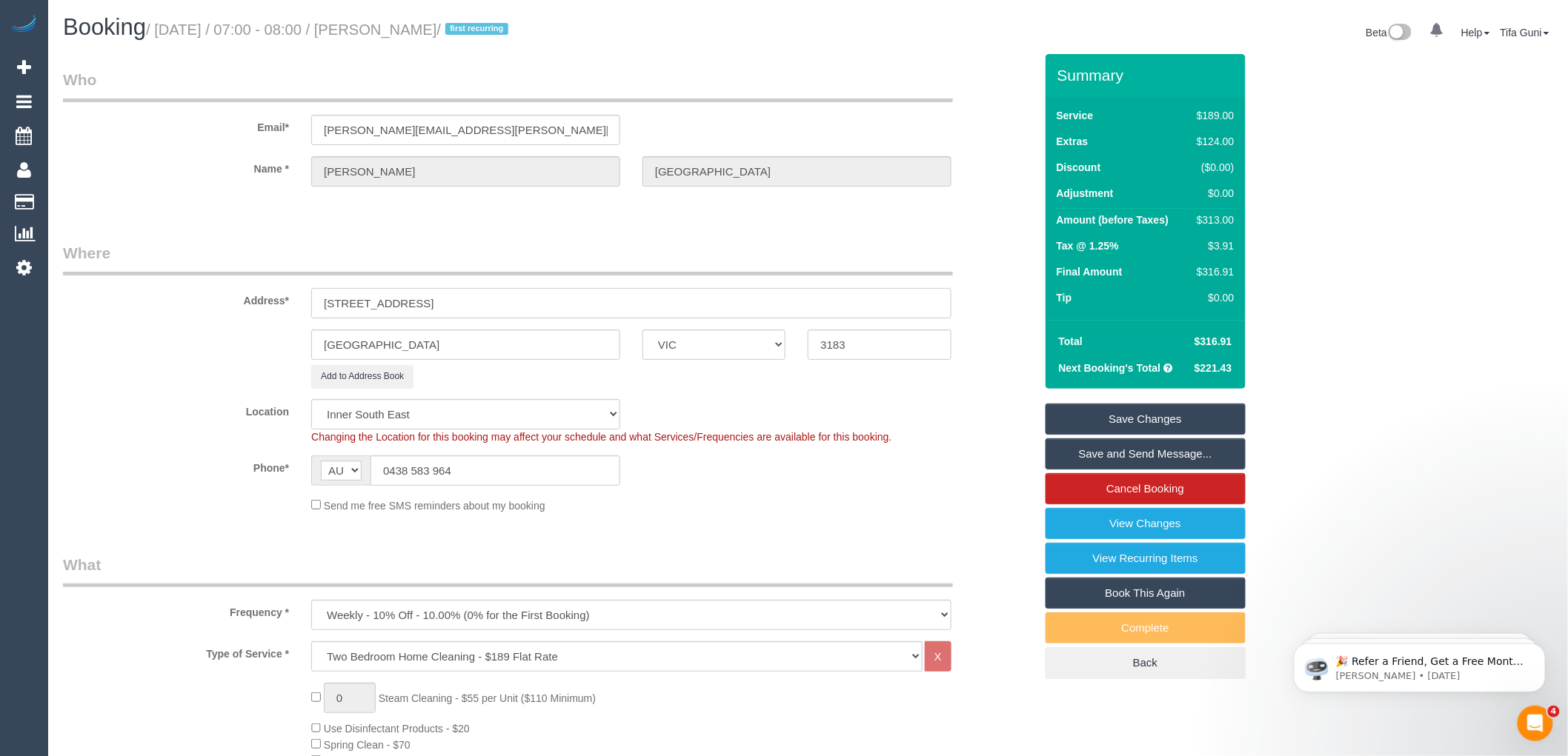
click at [354, 301] on input "4/11 lensdowne road" at bounding box center [631, 303] width 640 height 31
click at [349, 299] on input "4/11 lansdowne road" at bounding box center [631, 303] width 640 height 31
click at [351, 302] on input "4/11 lansdowne road" at bounding box center [631, 303] width 640 height 31
click at [444, 305] on input "4/11 Lansdowne road" at bounding box center [631, 303] width 640 height 31
type input "4/11 Lansdowne road"
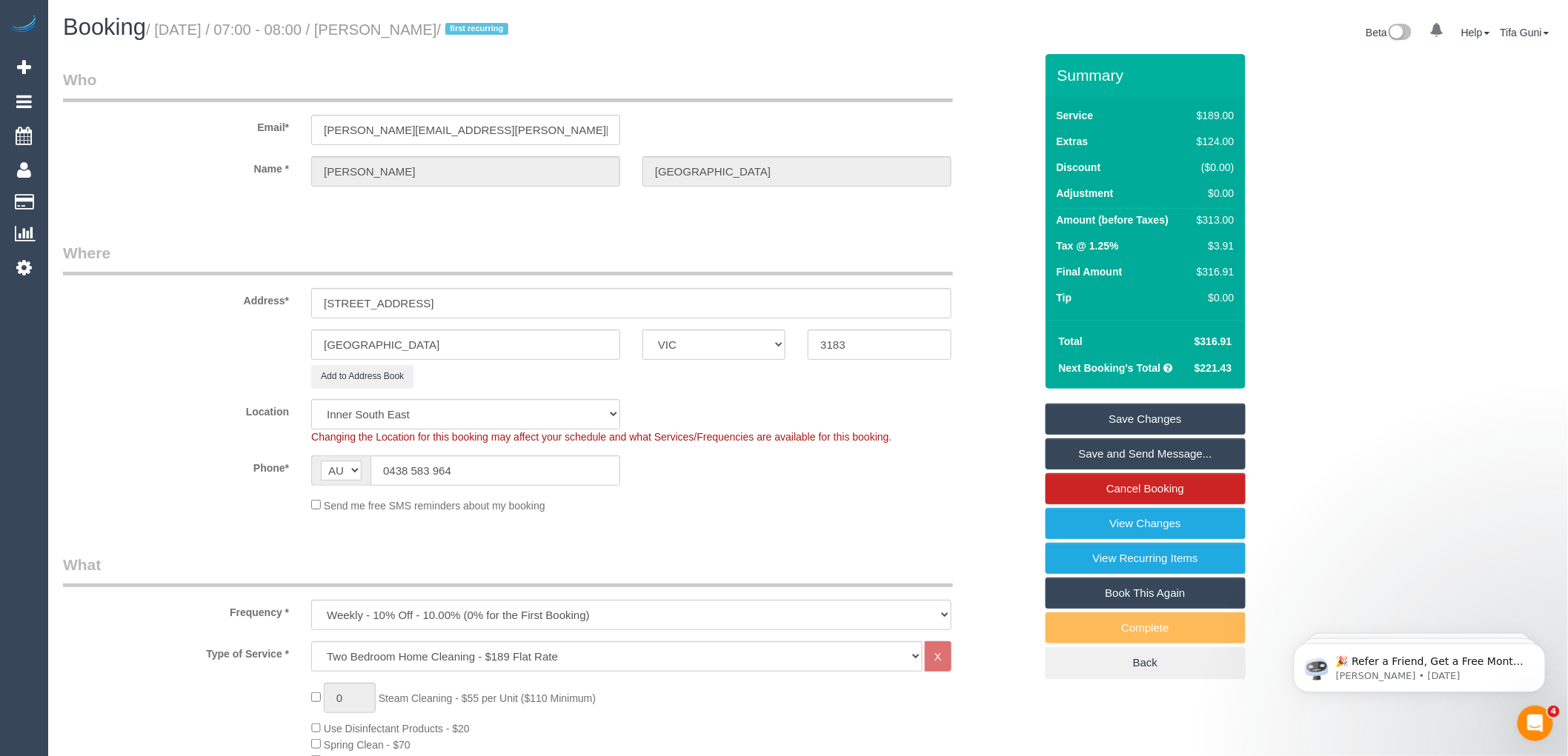
click at [1145, 412] on link "Save Changes" at bounding box center [1145, 418] width 200 height 31
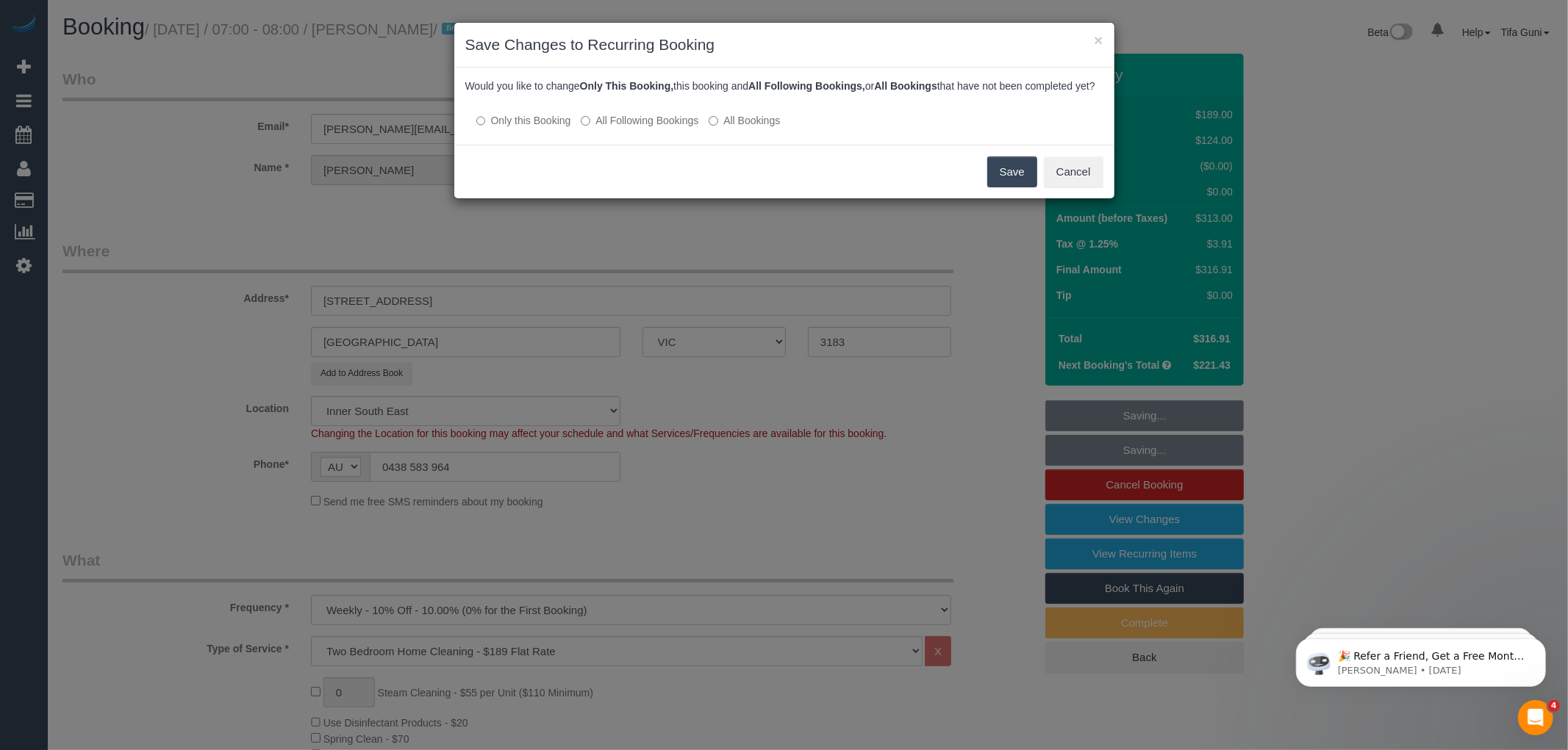
click at [1007, 186] on button "Save" at bounding box center [1012, 171] width 50 height 31
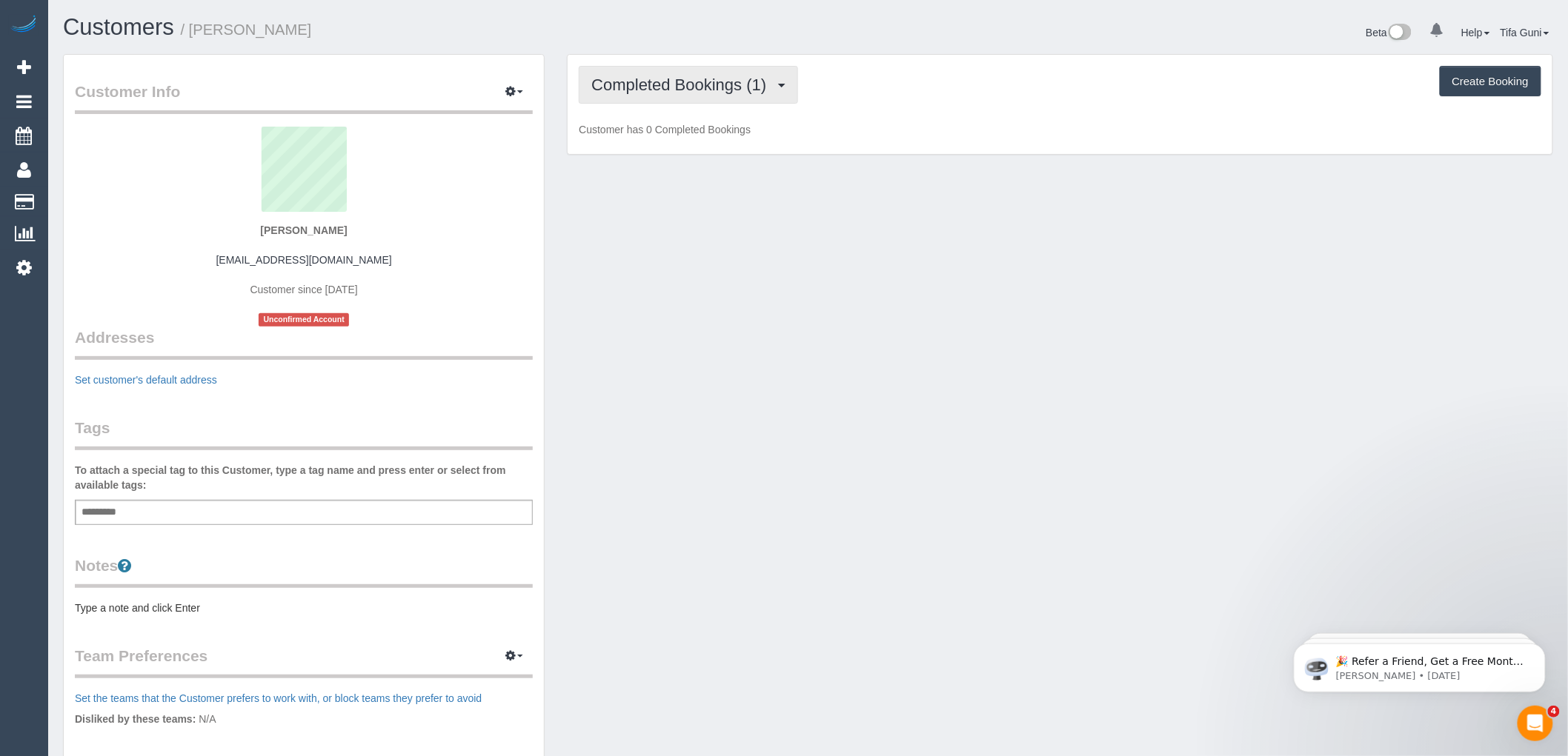
click at [753, 89] on span "Completed Bookings (1)" at bounding box center [682, 84] width 182 height 19
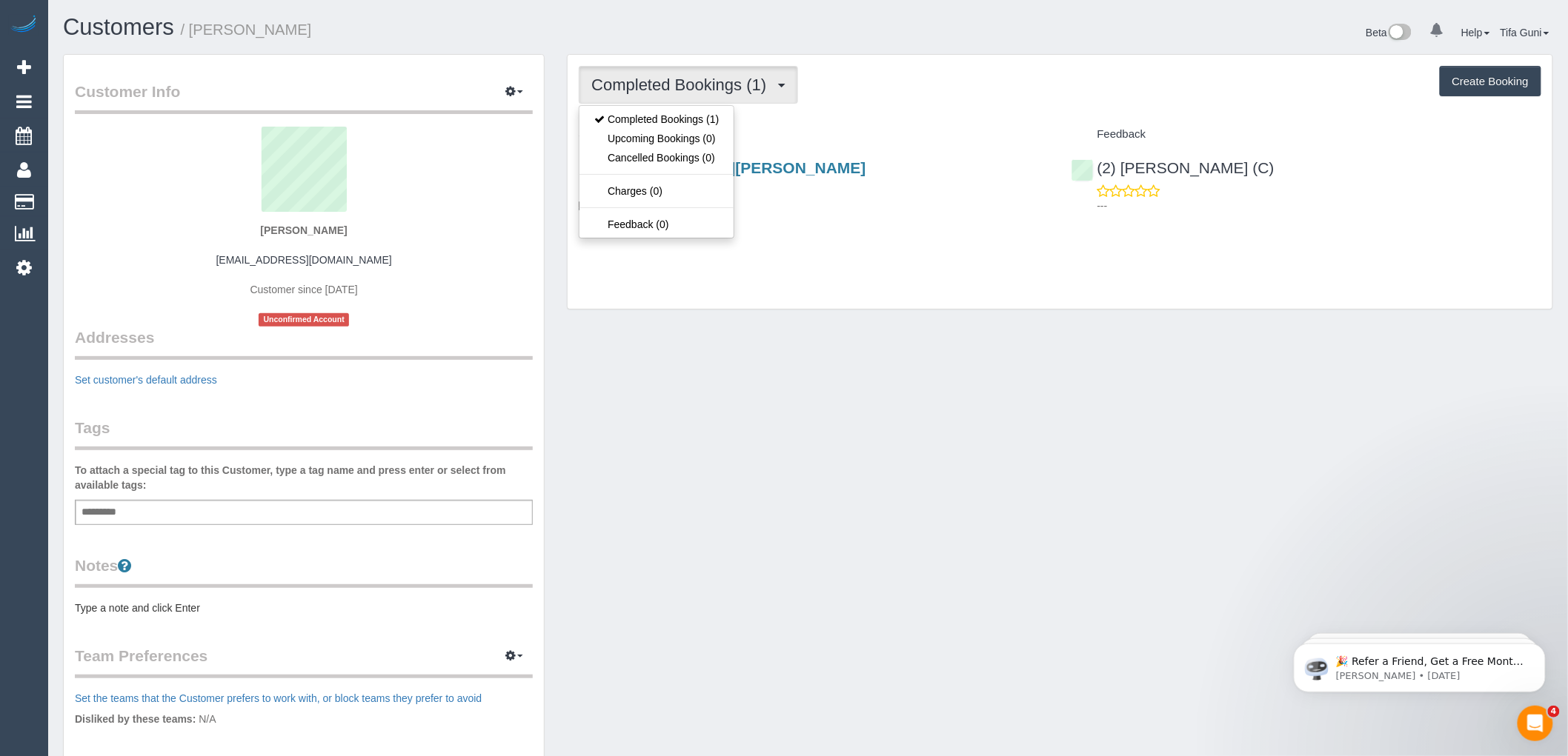
click at [871, 124] on div "Service" at bounding box center [813, 134] width 492 height 25
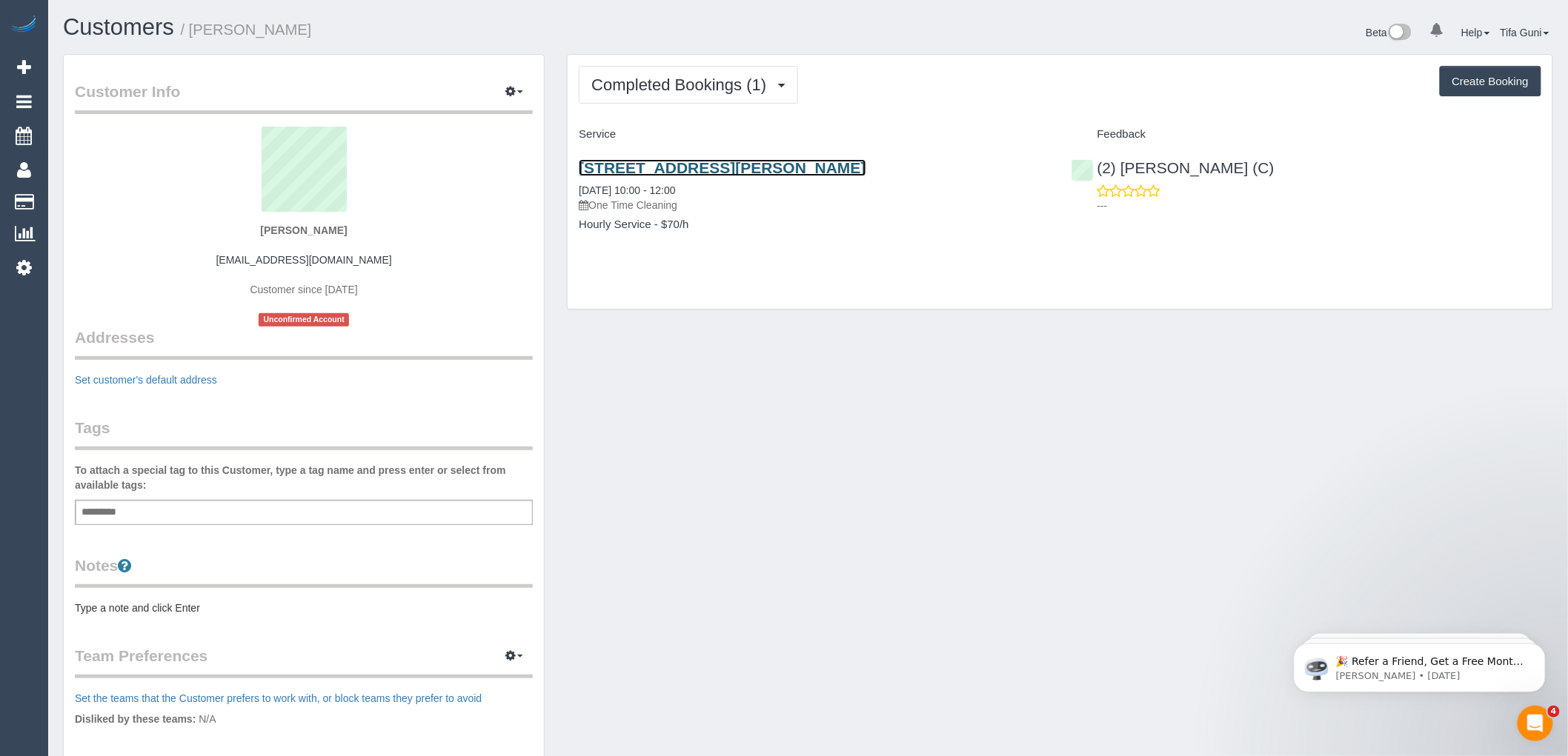
click at [780, 171] on link "35-37 Bartlett Avenue, Croydon, VIC 3136" at bounding box center [721, 167] width 287 height 17
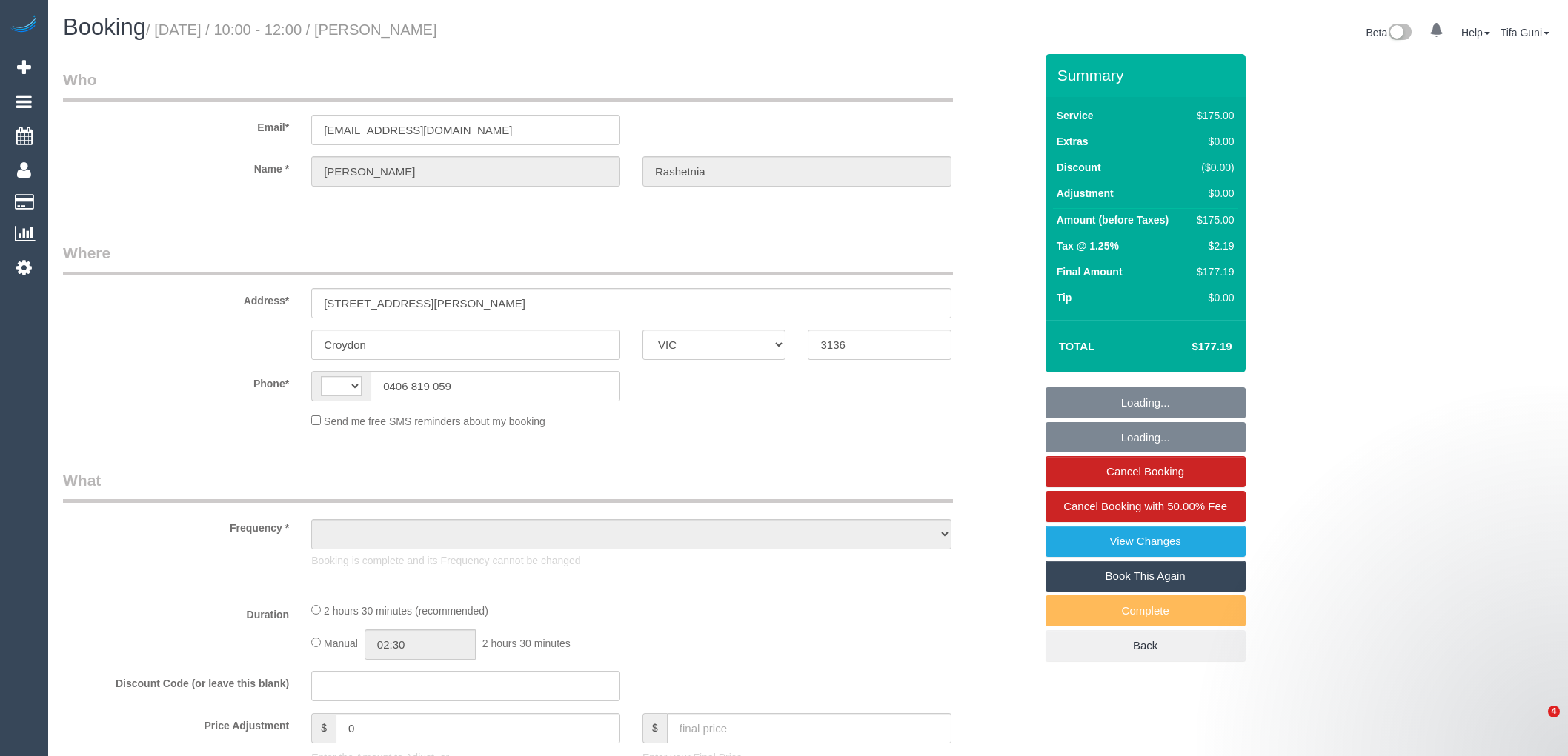
select select "VIC"
select select "string:AU"
select select "object:542"
select select "150"
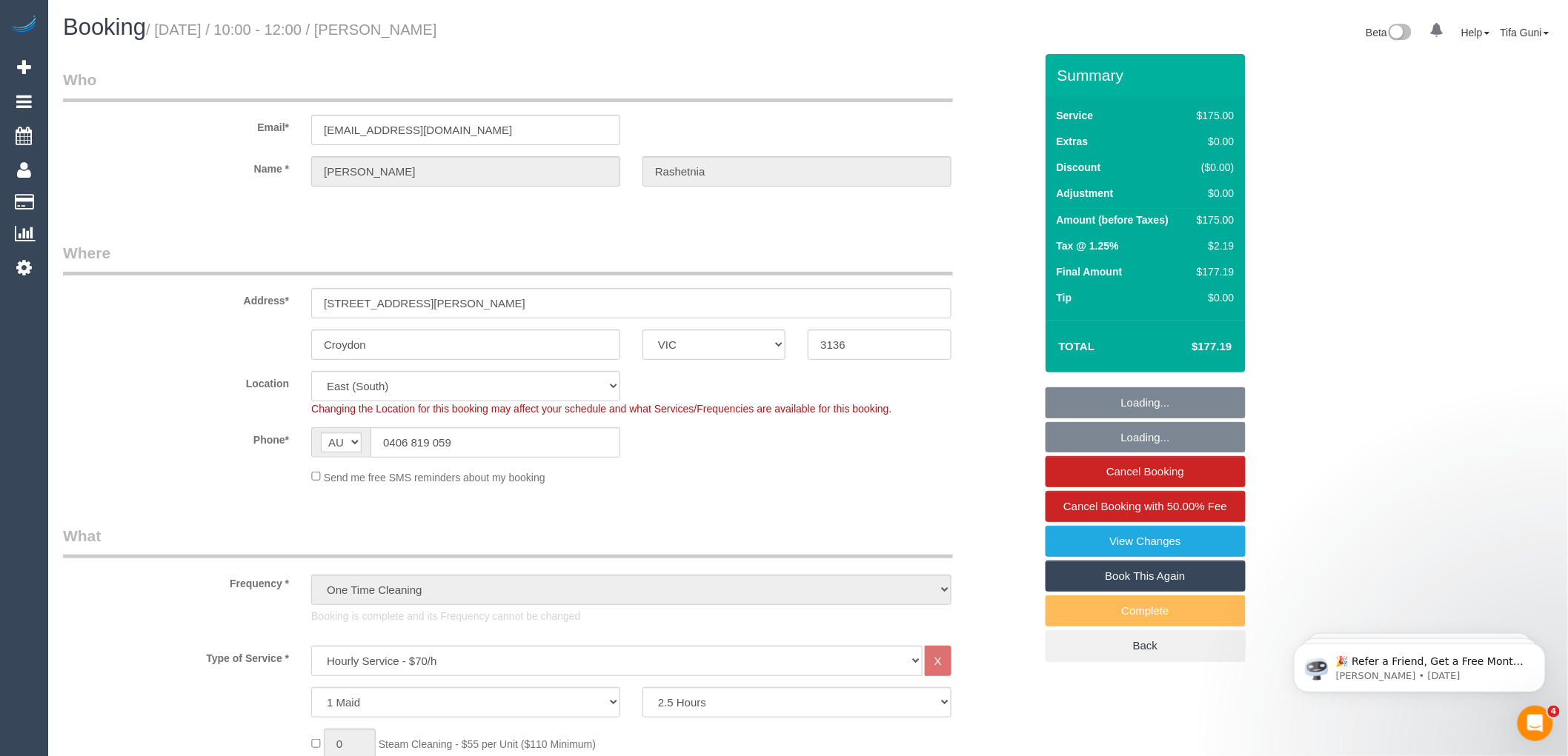
select select "number:27"
select select "number:14"
select select "number:19"
select select "number:36"
select select "object:1314"
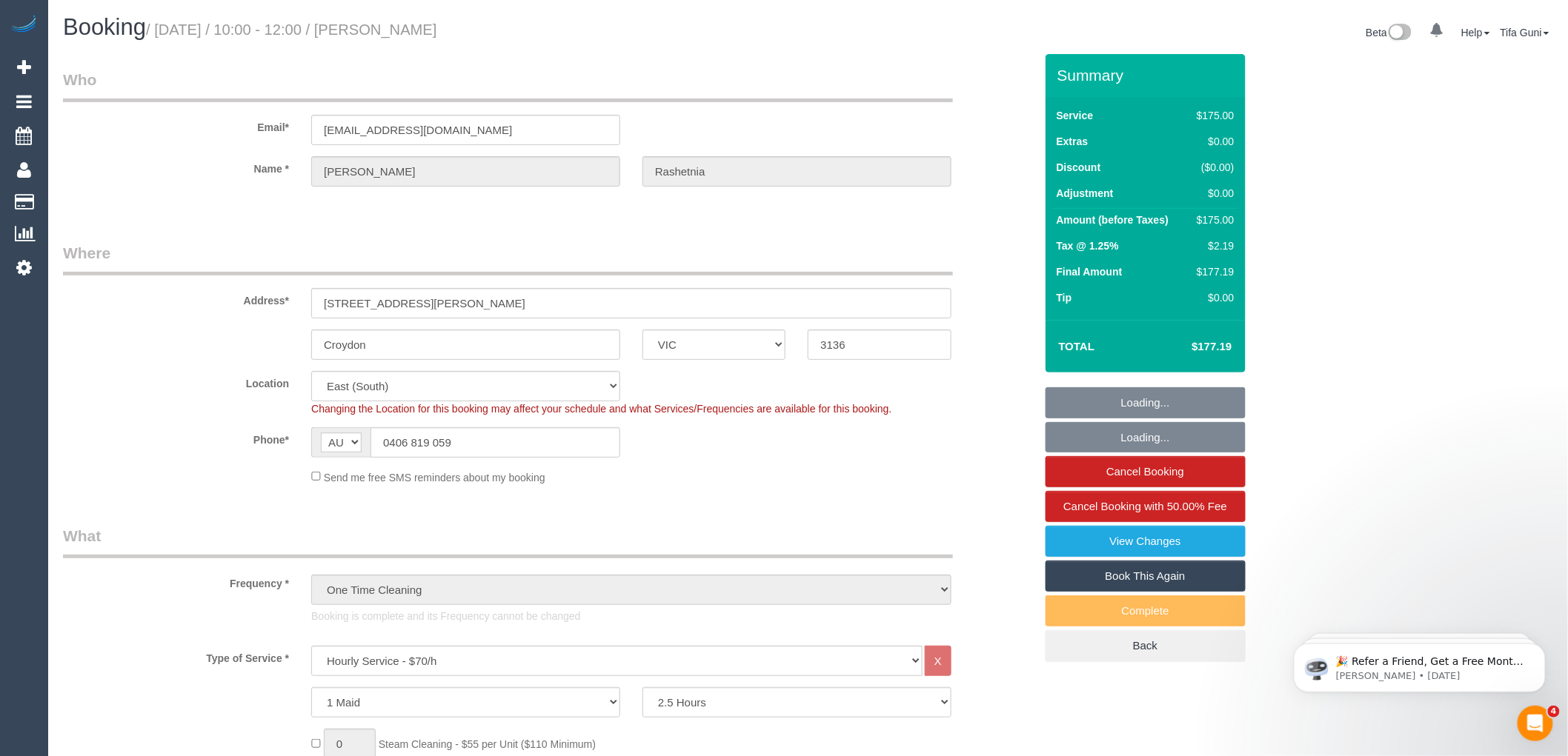
select select "spot1"
drag, startPoint x: 458, startPoint y: 441, endPoint x: 325, endPoint y: 431, distance: 133.4
click at [325, 431] on div "AF AL DZ AD AO AI AQ AG AR AM AW AU AT AZ BS BH BD BB BY BE BZ BJ BM BT BO BA B…" at bounding box center [465, 442] width 309 height 31
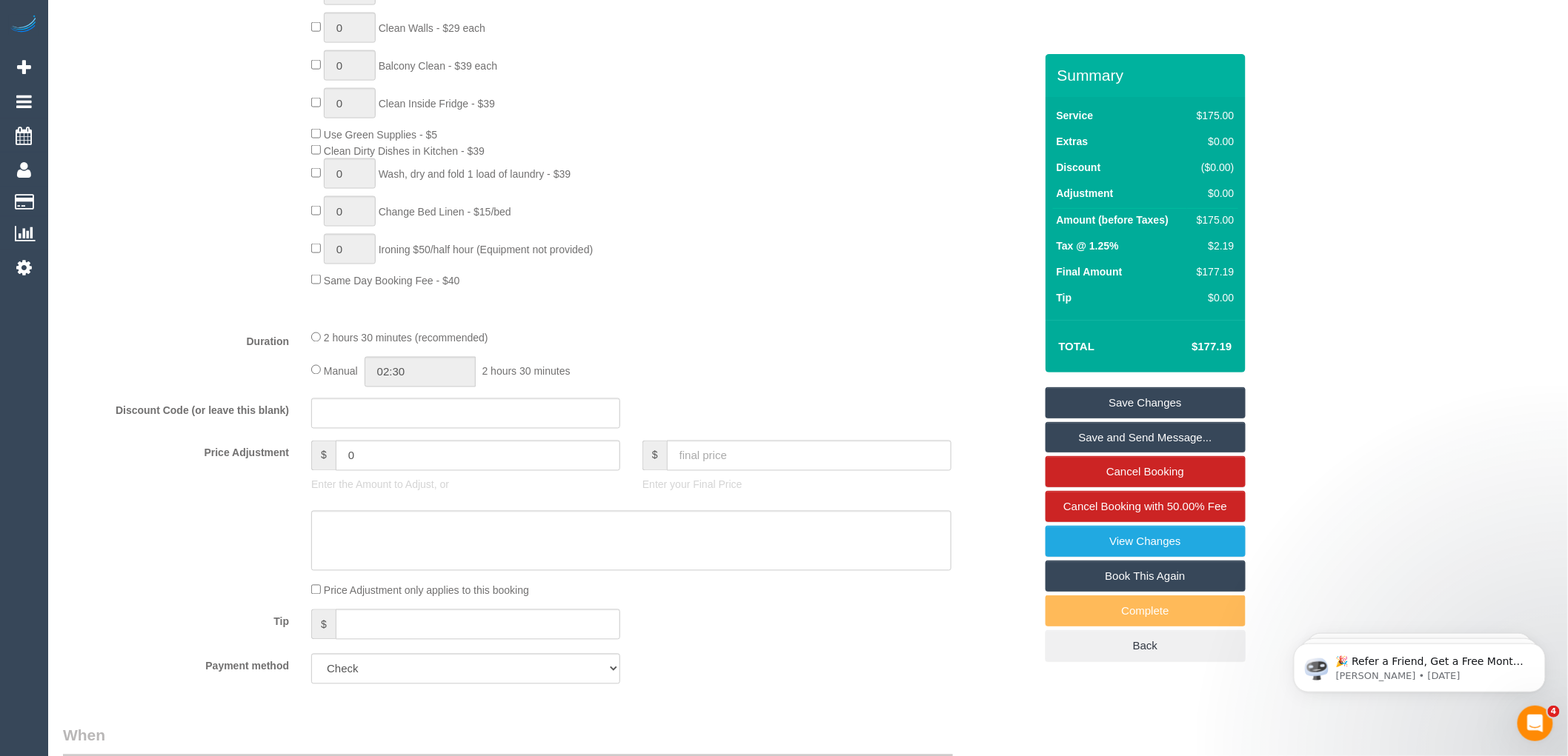
scroll to position [880, 0]
click at [786, 297] on div "Type of Service * Hourly Service - $70/h Hourly Service - $65/h Hourly Service …" at bounding box center [549, 40] width 972 height 549
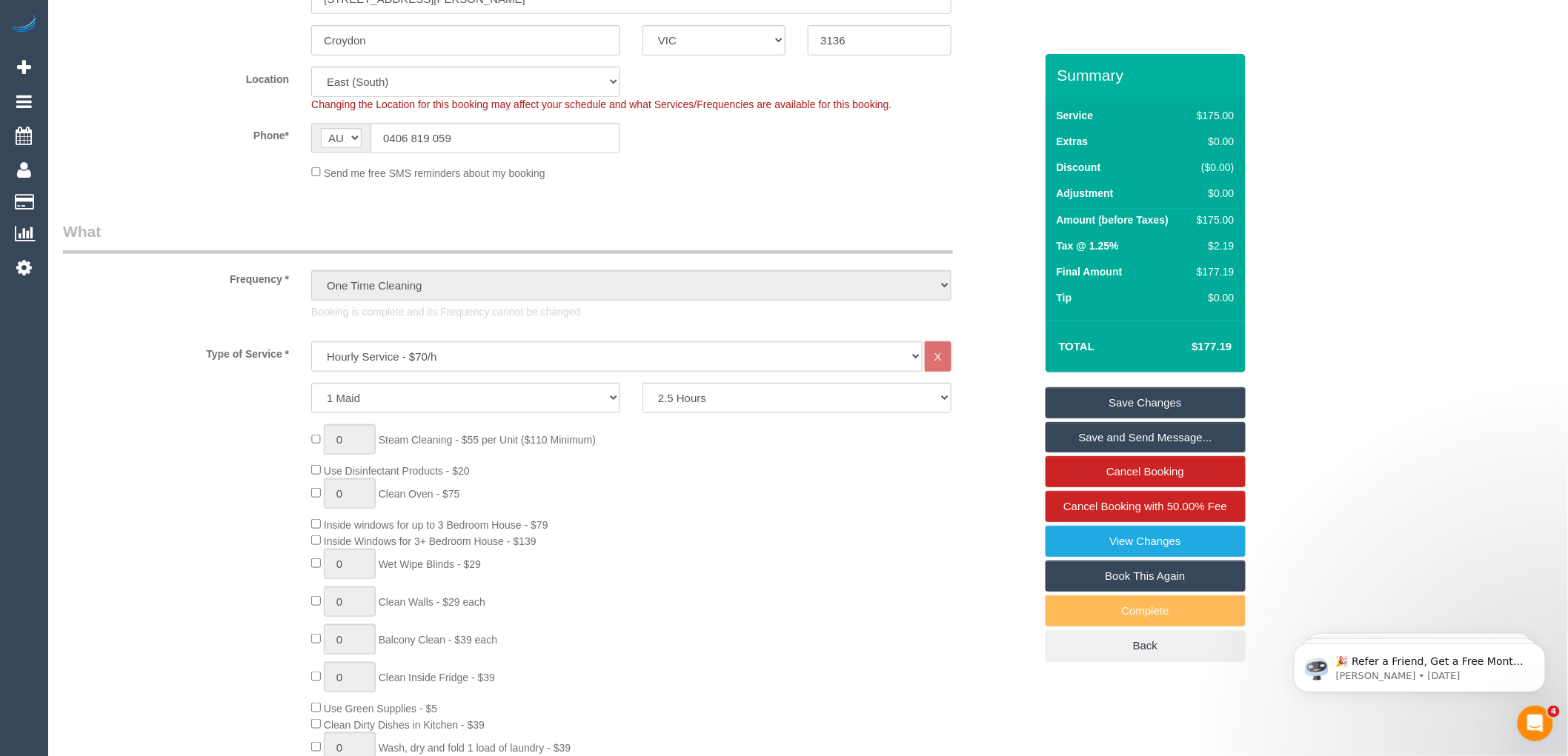
scroll to position [0, 0]
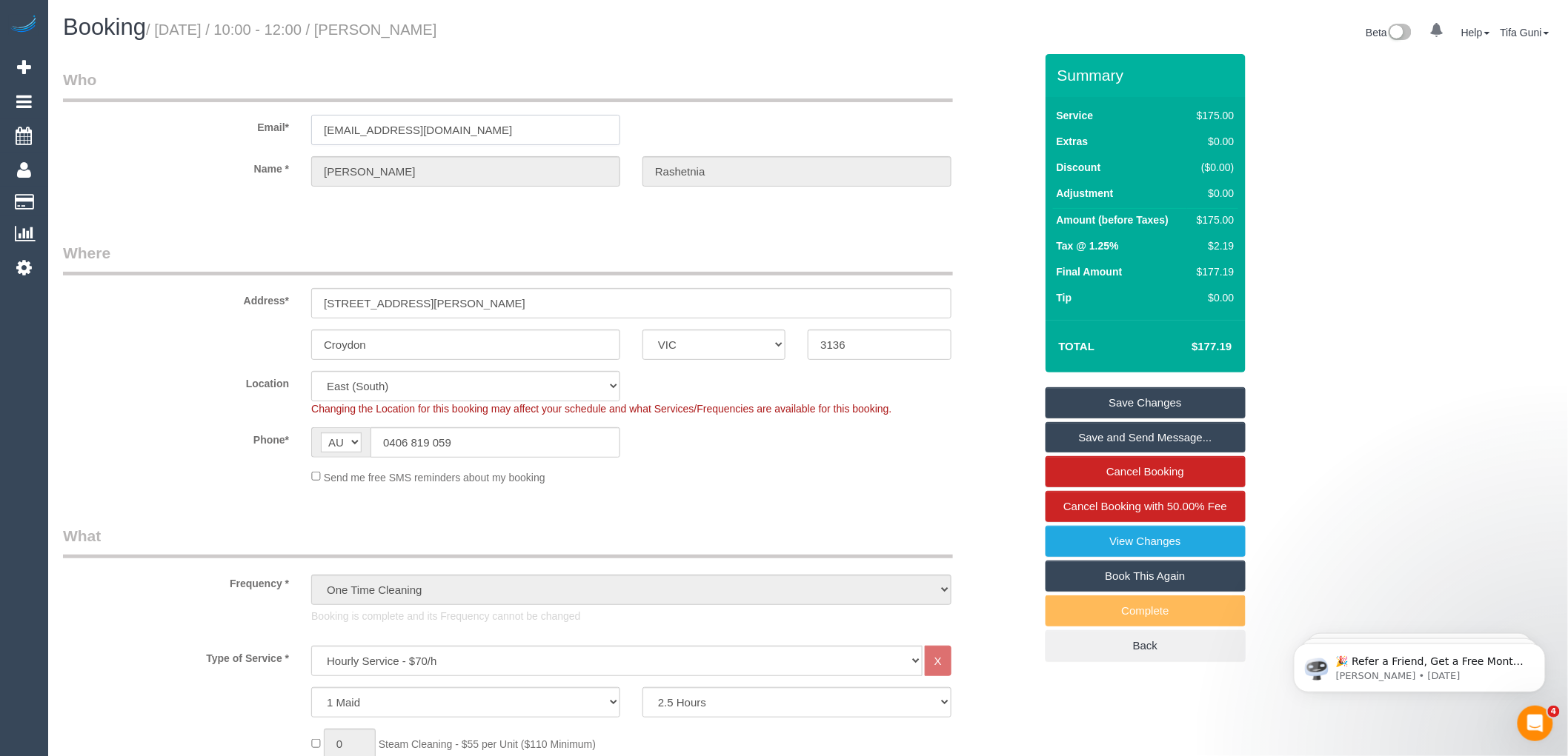
drag, startPoint x: 449, startPoint y: 132, endPoint x: 351, endPoint y: 118, distance: 99.0
click at [241, 128] on div "Email* srashetnia@gmail.com" at bounding box center [549, 106] width 994 height 76
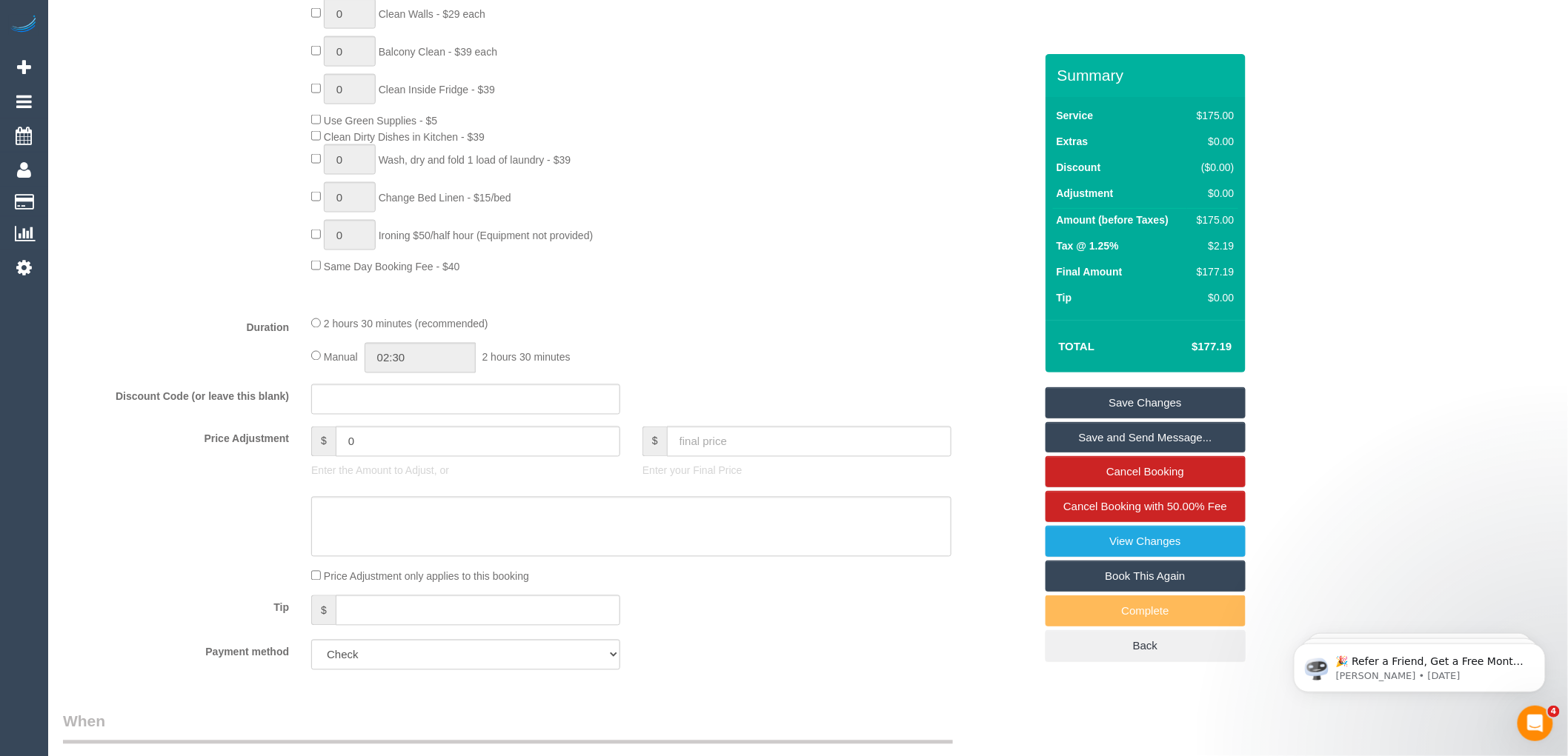
scroll to position [741, 0]
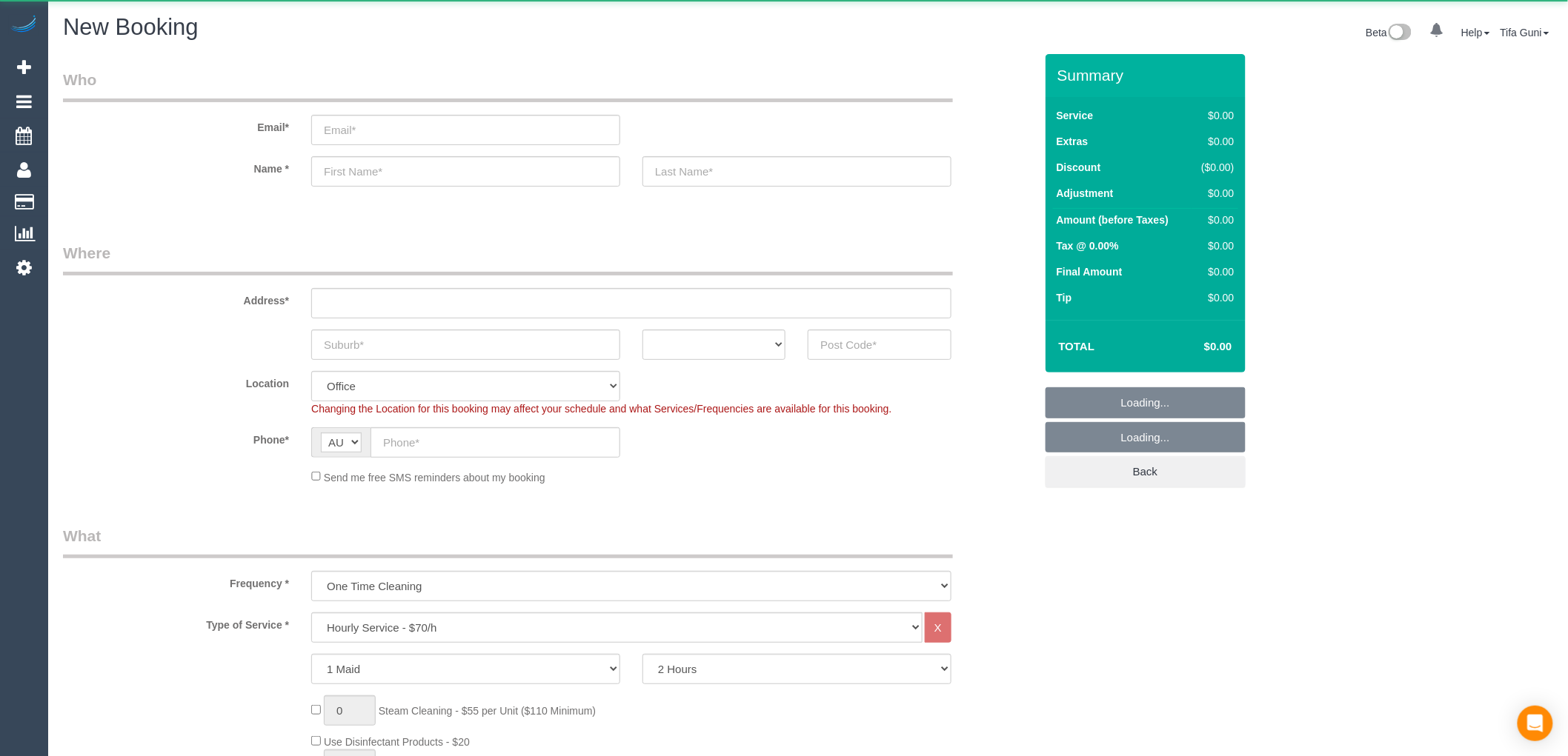
select select "object:2124"
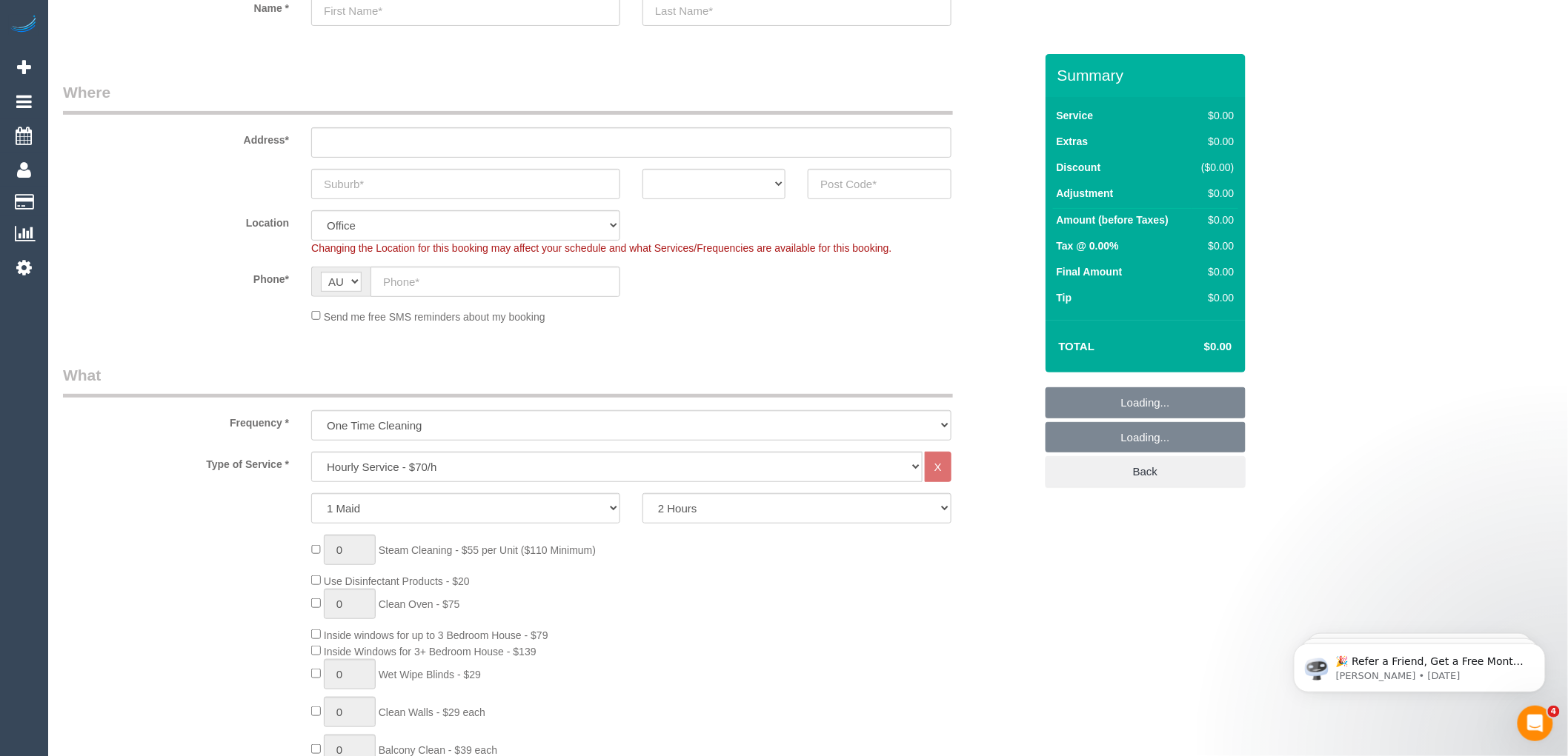
scroll to position [165, 0]
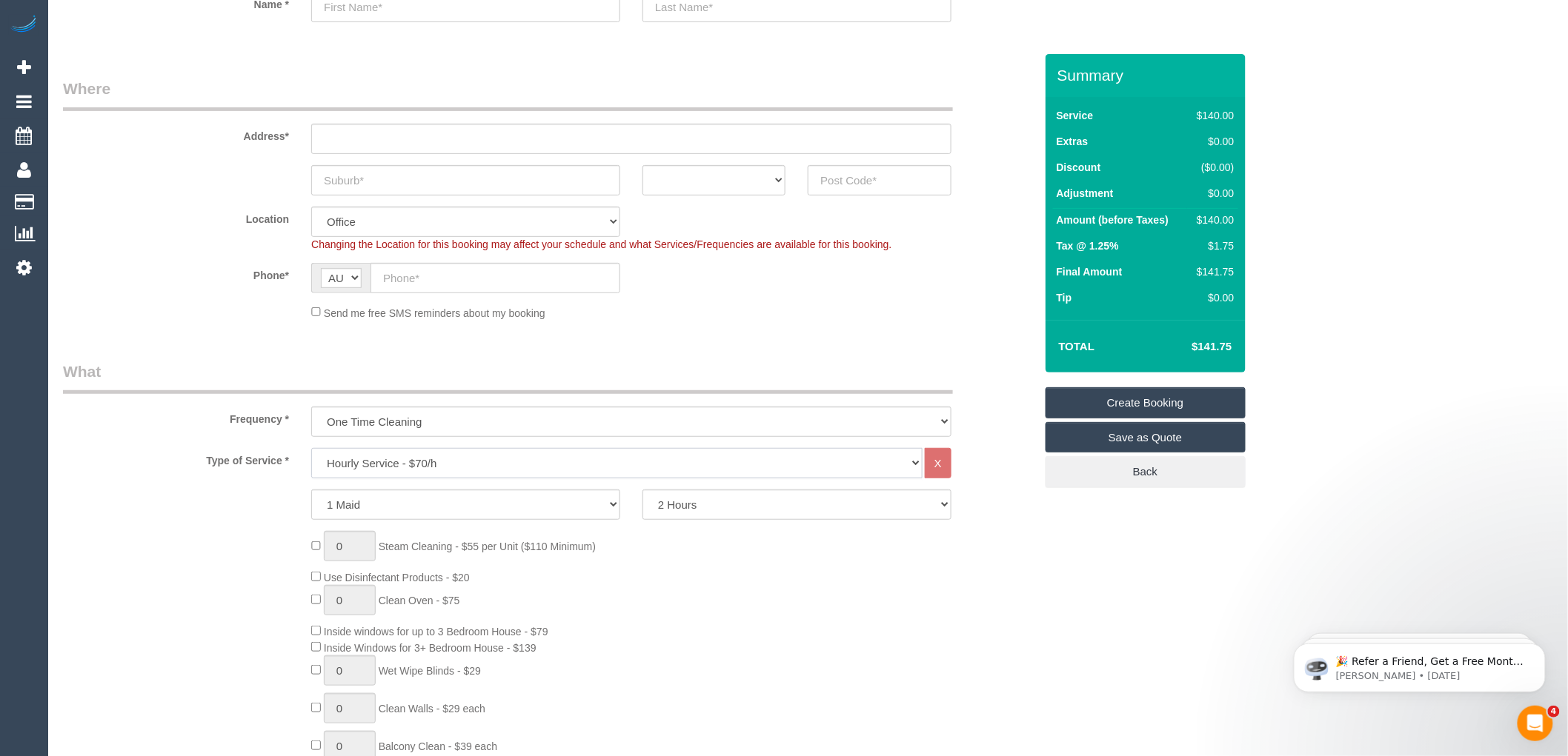
click at [418, 461] on select "Hourly Service - $70/h Hourly Service - $65/h Hourly Service - $60/h Hourly Ser…" at bounding box center [616, 463] width 611 height 31
select select "212"
click at [311, 449] on select "Hourly Service - $70/h Hourly Service - $65/h Hourly Service - $60/h Hourly Ser…" at bounding box center [616, 463] width 611 height 31
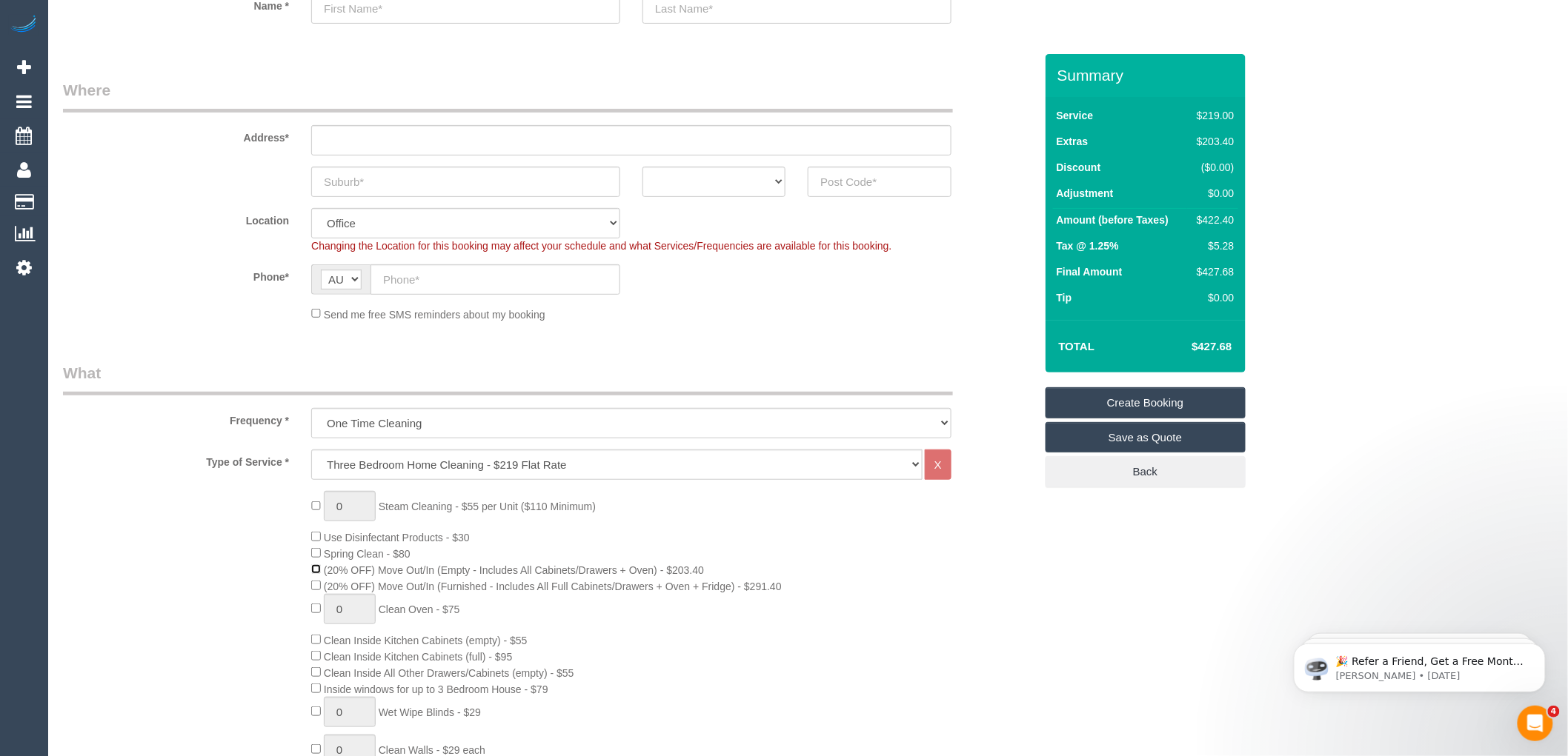
scroll to position [0, 0]
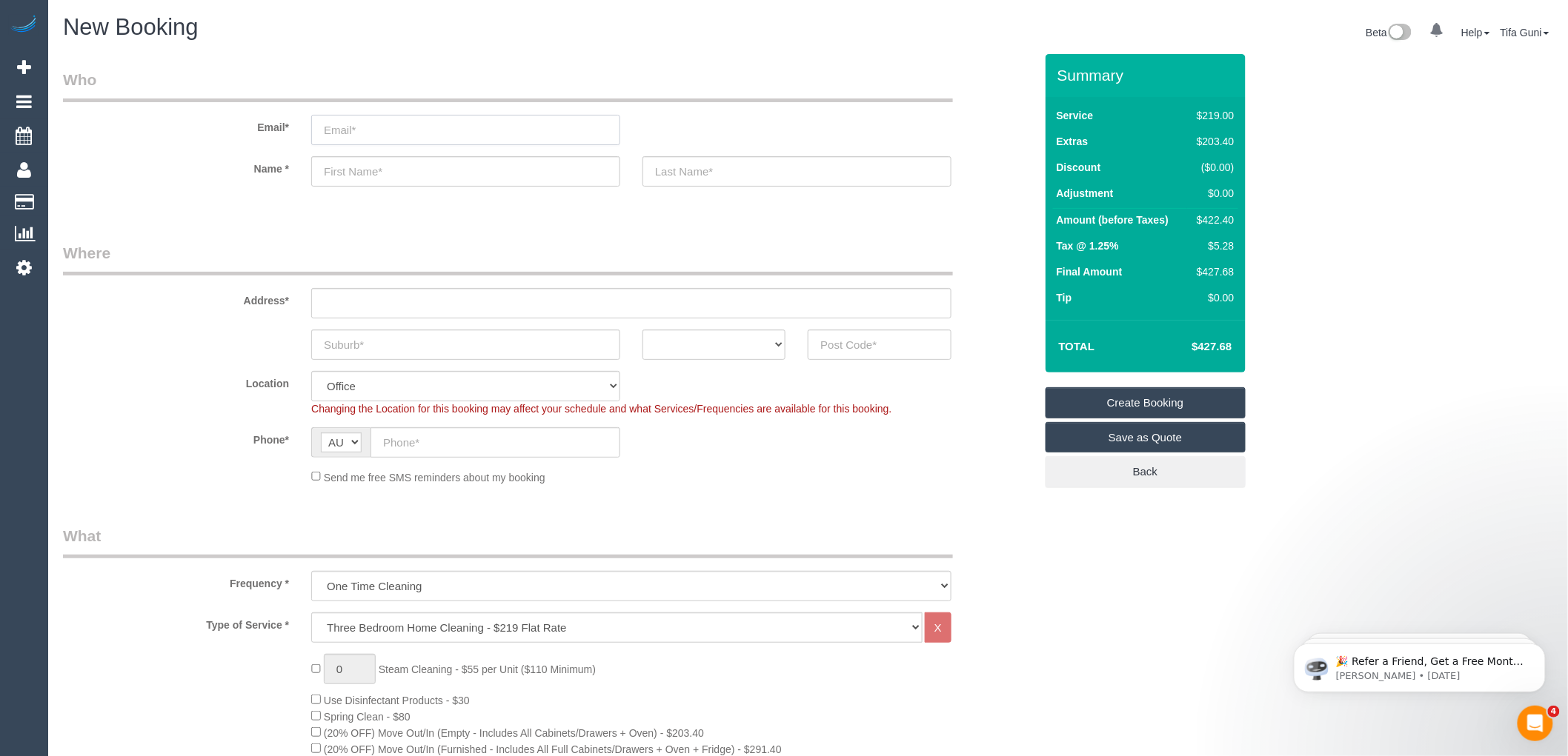
click at [389, 132] on input "email" at bounding box center [465, 130] width 309 height 31
type input "[EMAIL_ADDRESS][DOMAIN_NAME]"
click at [368, 173] on input "text" at bounding box center [465, 171] width 309 height 31
type input "[PERSON_NAME]"
click at [699, 171] on input "text" at bounding box center [797, 171] width 309 height 31
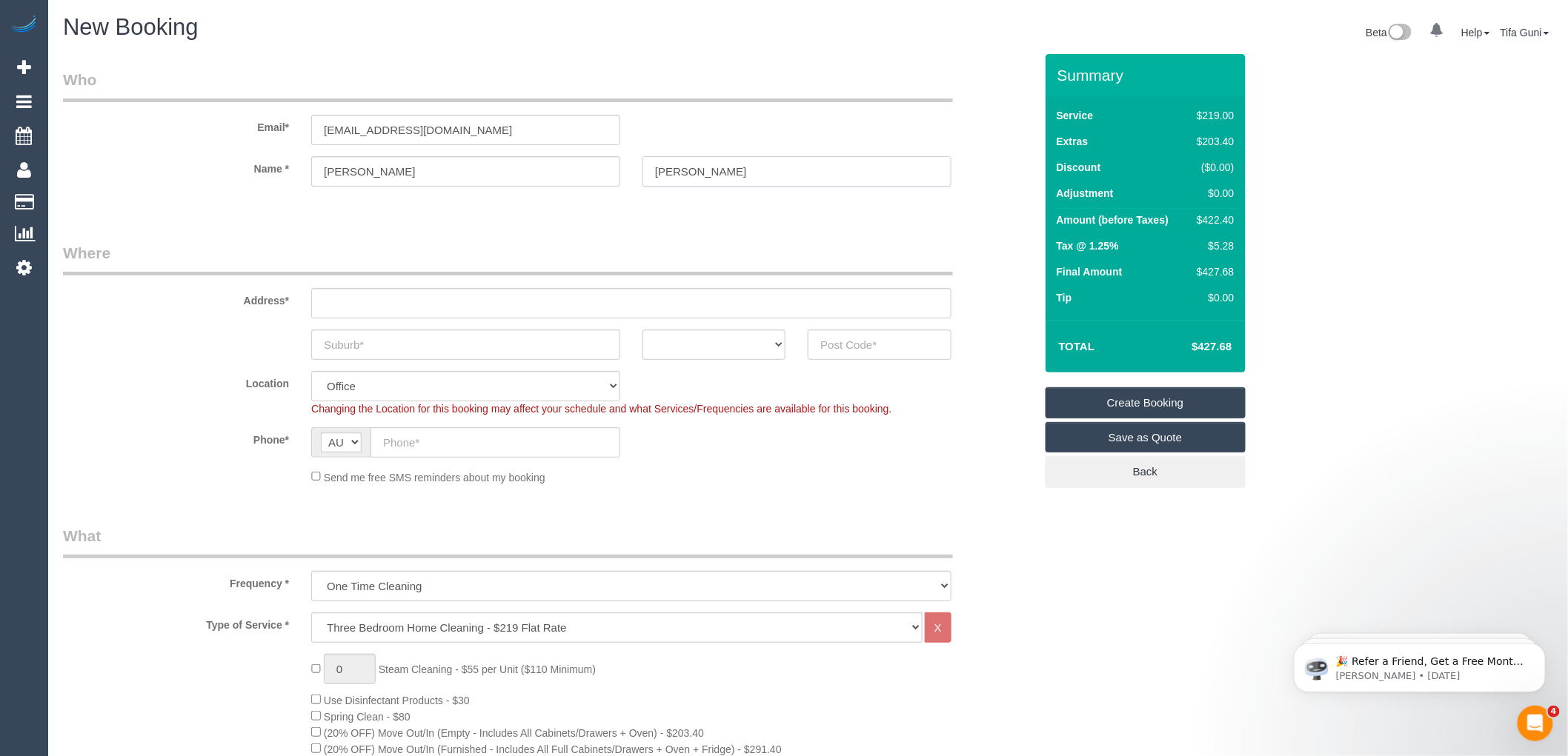
click at [653, 174] on input "crowley" at bounding box center [797, 171] width 309 height 31
type input "crowley"
drag, startPoint x: 361, startPoint y: 135, endPoint x: 331, endPoint y: 130, distance: 30.4
click at [331, 130] on input "acroweaey@bigpond.net.au" at bounding box center [465, 130] width 309 height 31
paste input "ley"
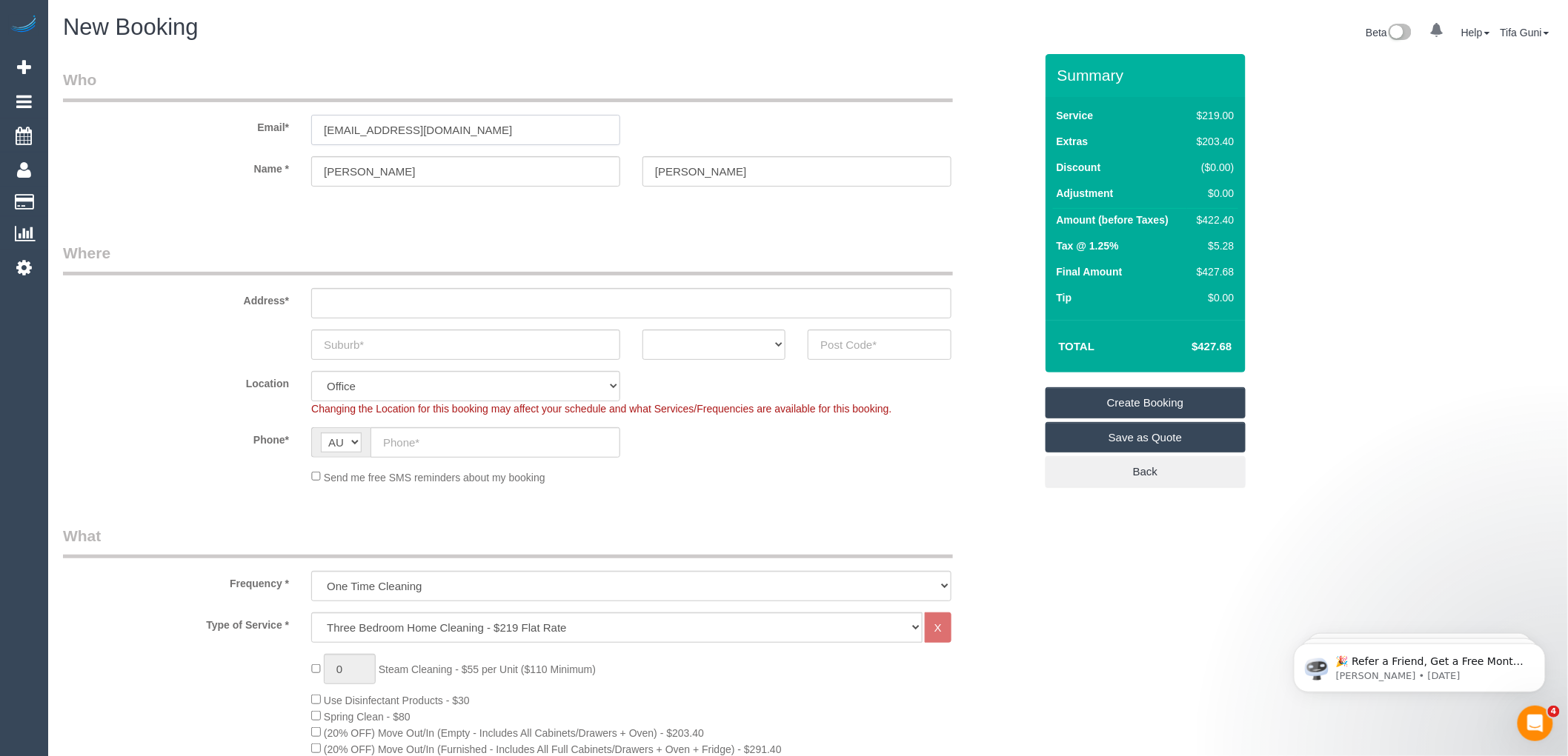
click at [464, 129] on input "acrowleyy@bigpond.net.au" at bounding box center [465, 130] width 309 height 31
type input "acrowleyy@bigpond.net.au"
click at [367, 305] on input "text" at bounding box center [631, 303] width 640 height 31
type input "-"
click at [733, 342] on select "ACT [GEOGRAPHIC_DATA] NT [GEOGRAPHIC_DATA] SA TAS [GEOGRAPHIC_DATA] [GEOGRAPHIC…" at bounding box center [714, 345] width 143 height 31
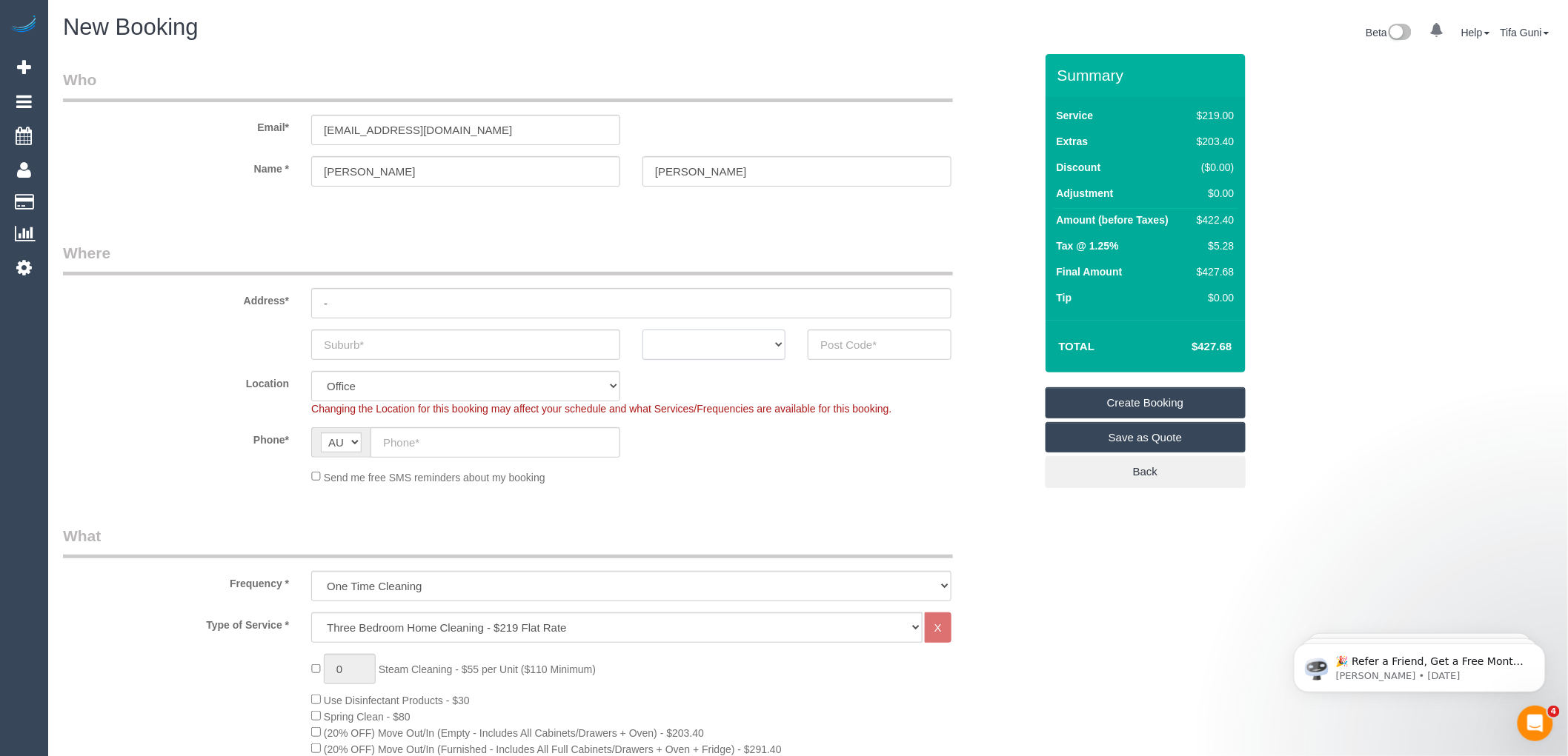
select select "VIC"
click at [643, 330] on select "ACT [GEOGRAPHIC_DATA] NT [GEOGRAPHIC_DATA] SA TAS [GEOGRAPHIC_DATA] [GEOGRAPHIC…" at bounding box center [714, 345] width 143 height 31
click at [360, 350] on input "text" at bounding box center [465, 345] width 309 height 31
type input "Horthone"
click at [869, 343] on input "text" at bounding box center [879, 345] width 143 height 31
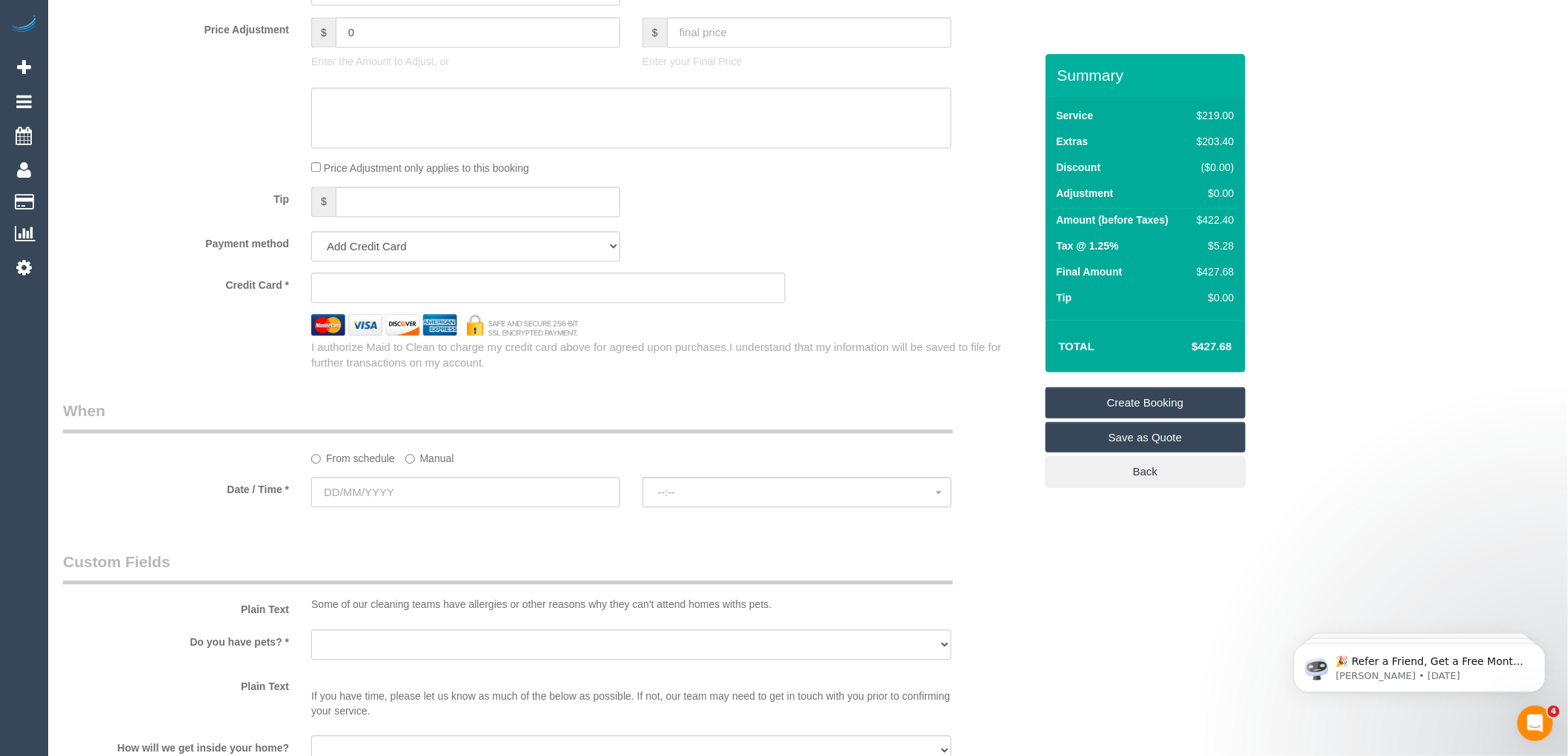
scroll to position [1316, 0]
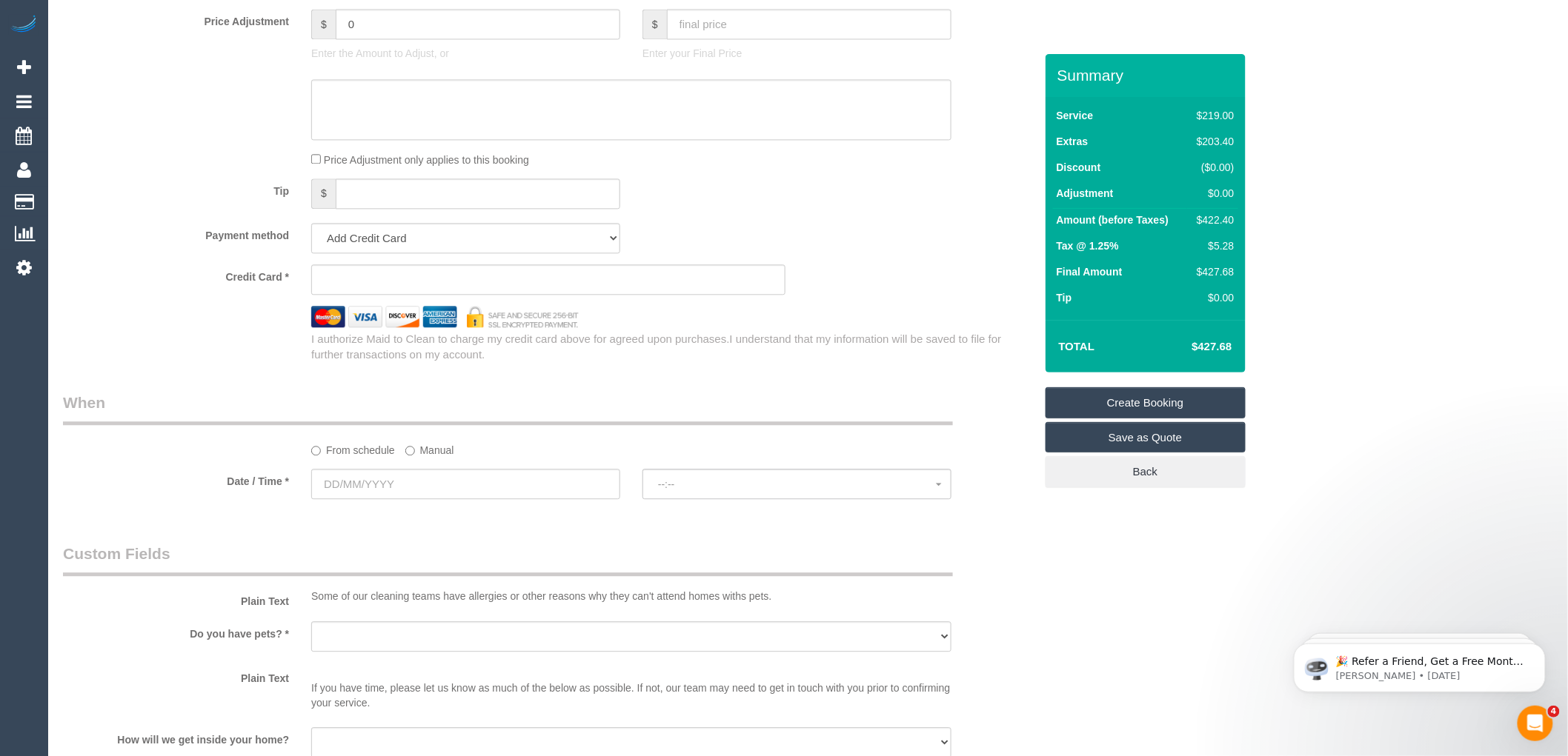
type input "3122"
click at [375, 500] on input "text" at bounding box center [465, 484] width 309 height 31
select select "55"
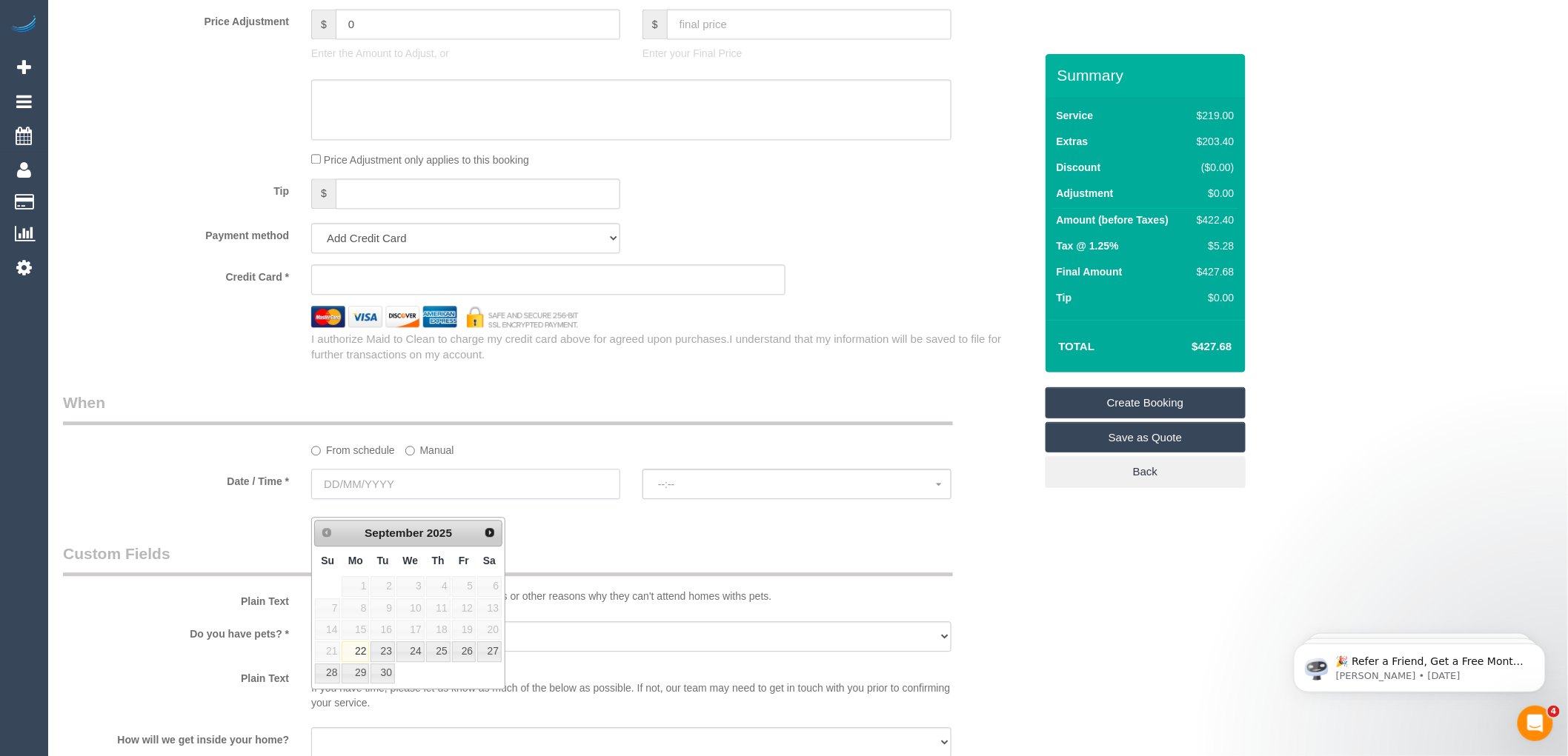
select select "object:2210"
click at [491, 533] on span "Next" at bounding box center [491, 532] width 12 height 12
click at [362, 608] on link "6" at bounding box center [356, 609] width 28 height 20
type input "06/10/2025"
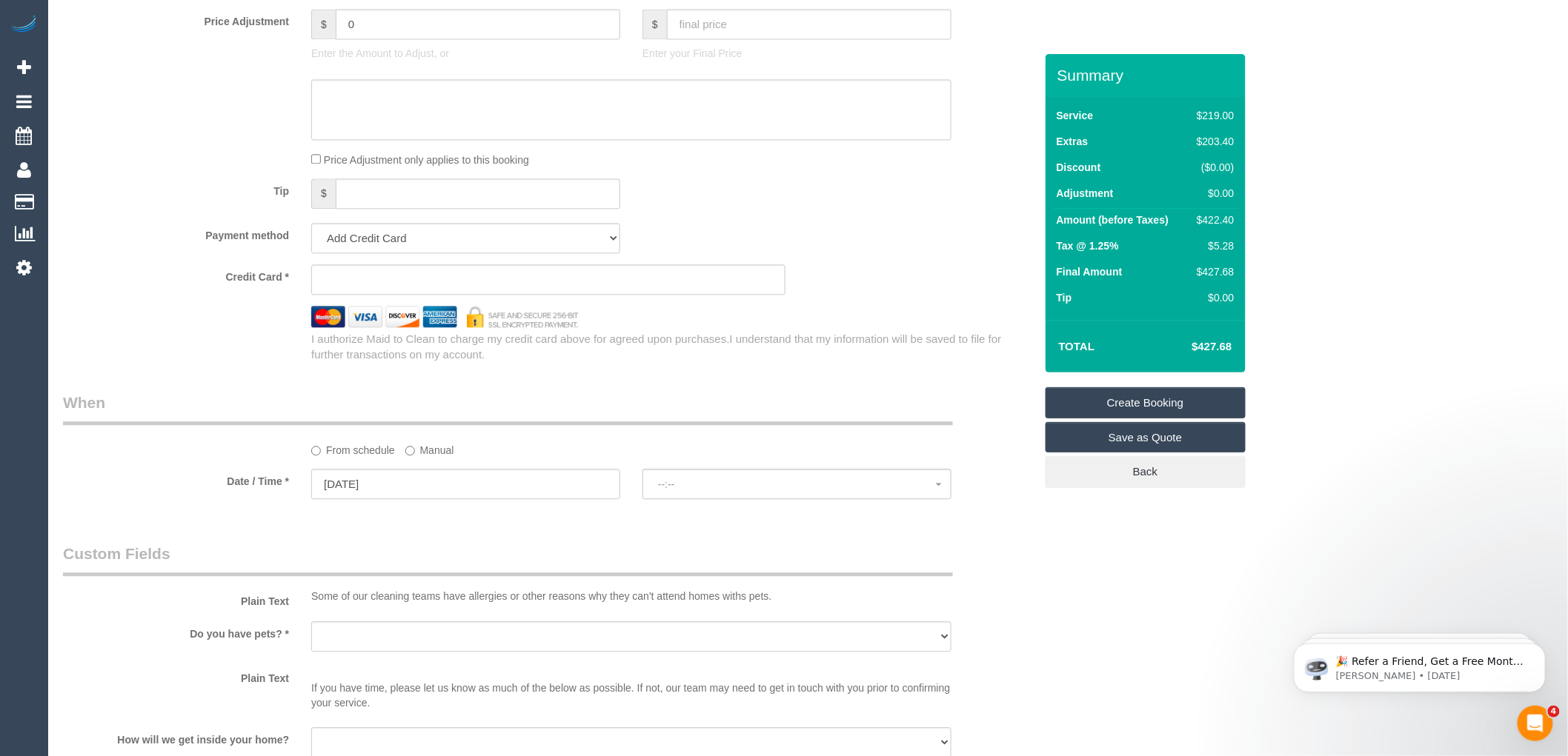
select select "spot1"
click at [701, 491] on span "07:00 - 08:00" at bounding box center [797, 485] width 278 height 12
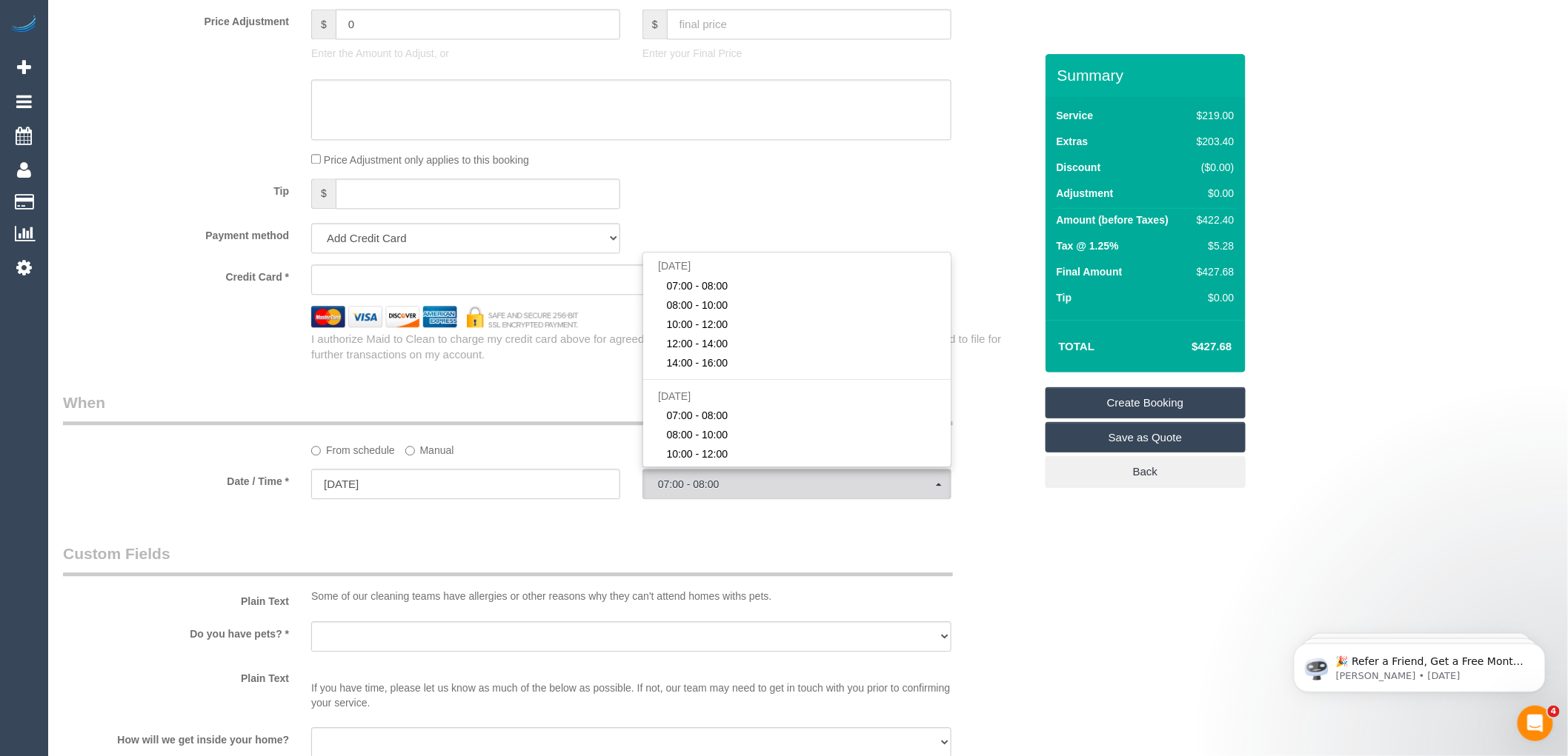
click at [564, 544] on div "Who Email* acrowleyy@bigpond.net.au Name * Anne crowley Where Address* - Hortho…" at bounding box center [549, 76] width 994 height 2679
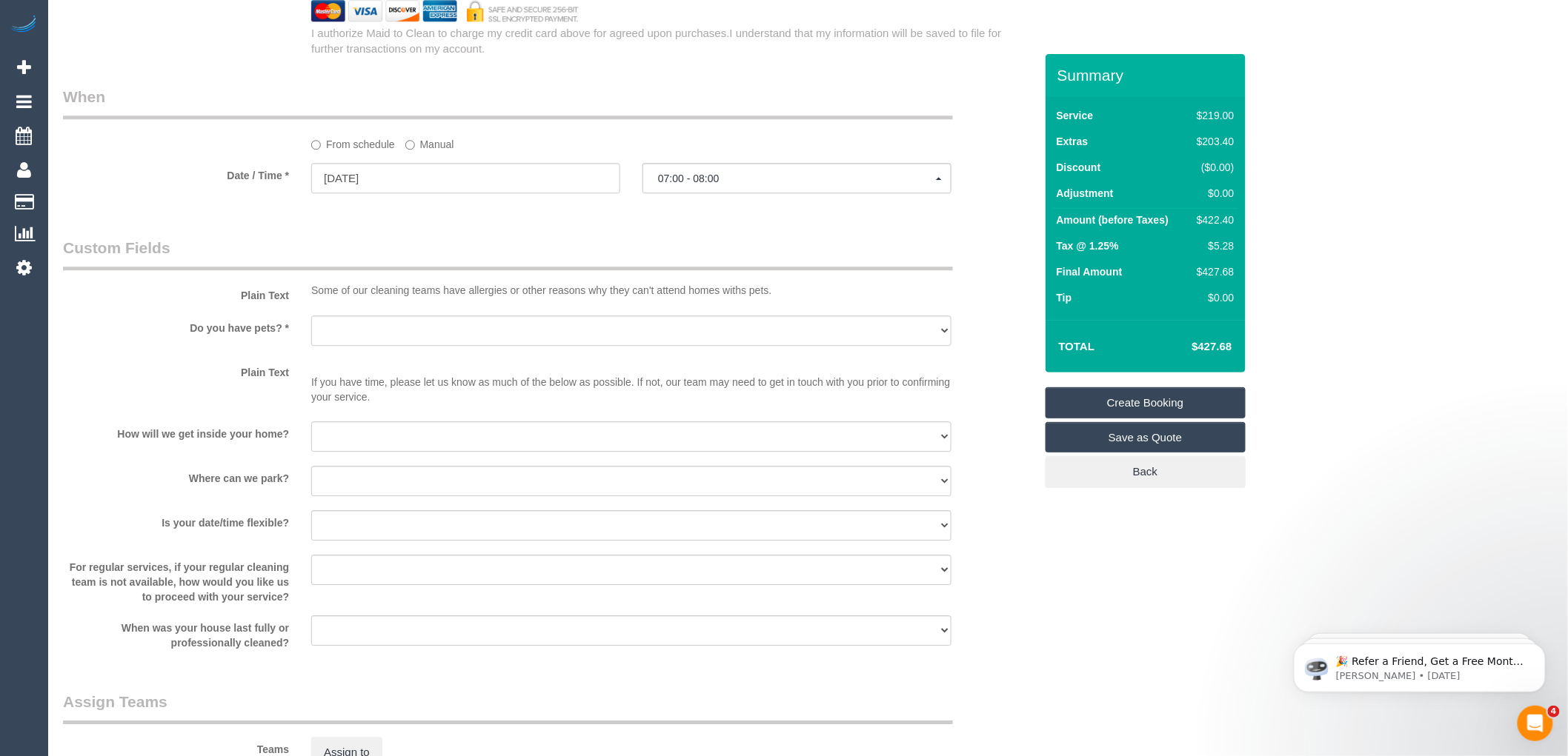
scroll to position [1646, 0]
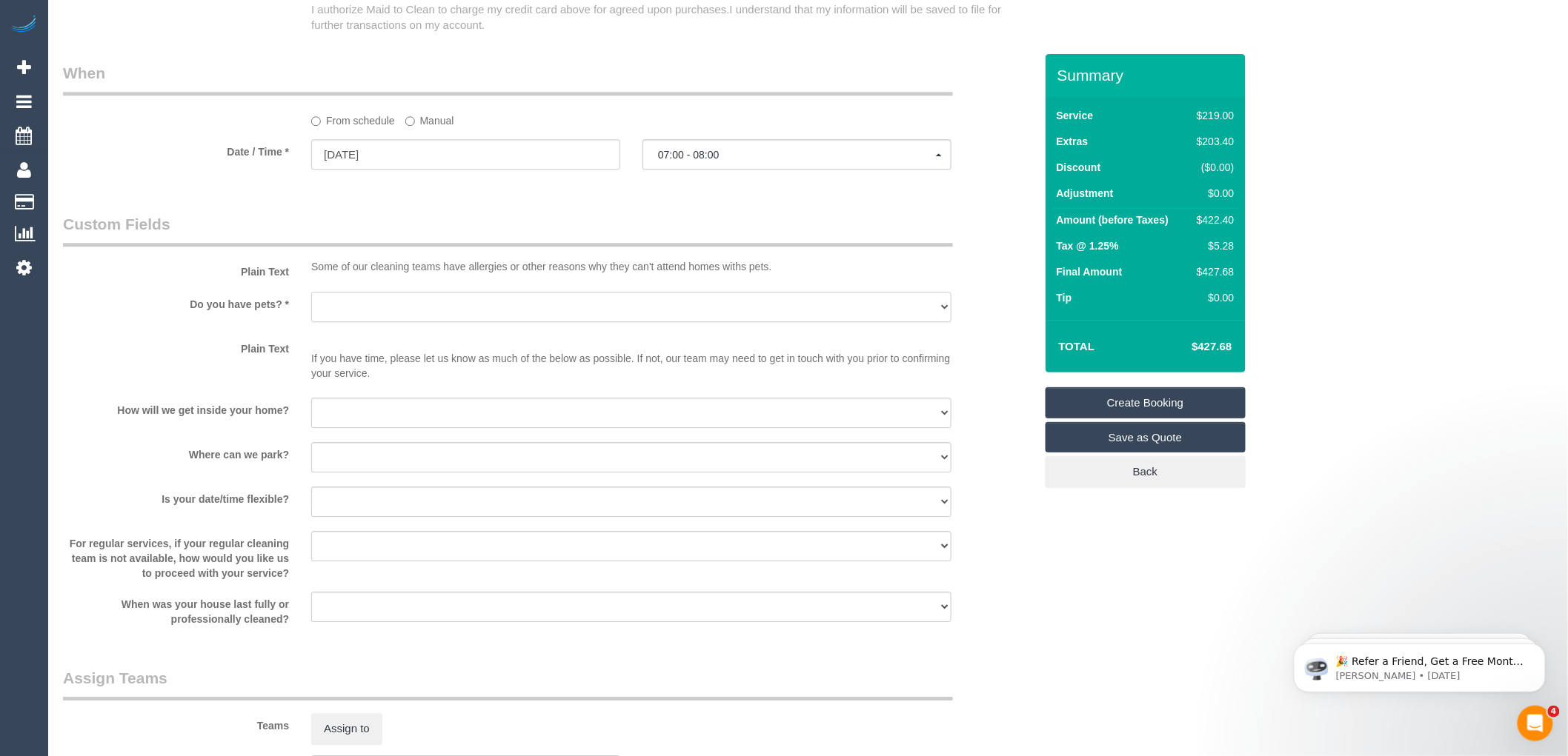
click at [425, 319] on select "Yes - Cats Yes - Dogs No pets Yes - Dogs and Cats Yes - Other" at bounding box center [631, 307] width 640 height 31
select select "number:28"
click at [311, 308] on select "Yes - Cats Yes - Dogs No pets Yes - Dogs and Cats Yes - Other" at bounding box center [631, 307] width 640 height 31
click at [375, 424] on select "I will be home Key will be left (please provide details below) Lock box/Access …" at bounding box center [631, 412] width 640 height 31
select select "number:14"
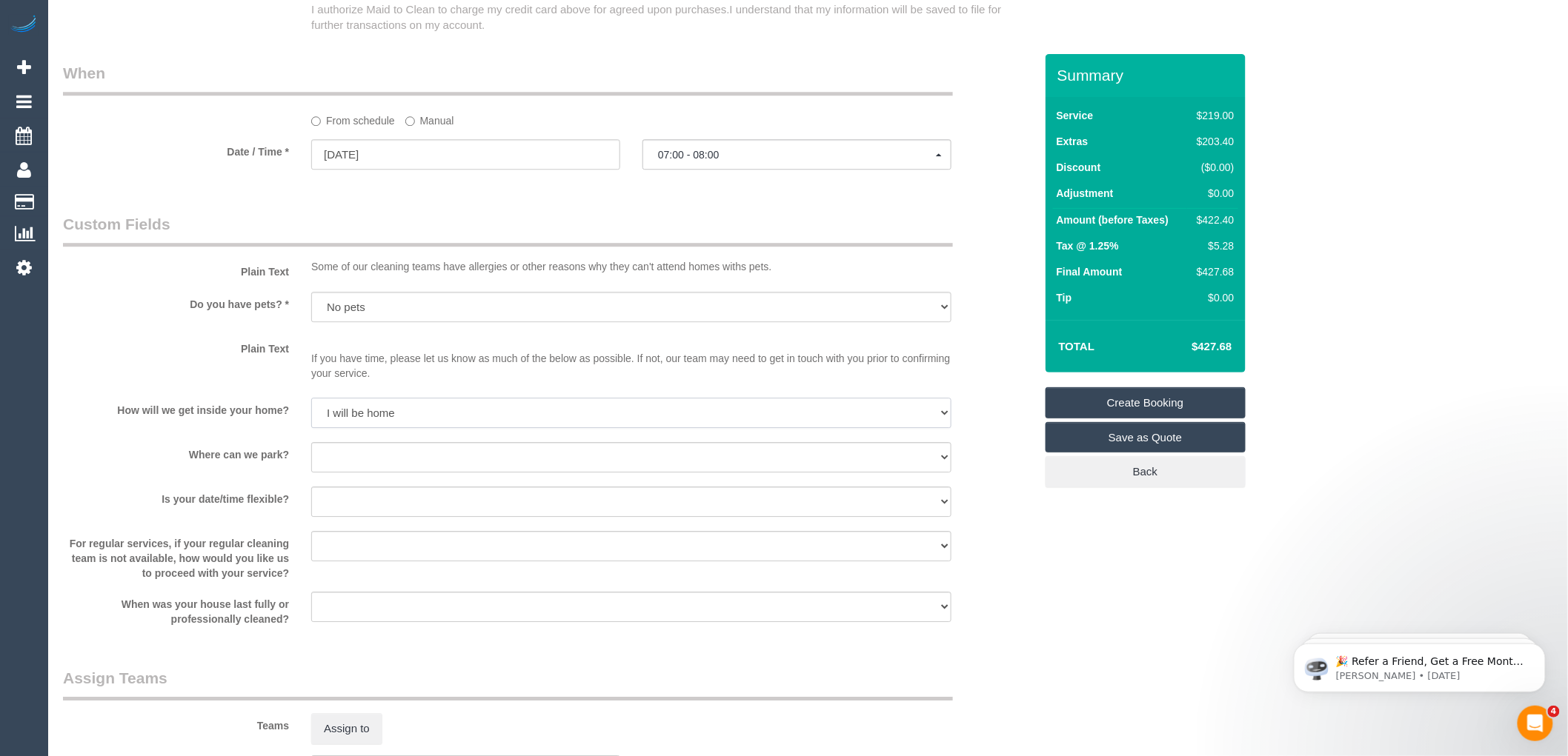
click at [311, 415] on select "I will be home Key will be left (please provide details below) Lock box/Access …" at bounding box center [631, 412] width 640 height 31
click at [368, 468] on select "I will provide parking on-site Free street parking Paid street parking (cost wi…" at bounding box center [631, 457] width 640 height 31
select select "number:19"
click at [311, 459] on select "I will provide parking on-site Free street parking Paid street parking (cost wi…" at bounding box center [631, 457] width 640 height 31
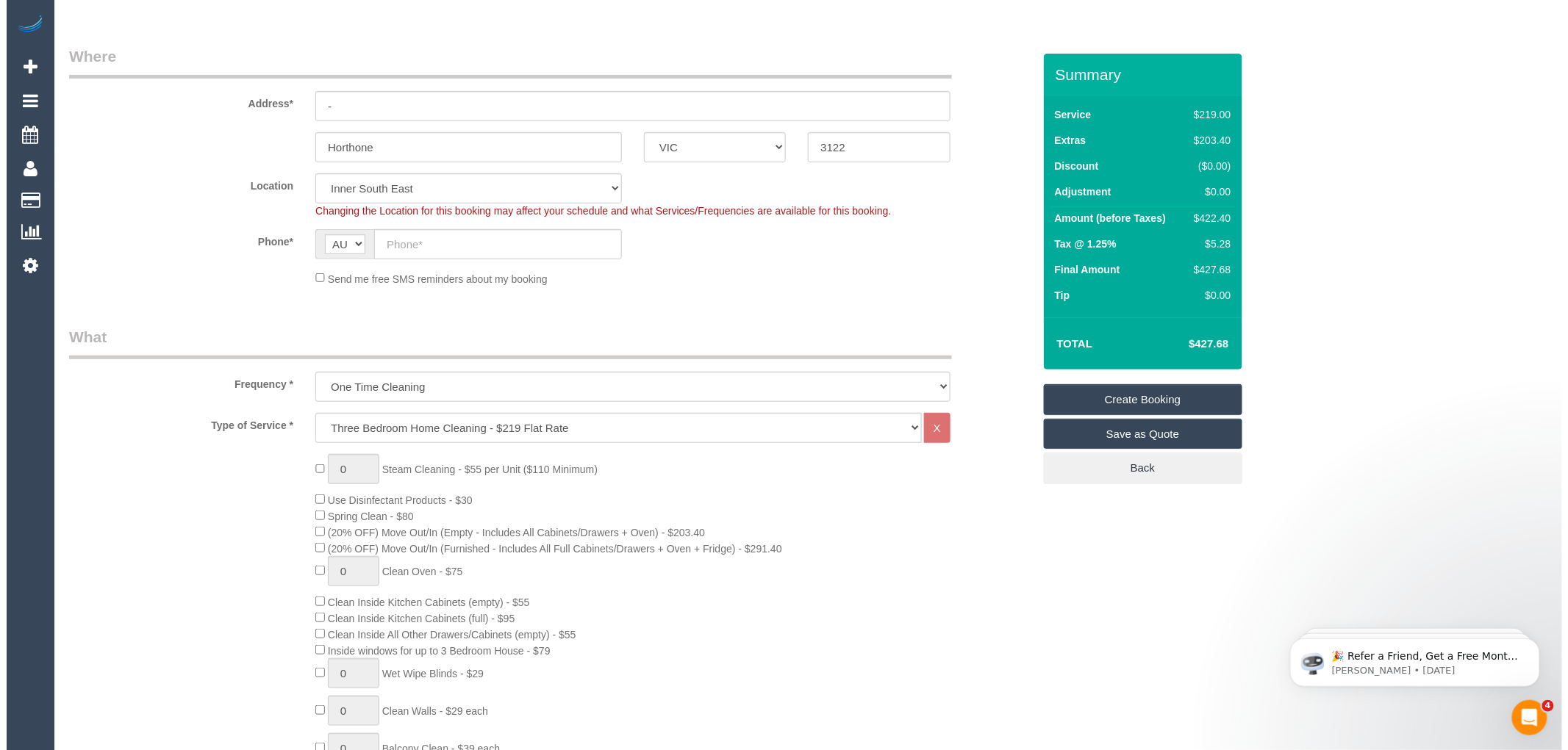
scroll to position [0, 0]
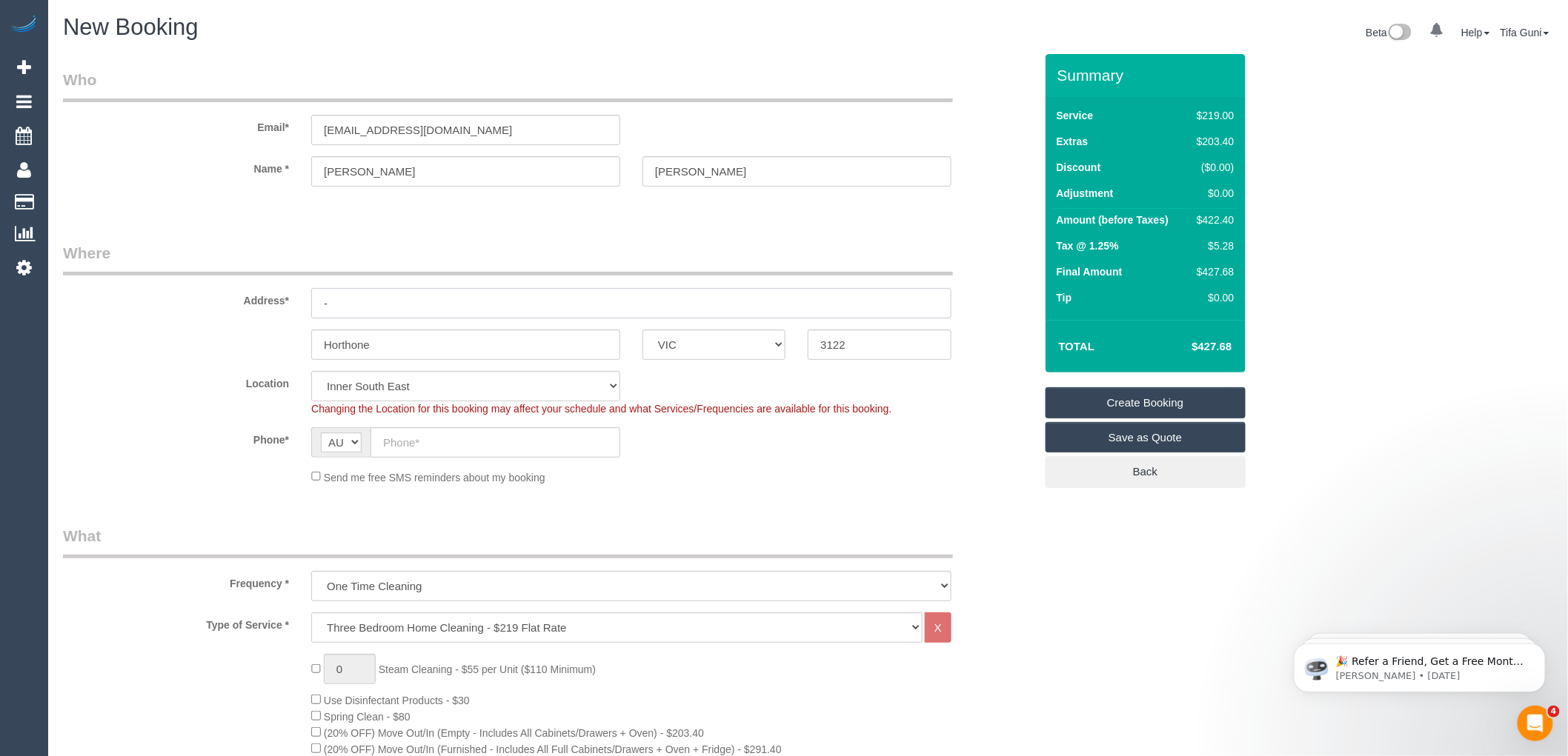
click at [358, 302] on input "-" at bounding box center [631, 303] width 640 height 31
type input "-"
click at [393, 441] on input "text" at bounding box center [495, 442] width 249 height 31
type input "0439 659 599"
click at [709, 480] on div "Send me free SMS reminders about my booking" at bounding box center [631, 477] width 663 height 16
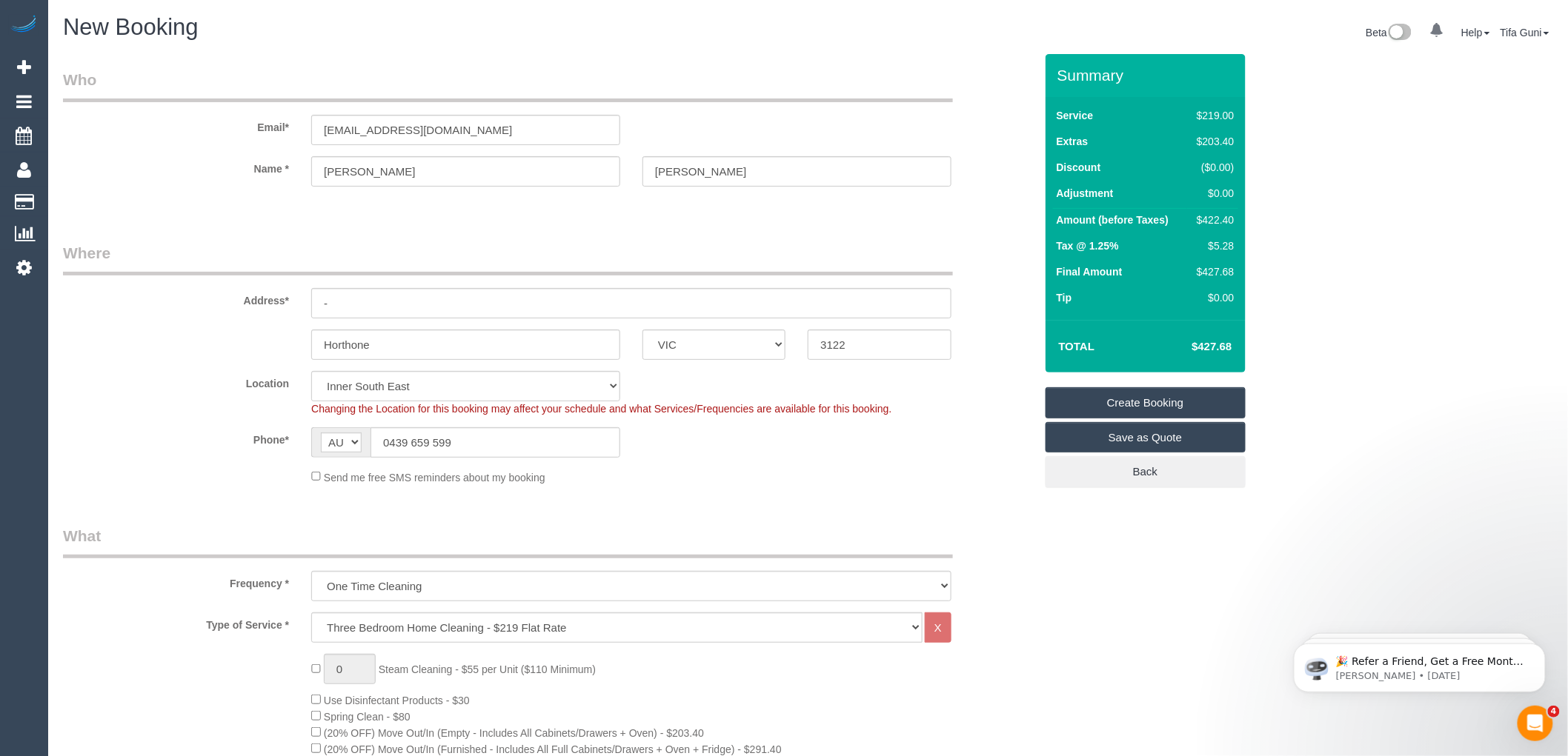
click at [1129, 442] on link "Save as Quote" at bounding box center [1145, 437] width 200 height 31
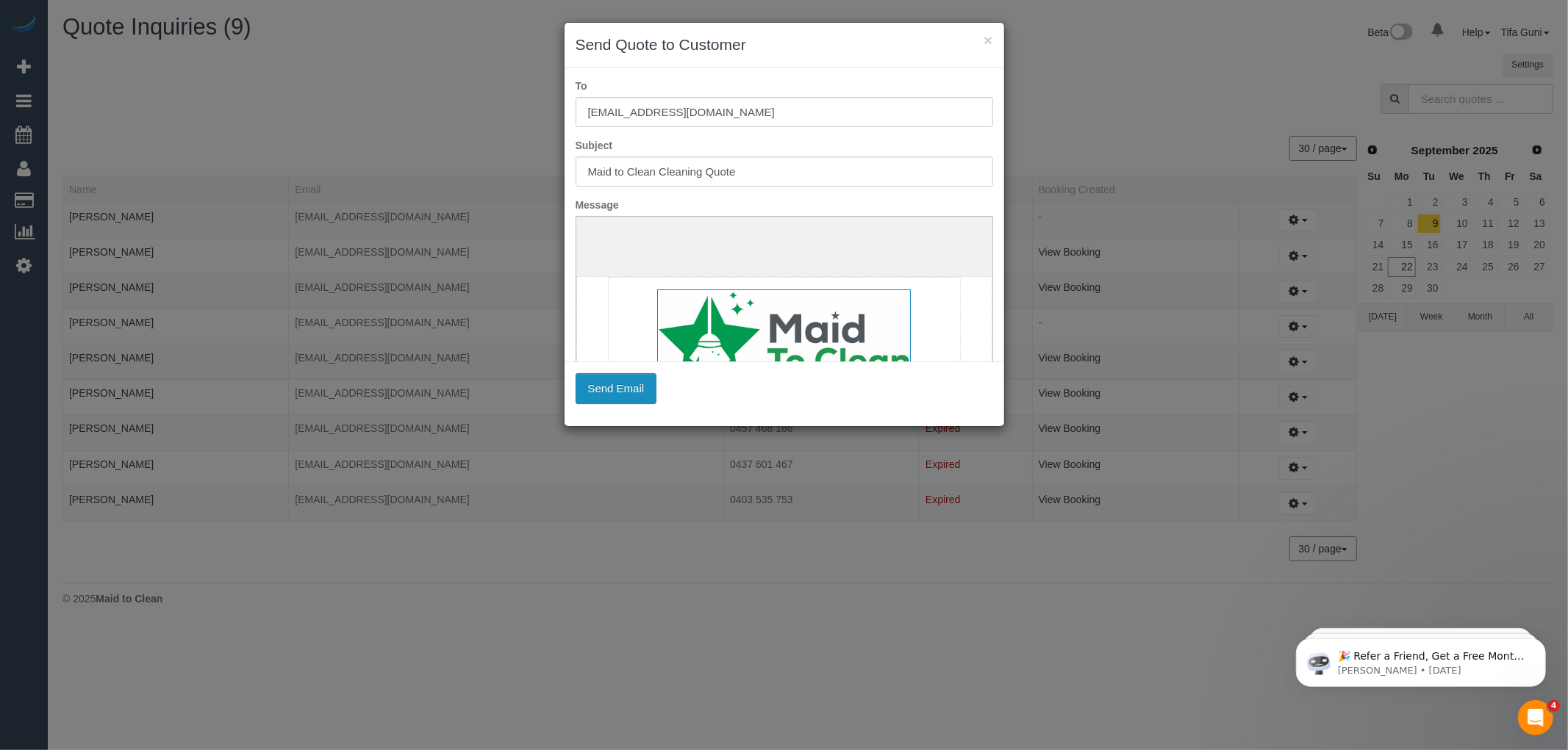
click at [623, 387] on button "Send Email" at bounding box center [616, 388] width 82 height 31
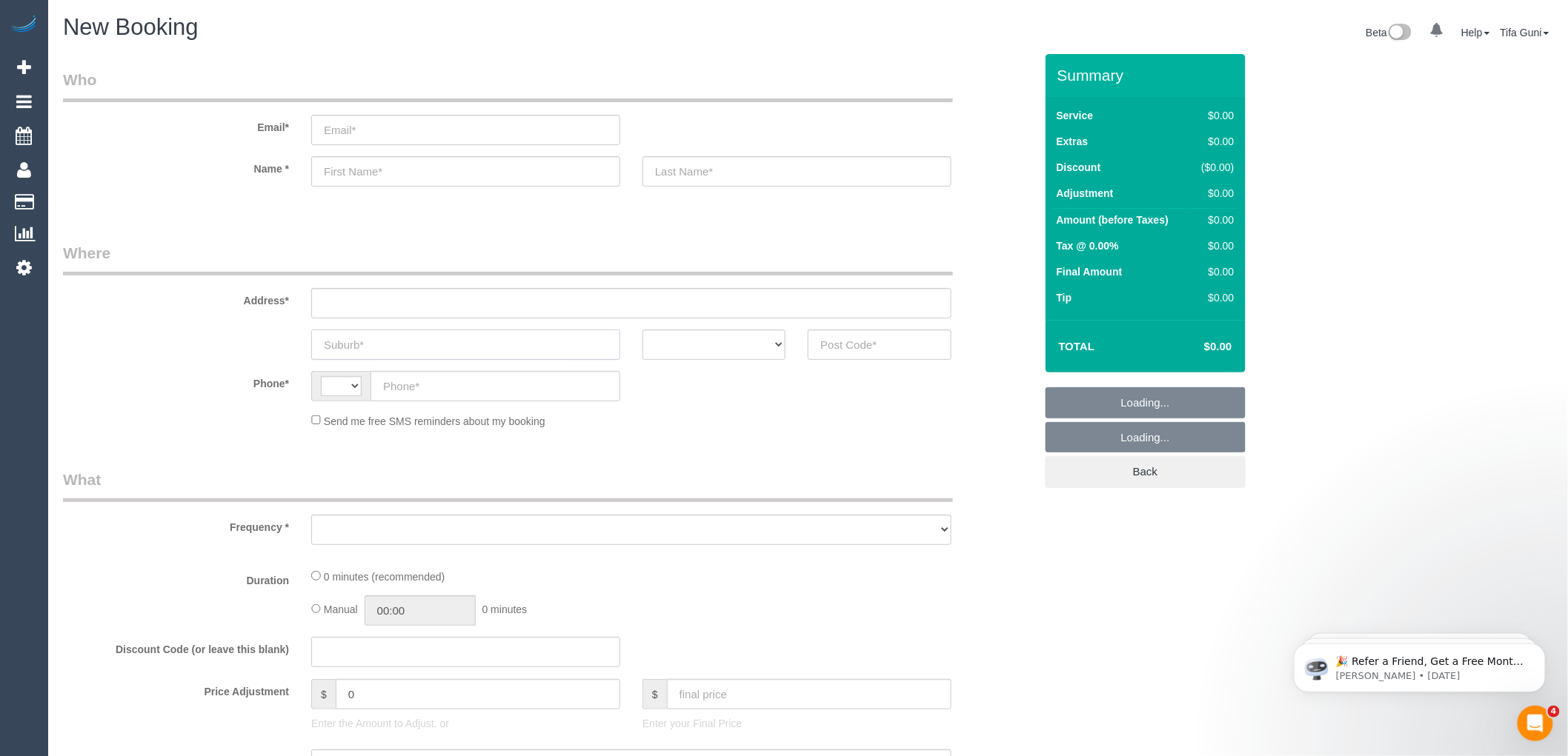
click at [345, 346] on input "text" at bounding box center [465, 345] width 309 height 31
select select "string:AU"
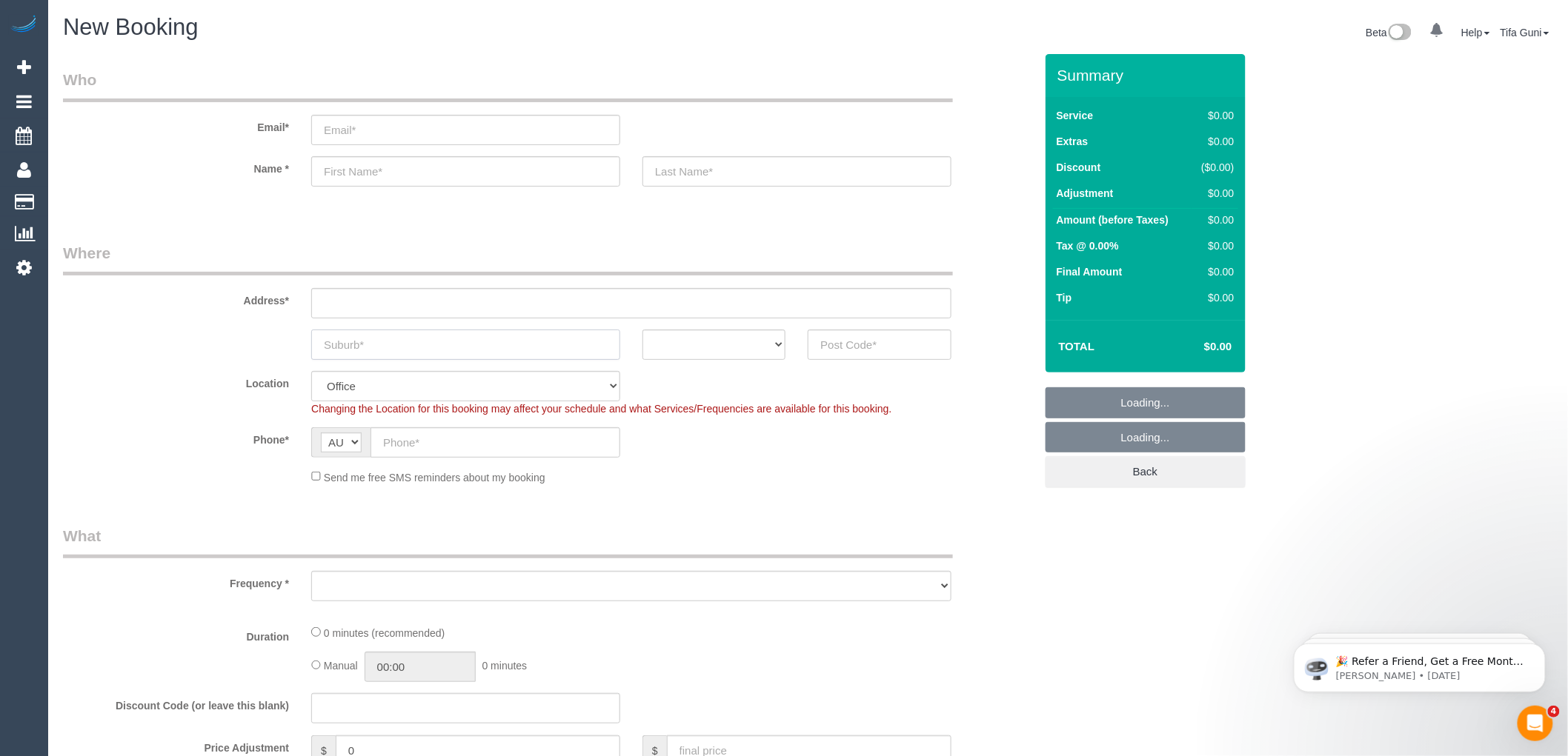
select select "object:644"
type input "R"
select select "object:649"
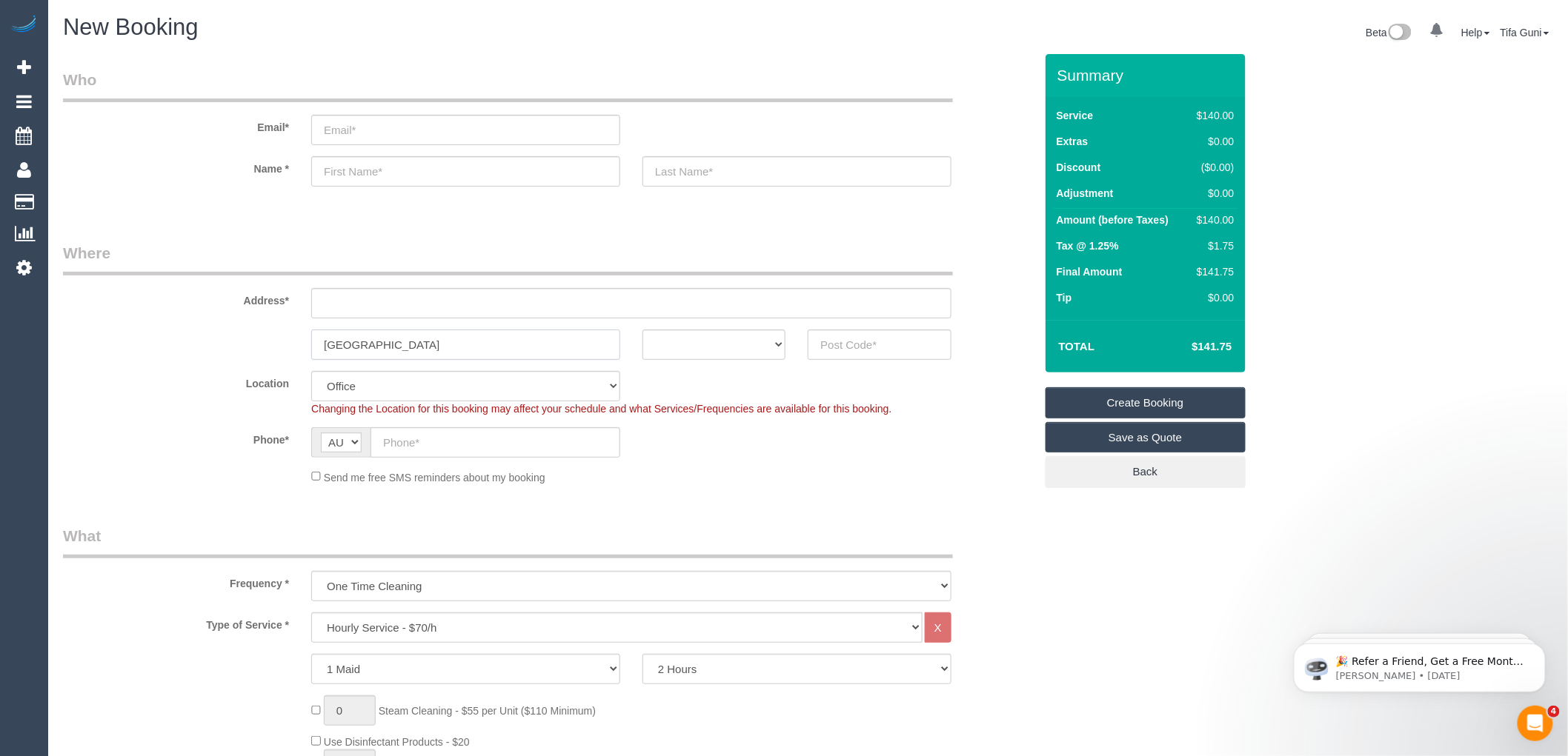
type input "[GEOGRAPHIC_DATA]"
click at [768, 337] on select "ACT [GEOGRAPHIC_DATA] NT [GEOGRAPHIC_DATA] SA TAS [GEOGRAPHIC_DATA] [GEOGRAPHIC…" at bounding box center [714, 345] width 143 height 31
select select "VIC"
click at [643, 330] on select "ACT [GEOGRAPHIC_DATA] NT [GEOGRAPHIC_DATA] SA TAS [GEOGRAPHIC_DATA] [GEOGRAPHIC…" at bounding box center [714, 345] width 143 height 31
click at [864, 334] on input "text" at bounding box center [879, 345] width 143 height 31
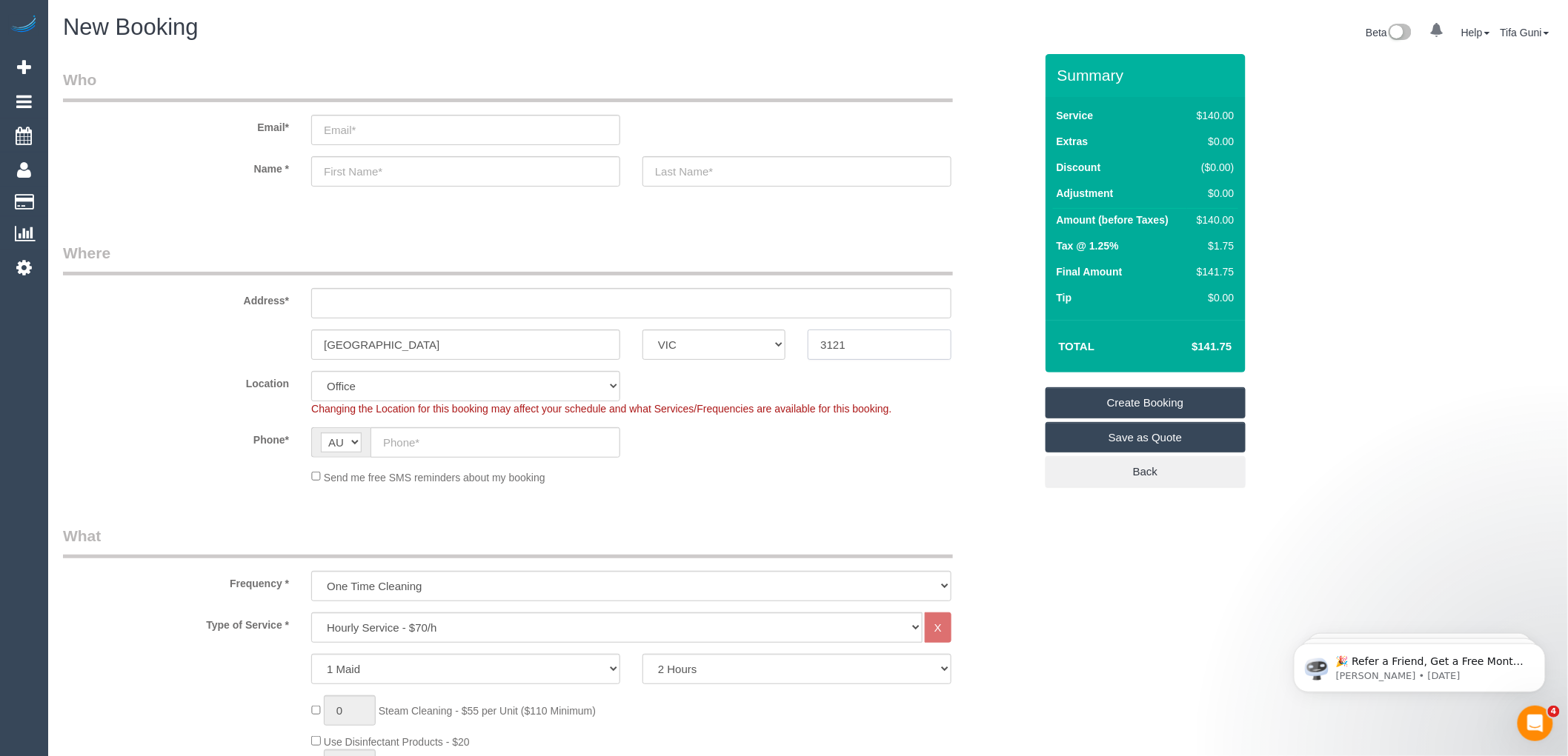
type input "3121"
click at [336, 299] on input "text" at bounding box center [631, 303] width 640 height 31
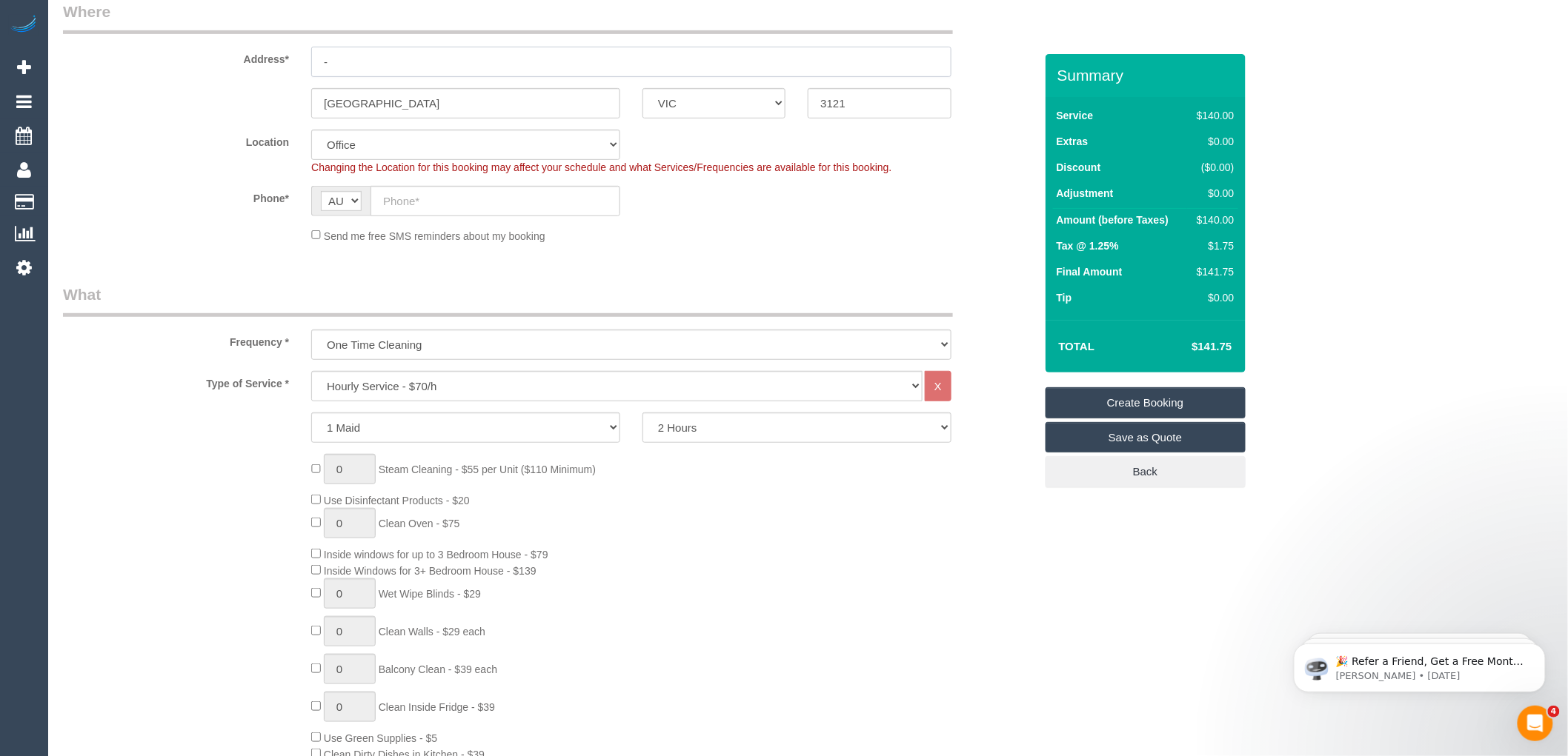
scroll to position [246, 0]
type input "-"
click at [367, 373] on select "Hourly Service - $70/h Hourly Service - $65/h Hourly Service - $60/h Hourly Ser…" at bounding box center [616, 380] width 611 height 31
select select "58"
select select "object:2129"
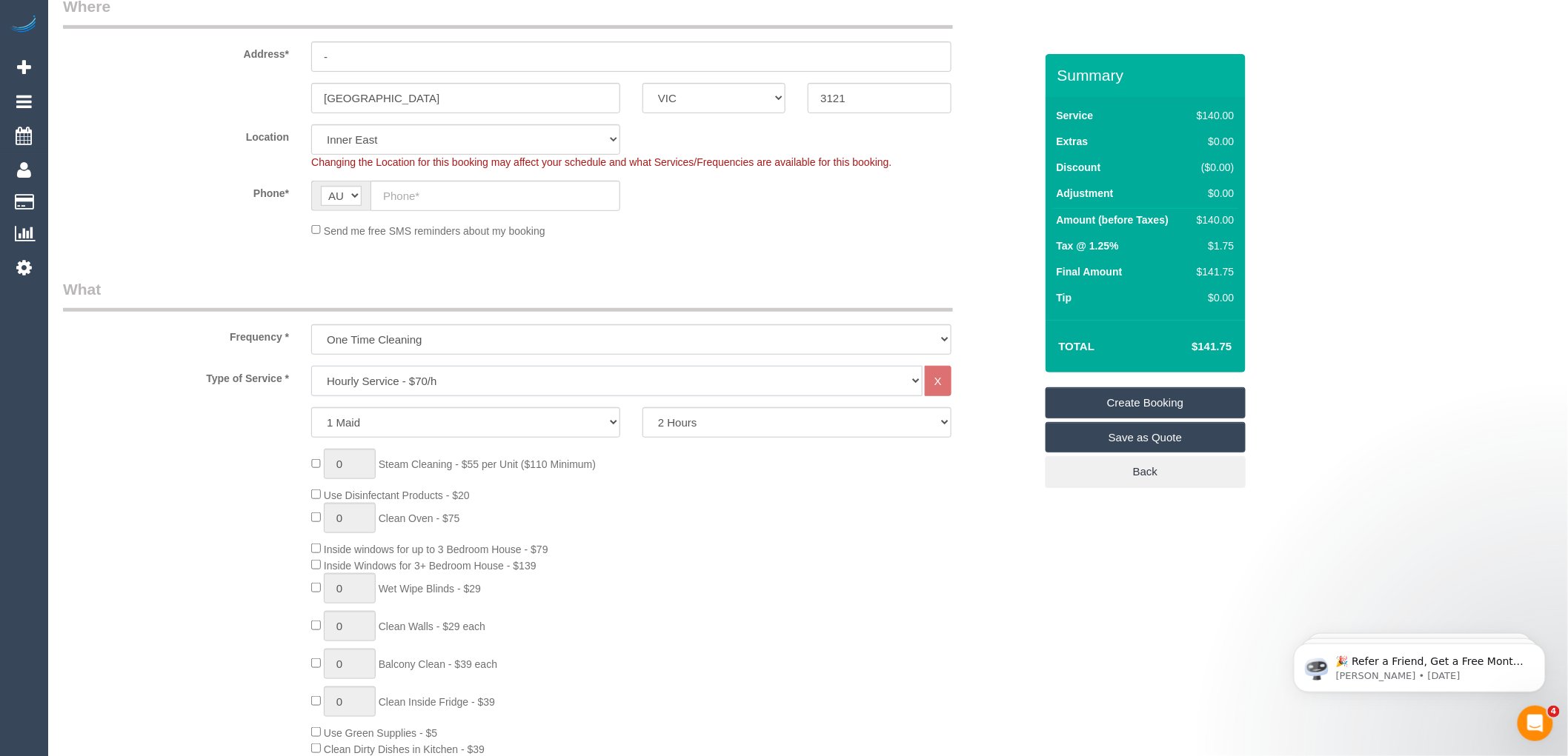
select select "210"
click at [311, 367] on select "Hourly Service - $70/h Hourly Service - $65/h Hourly Service - $60/h Hourly Ser…" at bounding box center [616, 380] width 611 height 31
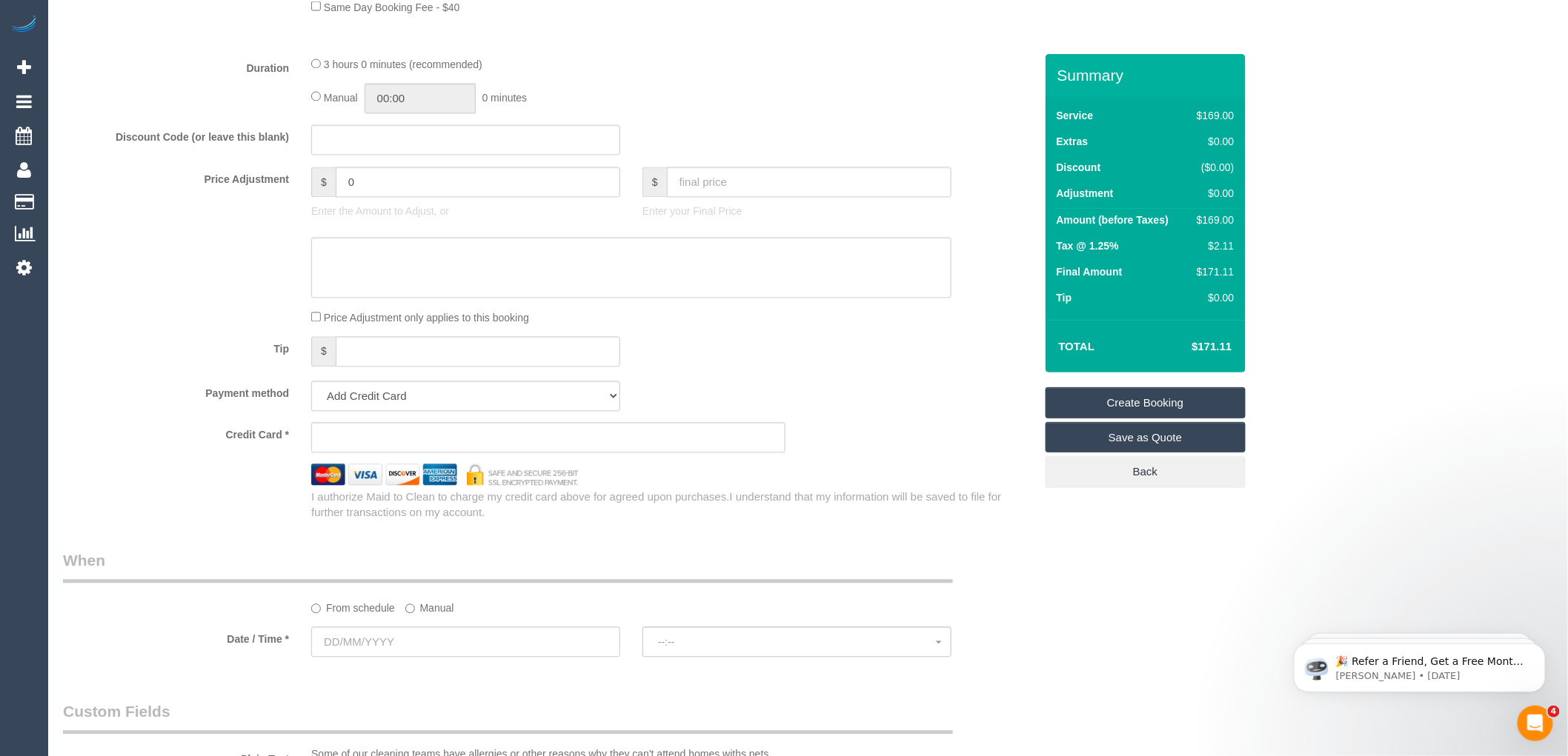
scroll to position [1399, 0]
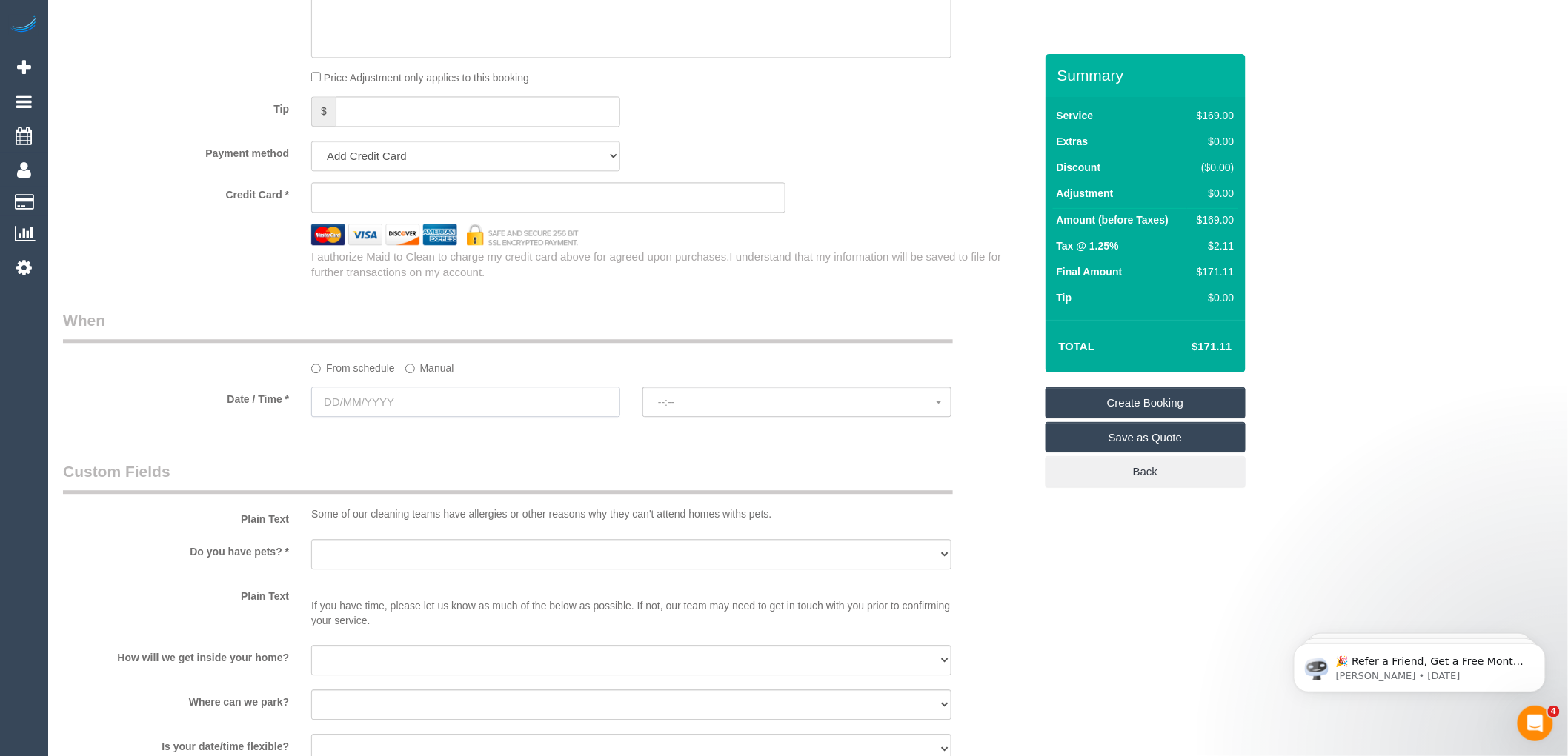
click at [444, 417] on input "text" at bounding box center [465, 401] width 309 height 31
click at [413, 570] on link "24" at bounding box center [410, 569] width 28 height 20
type input "24/09/2025"
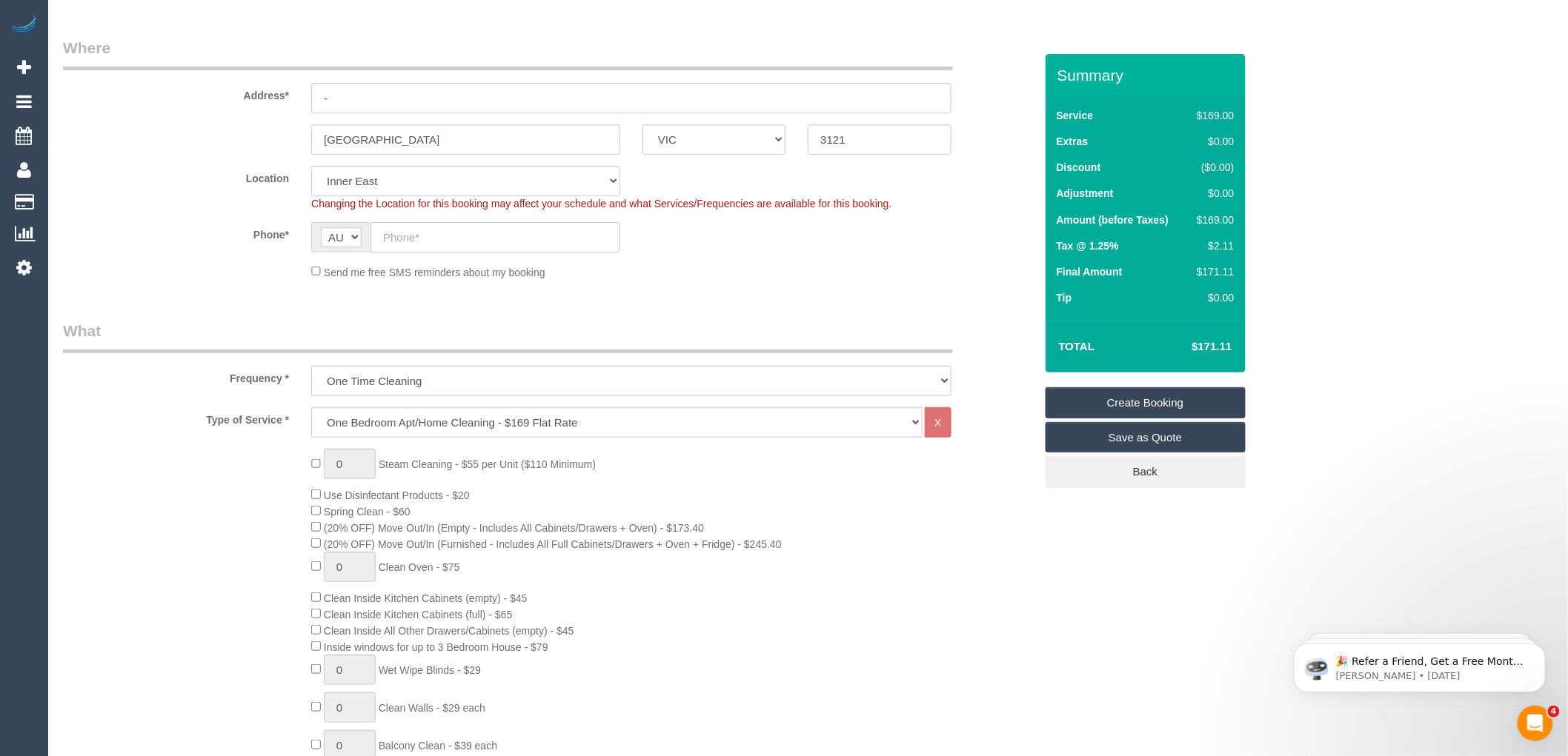
scroll to position [165, 0]
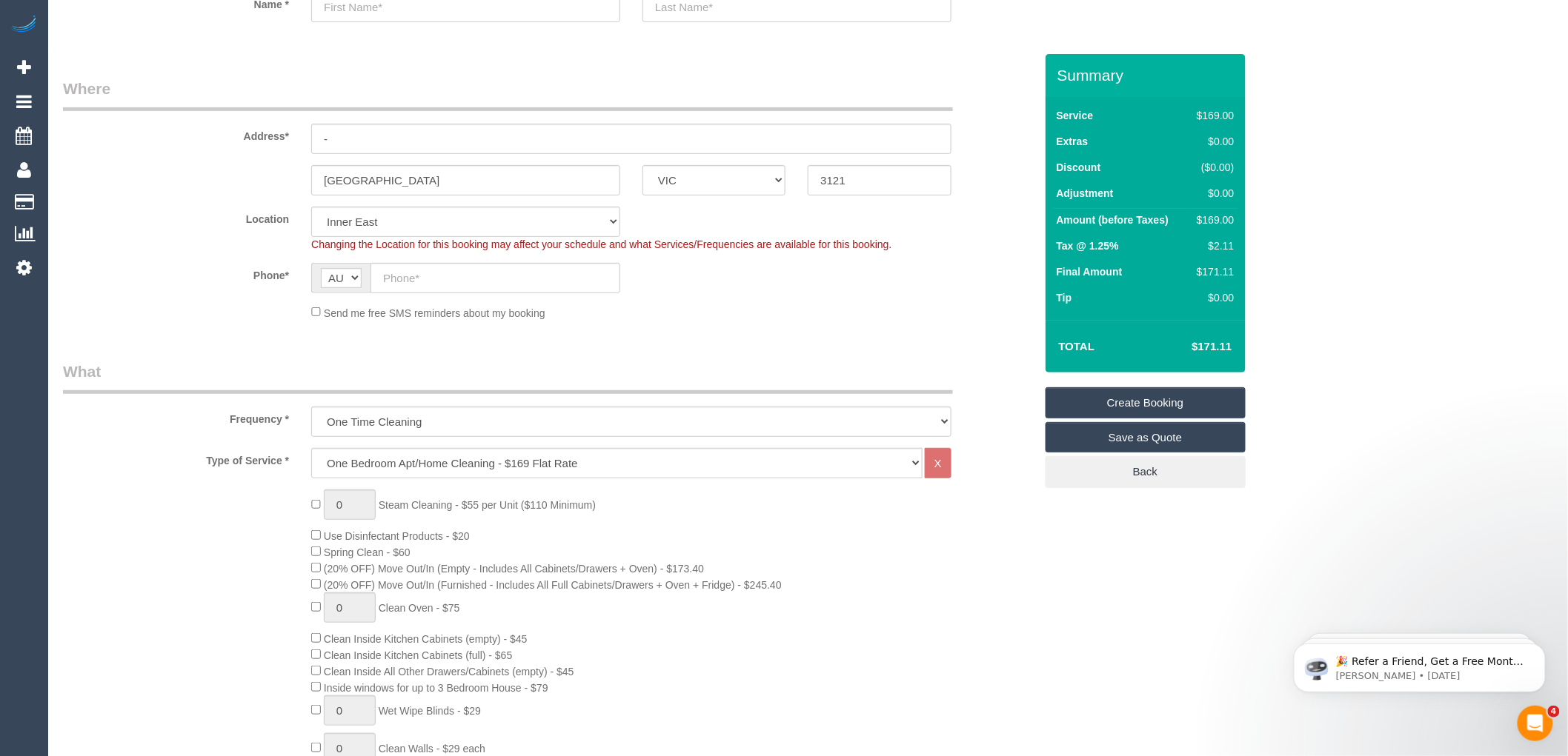
select select "spot1"
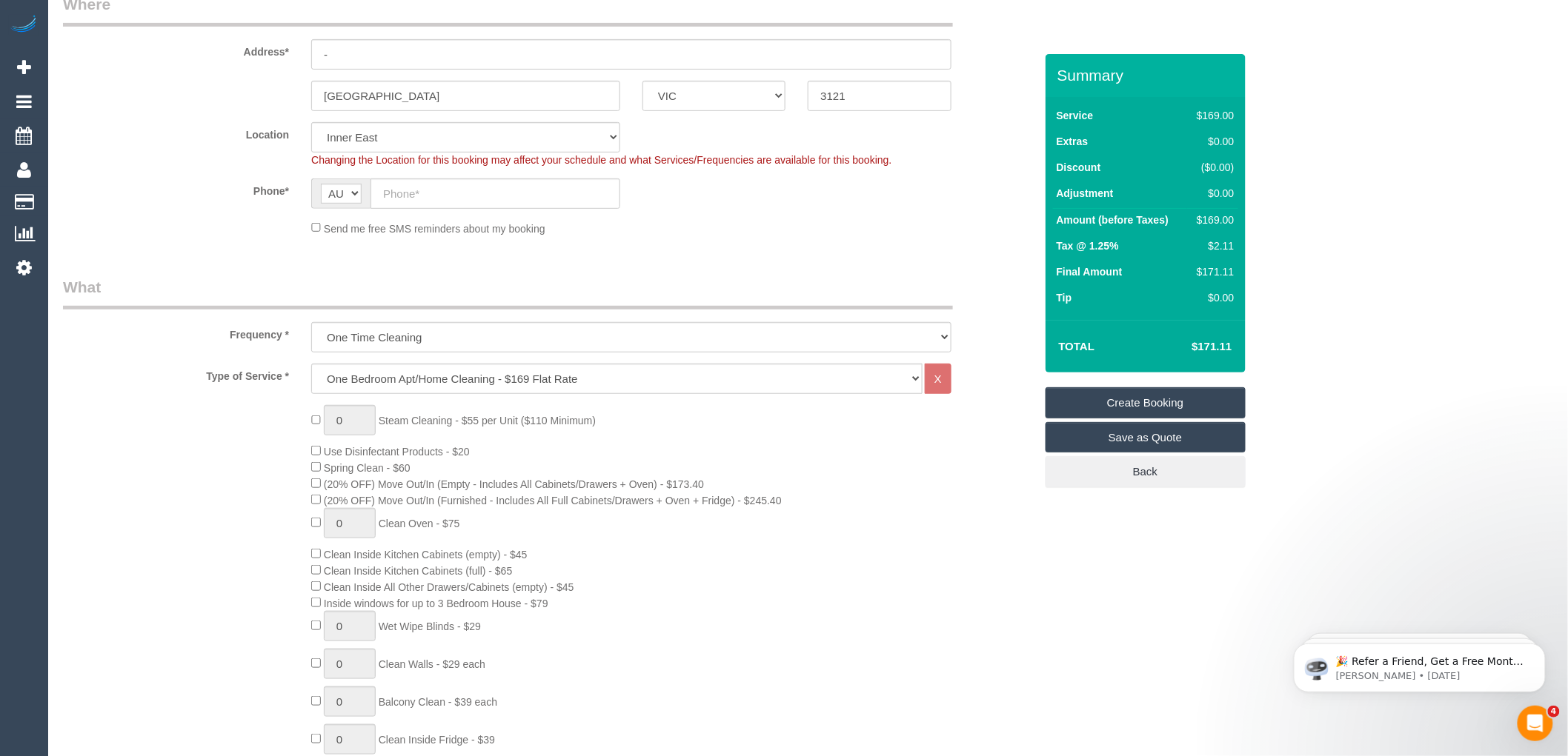
scroll to position [0, 0]
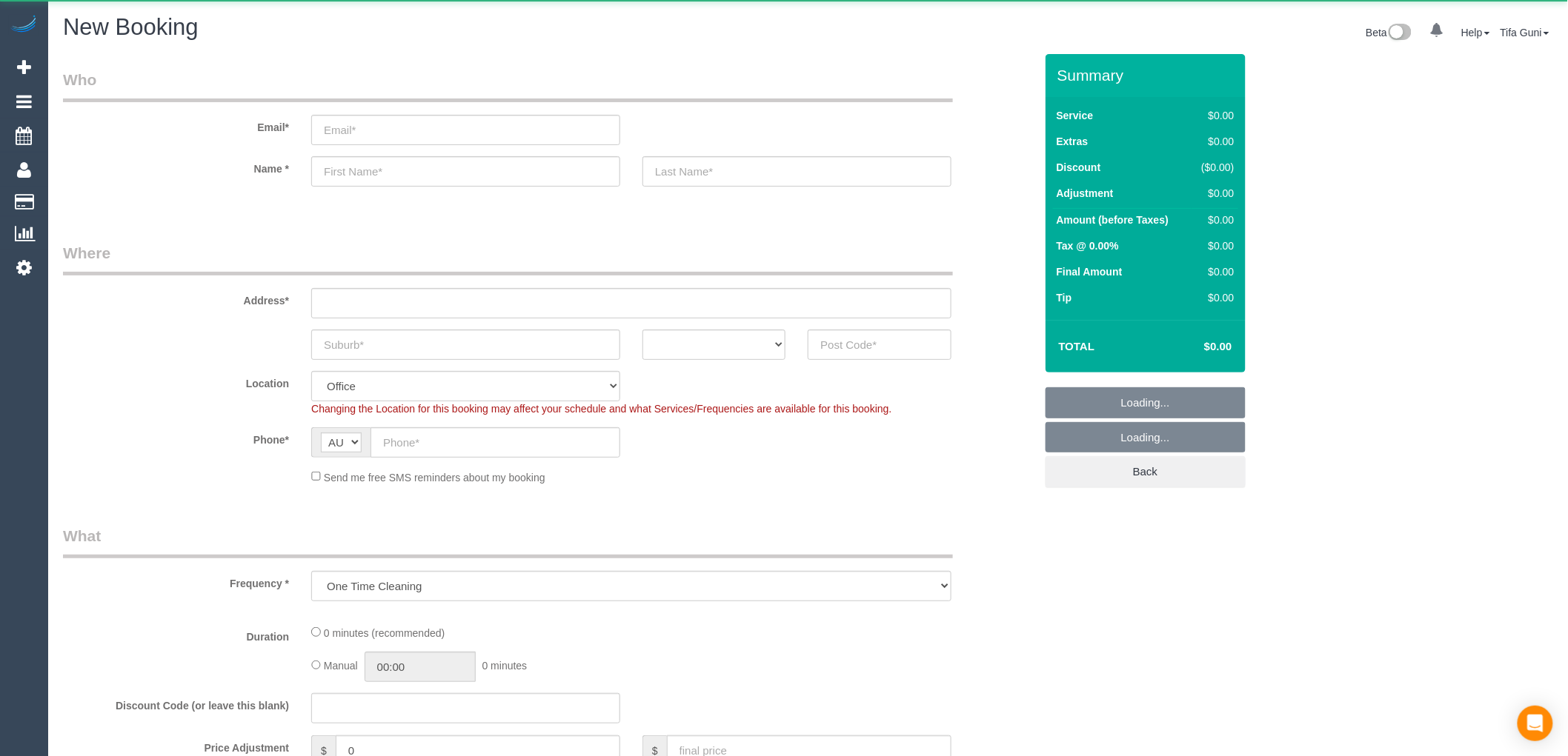
select select "object:813"
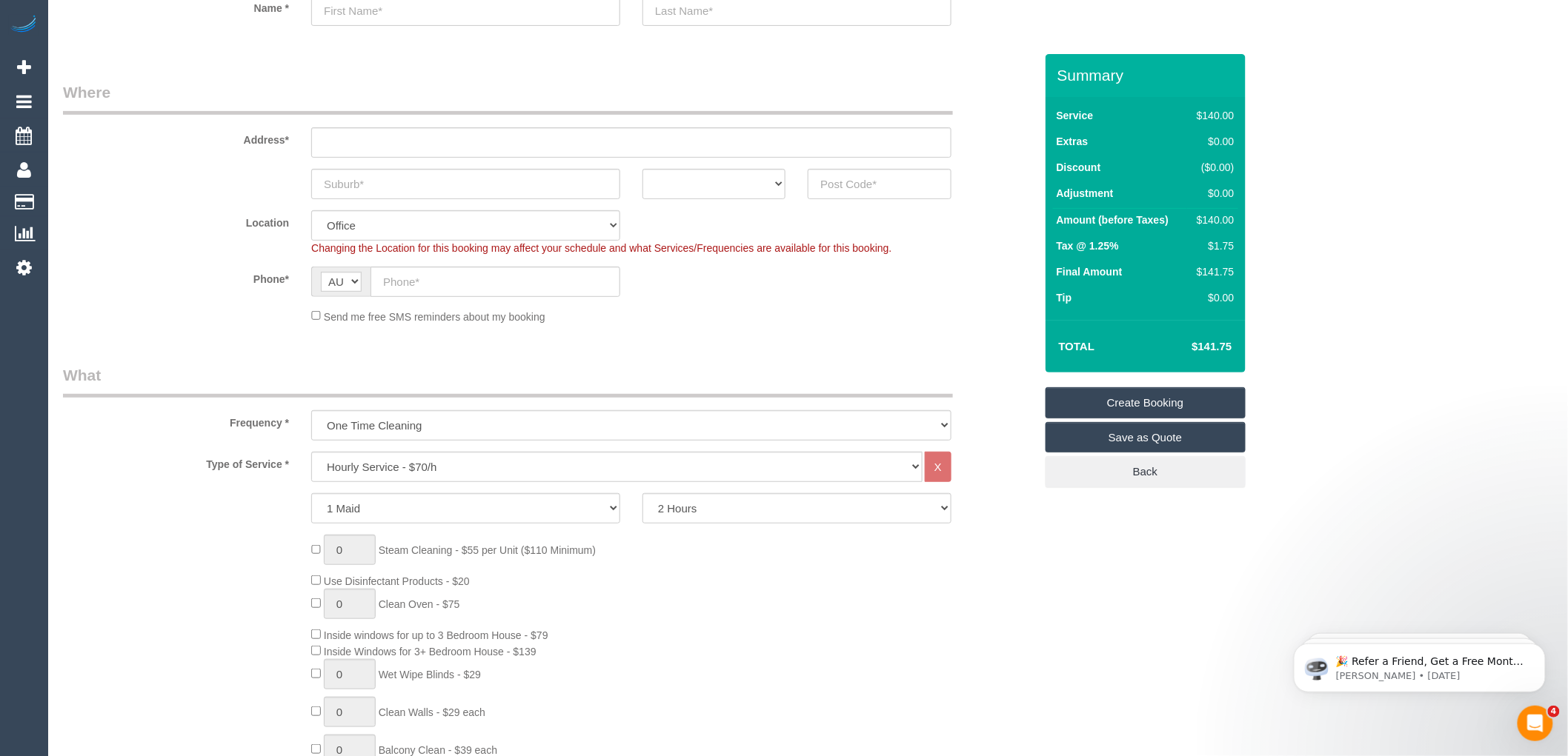
scroll to position [165, 0]
click at [445, 462] on select "Hourly Service - $70/h Hourly Service - $65/h Hourly Service - $60/h Hourly Ser…" at bounding box center [616, 463] width 611 height 31
click at [311, 449] on select "Hourly Service - $70/h Hourly Service - $65/h Hourly Service - $60/h Hourly Ser…" at bounding box center [616, 463] width 611 height 31
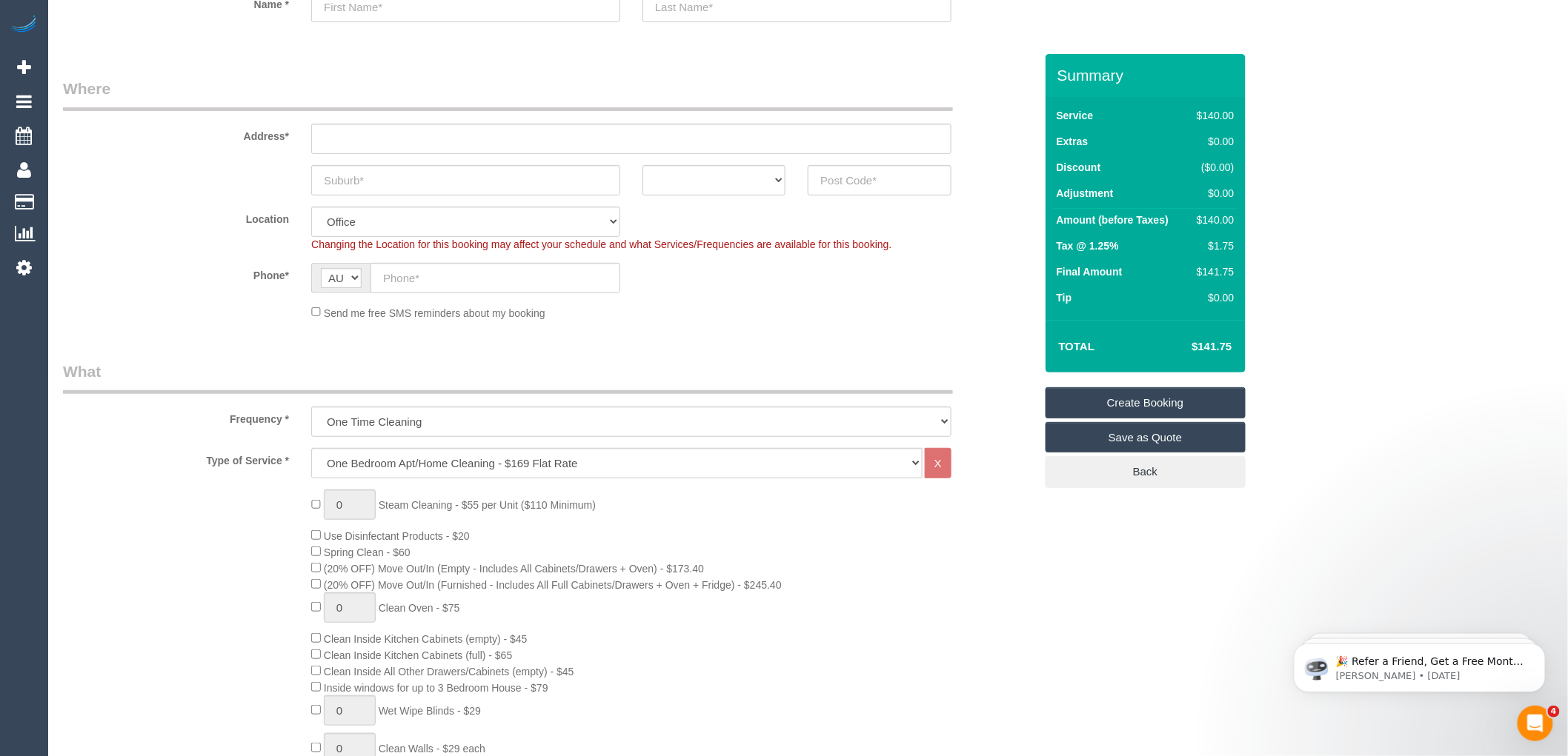
click at [708, 513] on div "0 Steam Cleaning - $55 per Unit ($110 Minimum) Use Disinfectant Products - $20 …" at bounding box center [673, 749] width 745 height 519
click at [503, 459] on select "Hourly Service - $70/h Hourly Service - $65/h Hourly Service - $60/h Hourly Ser…" at bounding box center [616, 463] width 611 height 31
select select "213"
click at [311, 449] on select "Hourly Service - $70/h Hourly Service - $65/h Hourly Service - $60/h Hourly Ser…" at bounding box center [616, 463] width 611 height 31
type input "1"
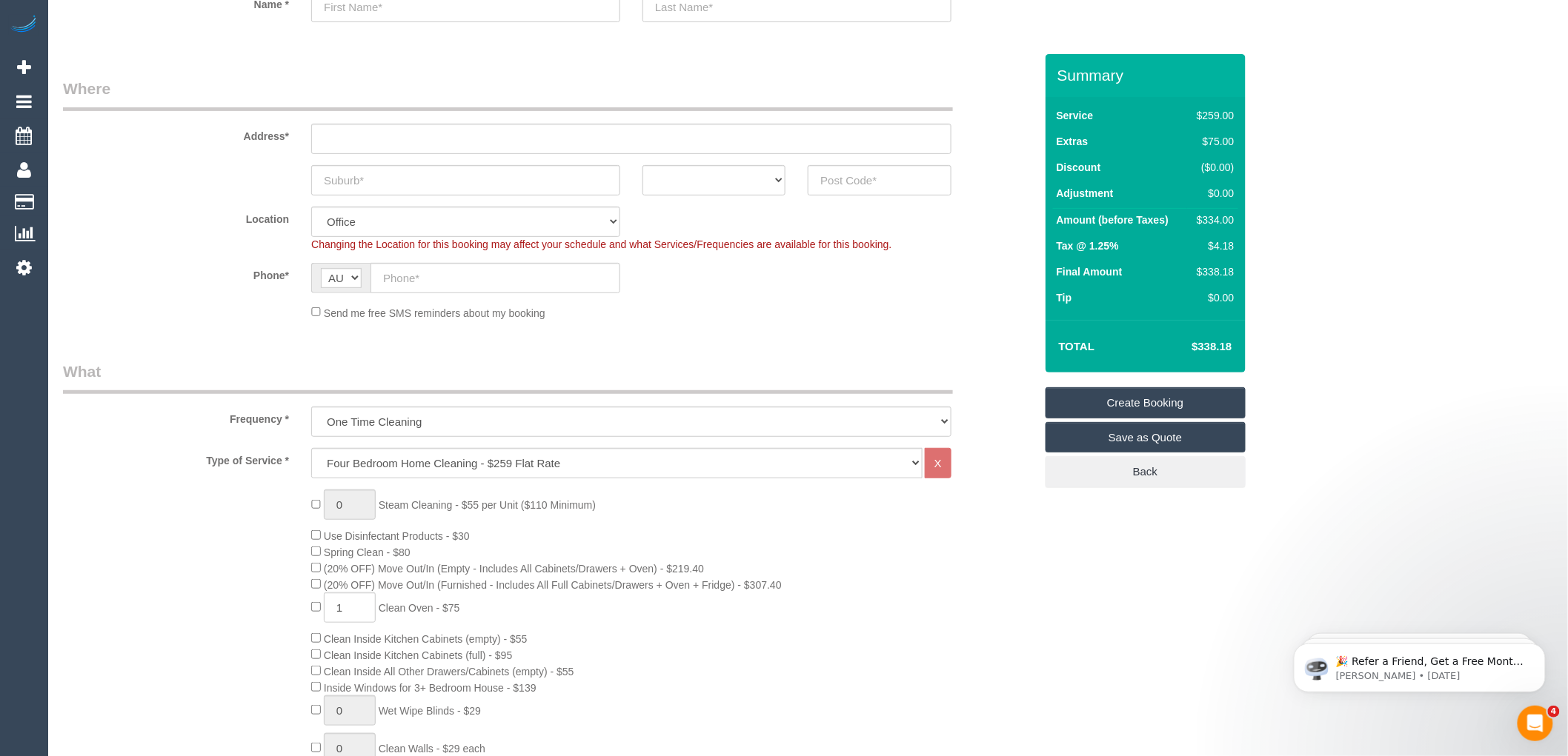
drag, startPoint x: 1234, startPoint y: 339, endPoint x: 1188, endPoint y: 346, distance: 46.5
click at [1188, 346] on td "$338.18" at bounding box center [1189, 346] width 96 height 37
copy h4 "$338.18"
click at [444, 465] on select "Hourly Service - $70/h Hourly Service - $65/h Hourly Service - $60/h Hourly Ser…" at bounding box center [616, 463] width 611 height 31
click at [311, 449] on select "Hourly Service - $70/h Hourly Service - $65/h Hourly Service - $60/h Hourly Ser…" at bounding box center [616, 463] width 611 height 31
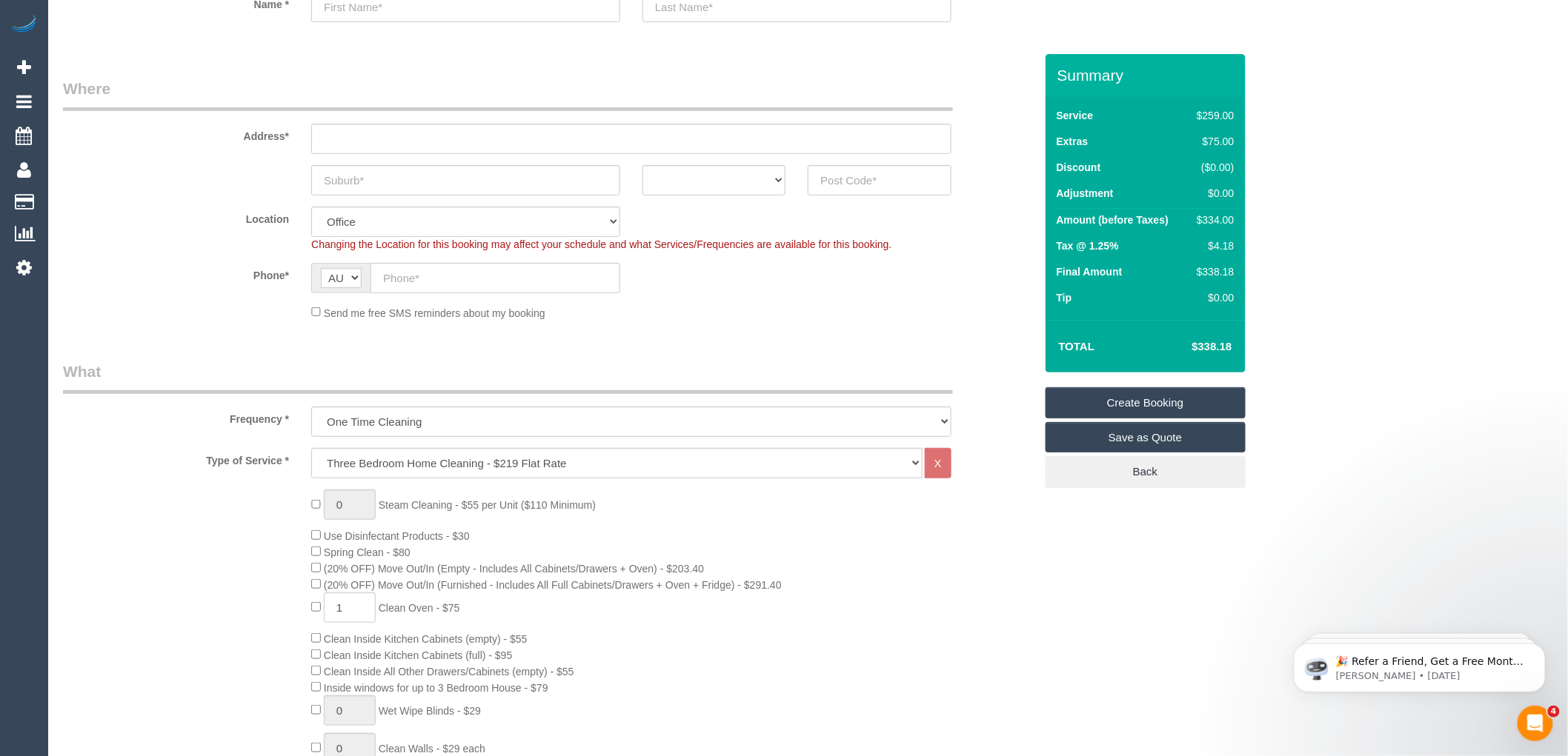
click at [387, 462] on select "Hourly Service - $70/h Hourly Service - $65/h Hourly Service - $60/h Hourly Ser…" at bounding box center [616, 463] width 611 height 31
select select "213"
click at [311, 449] on select "Hourly Service - $70/h Hourly Service - $65/h Hourly Service - $60/h Hourly Ser…" at bounding box center [616, 463] width 611 height 31
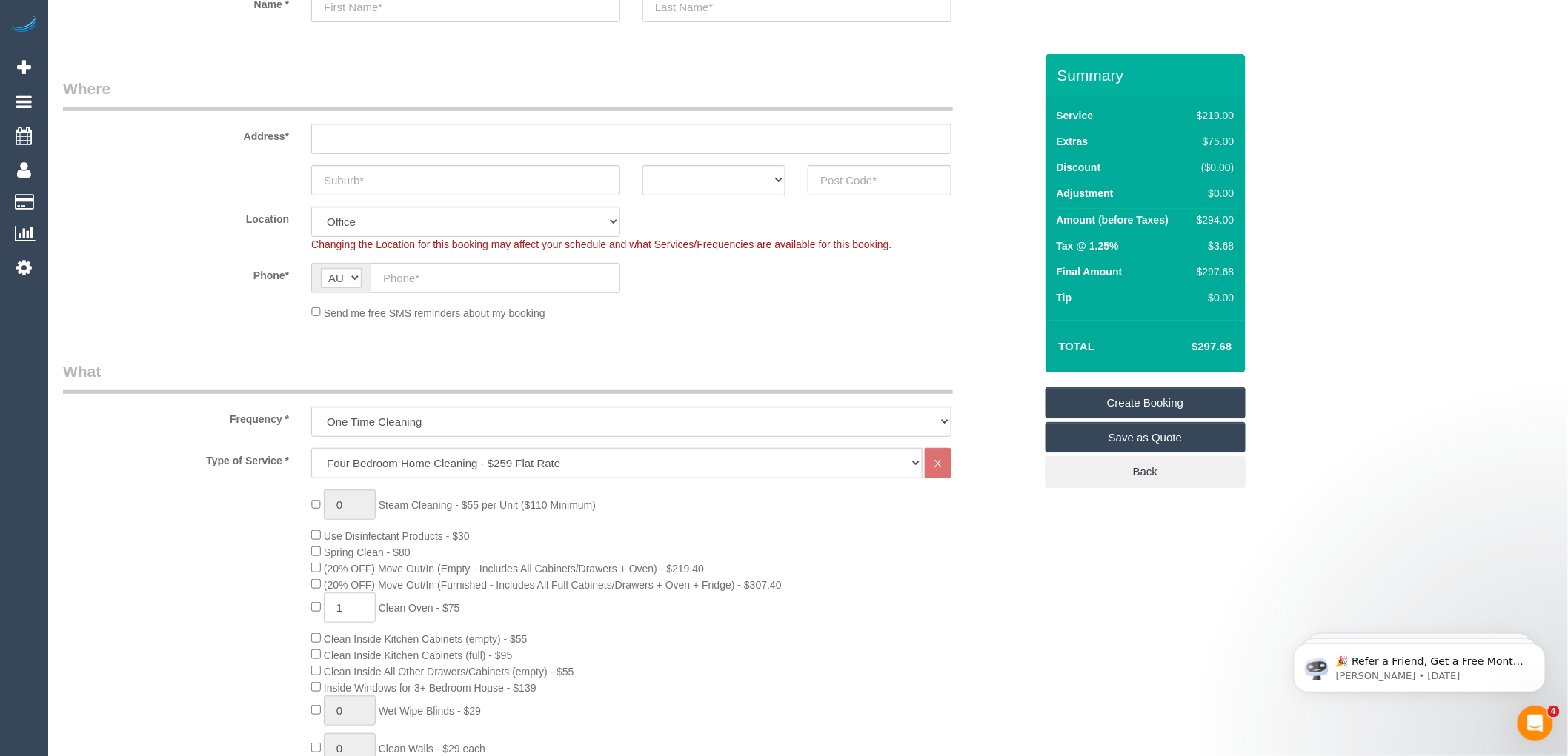
click at [732, 561] on div "0 Steam Cleaning - $55 per Unit ($110 Minimum) Use Disinfectant Products - $30 …" at bounding box center [673, 749] width 745 height 519
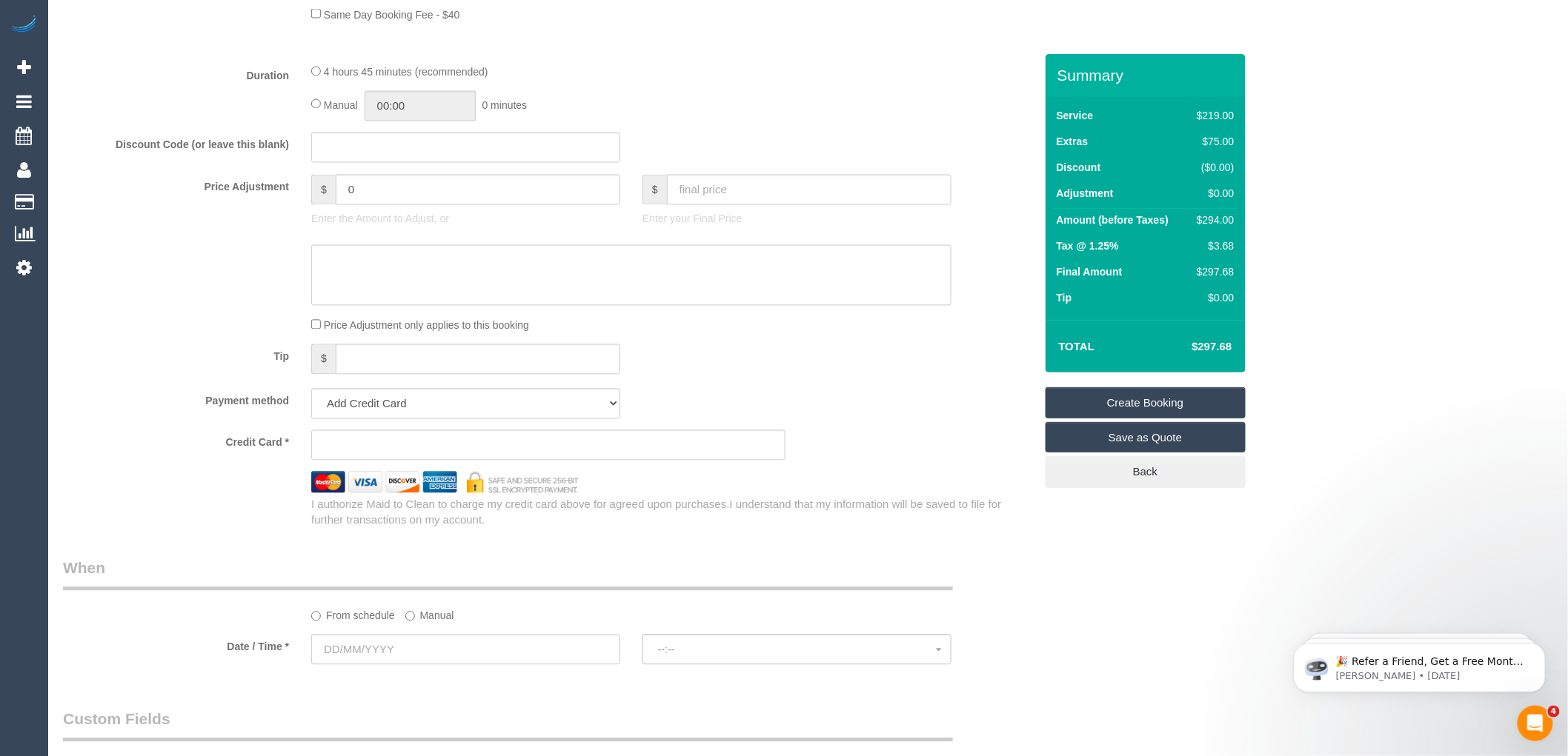
scroll to position [1152, 0]
click at [373, 160] on input "text" at bounding box center [465, 146] width 309 height 31
type input "HAPPY30"
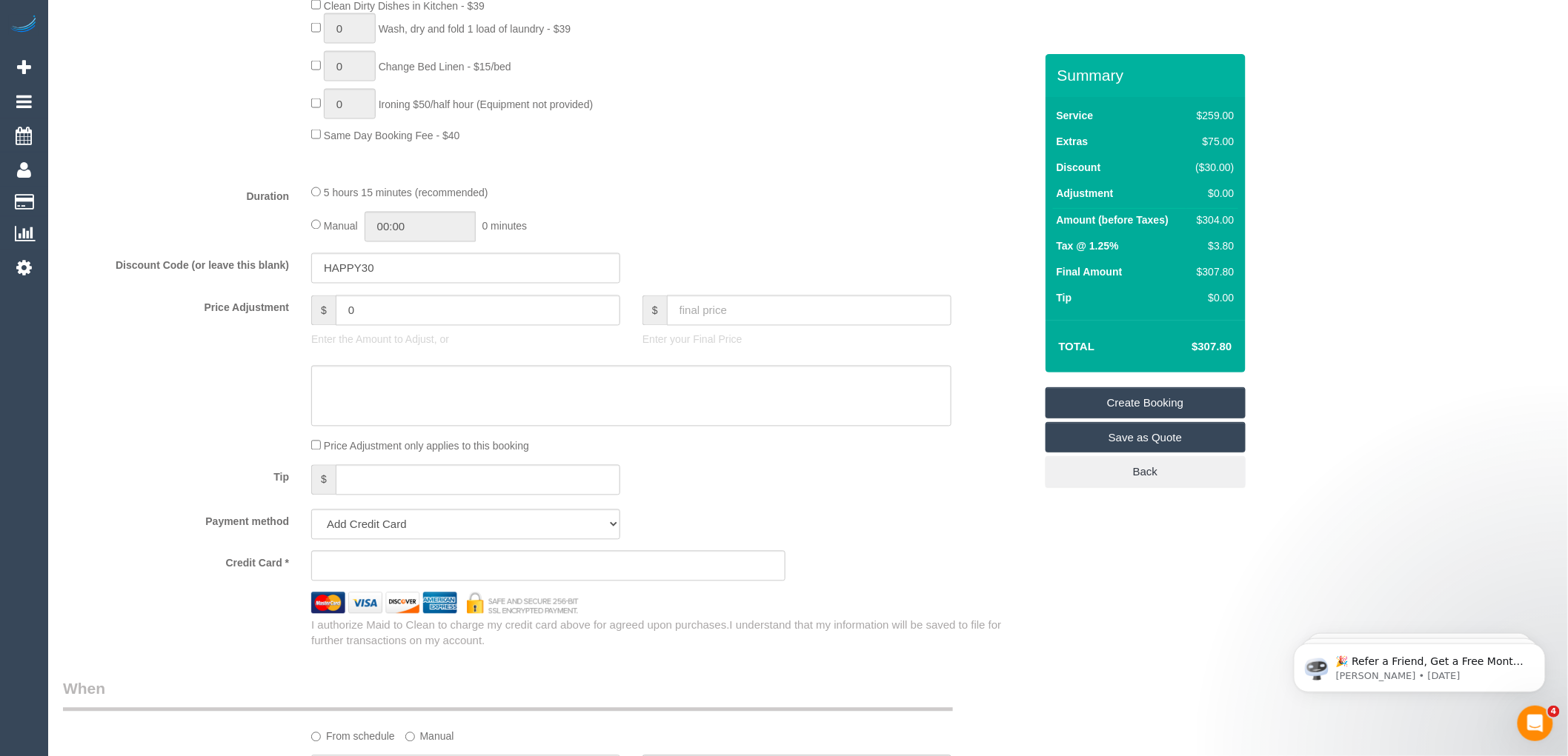
scroll to position [824, 0]
